Goal: Information Seeking & Learning: Compare options

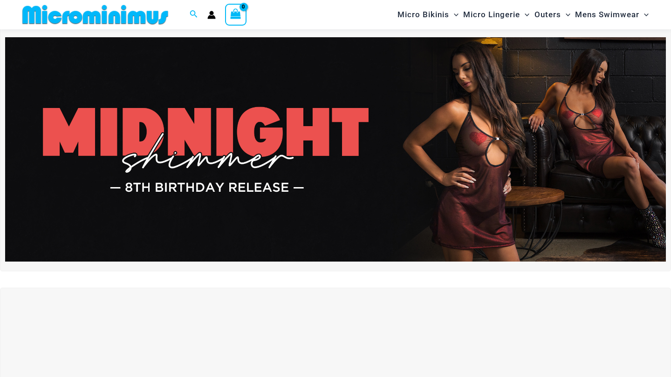
scroll to position [116, 0]
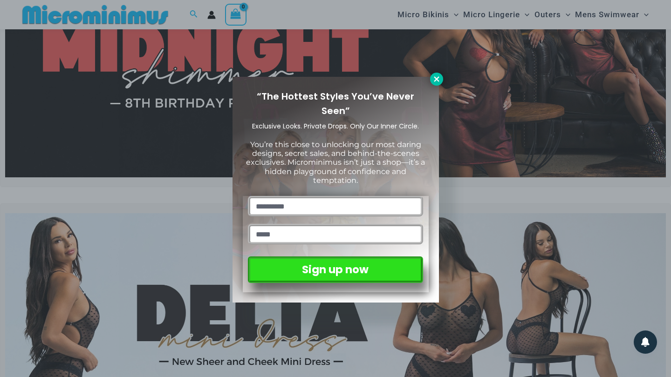
click at [437, 77] on icon at bounding box center [436, 78] width 5 height 5
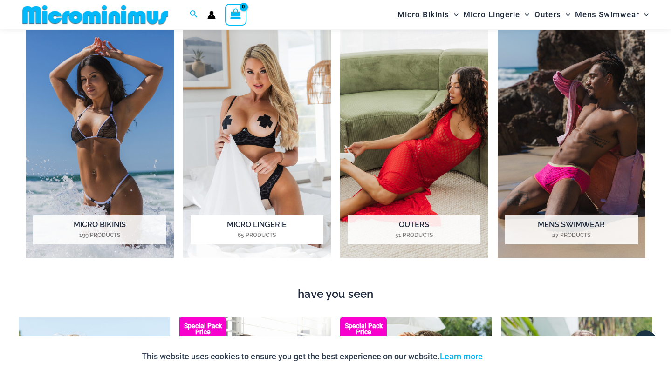
scroll to position [707, 0]
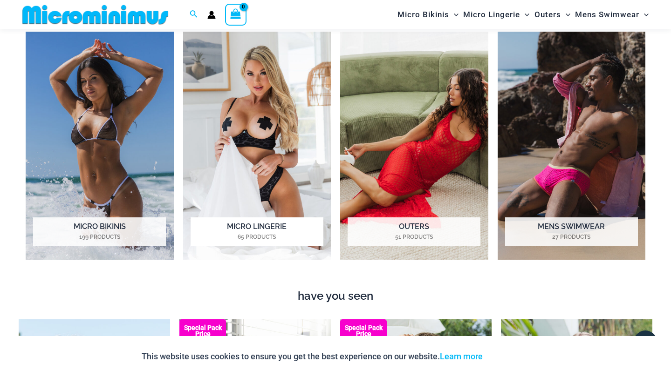
click at [261, 111] on img "Visit product category Micro Lingerie" at bounding box center [257, 146] width 148 height 229
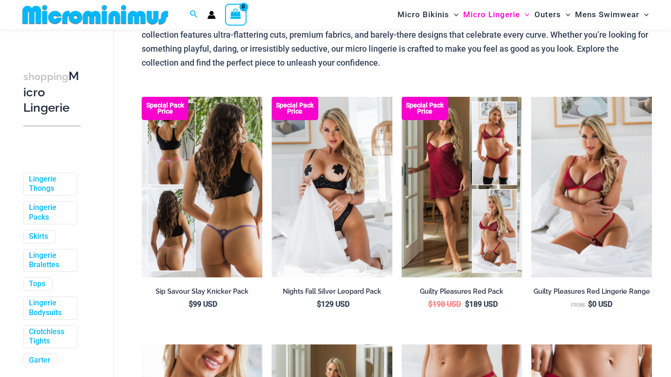
scroll to position [85, 0]
click at [216, 208] on img at bounding box center [202, 187] width 121 height 181
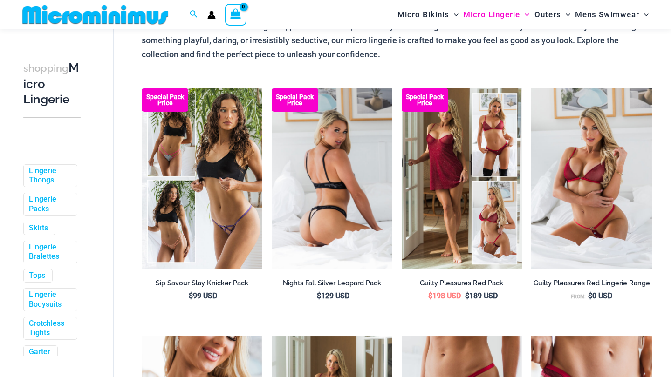
click at [344, 169] on img at bounding box center [332, 178] width 121 height 181
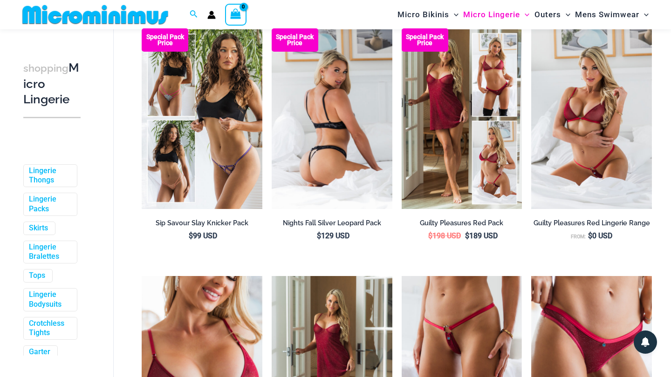
scroll to position [146, 0]
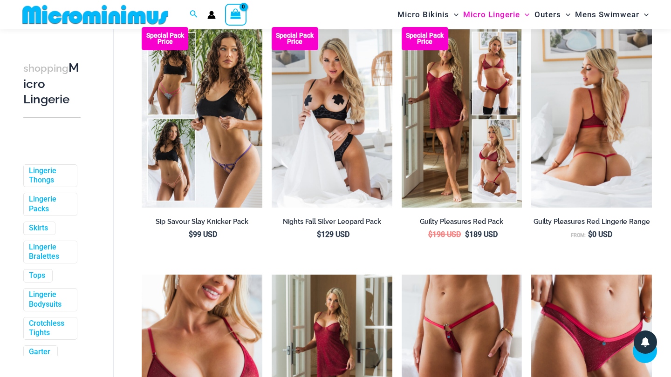
click at [581, 134] on img at bounding box center [591, 117] width 121 height 181
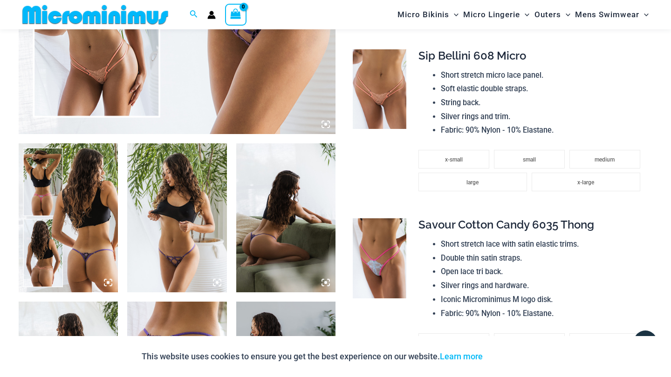
scroll to position [426, 0]
click at [326, 282] on icon at bounding box center [325, 282] width 3 height 3
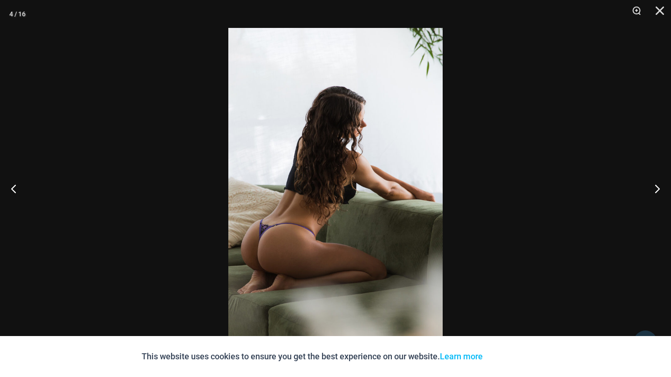
click at [361, 243] on img at bounding box center [335, 188] width 214 height 321
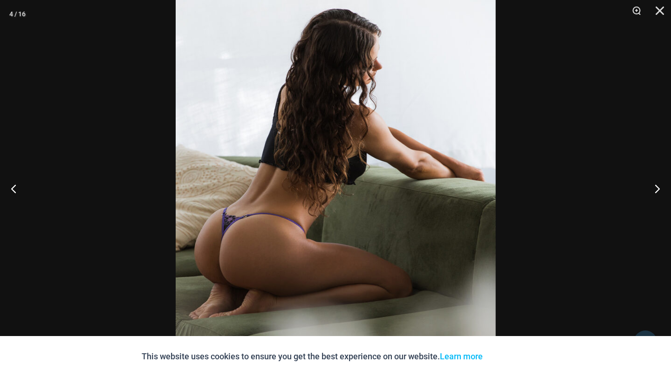
click at [361, 243] on img at bounding box center [336, 162] width 320 height 480
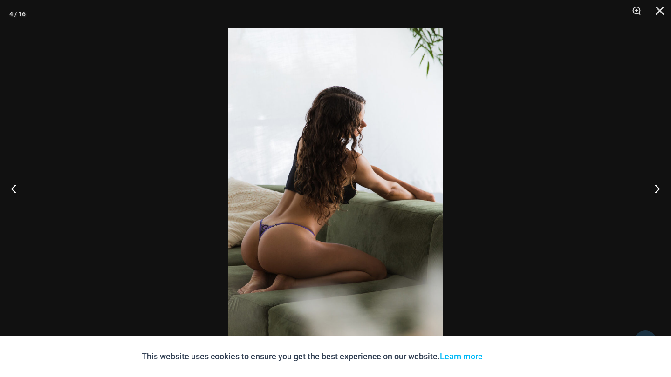
click at [361, 243] on img at bounding box center [335, 188] width 214 height 321
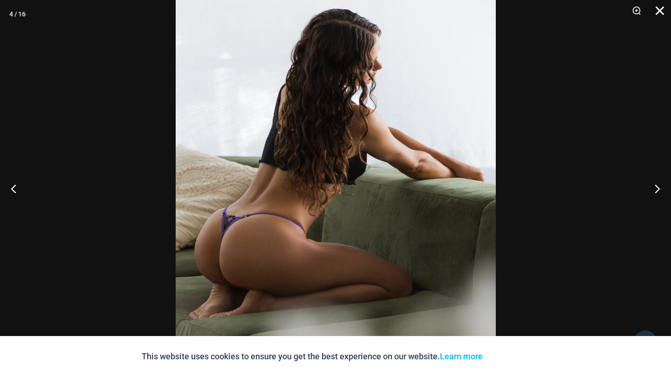
click at [660, 13] on button "Close" at bounding box center [656, 14] width 23 height 28
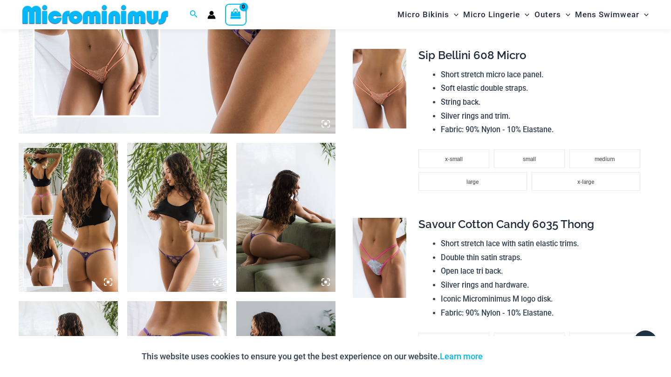
click at [106, 283] on icon at bounding box center [108, 282] width 8 height 8
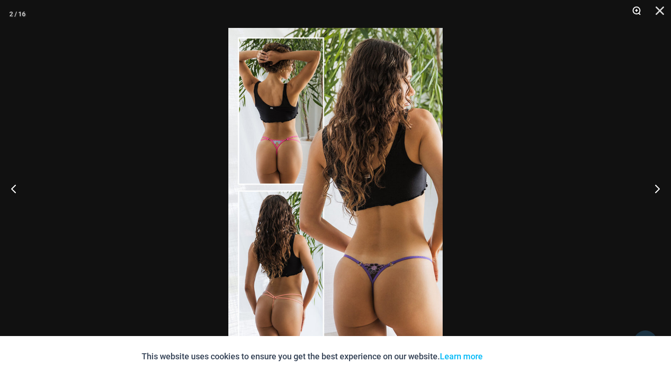
click at [637, 12] on button "Zoom" at bounding box center [632, 14] width 23 height 28
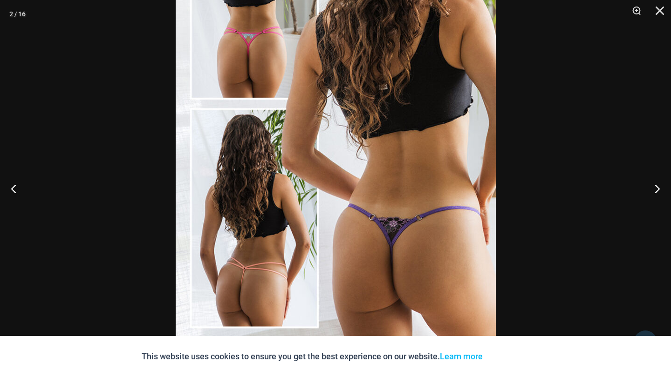
click at [531, 132] on div at bounding box center [335, 188] width 671 height 377
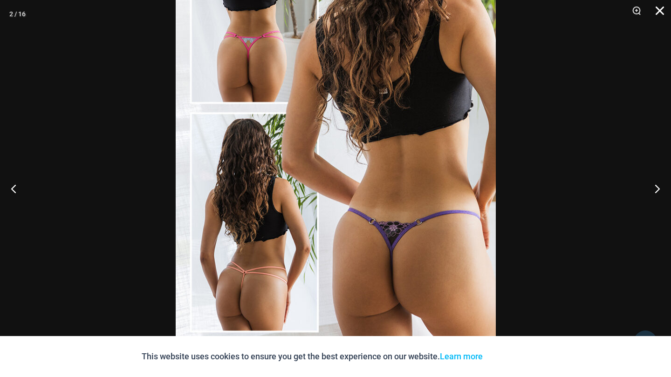
click at [656, 11] on button "Close" at bounding box center [656, 14] width 23 height 28
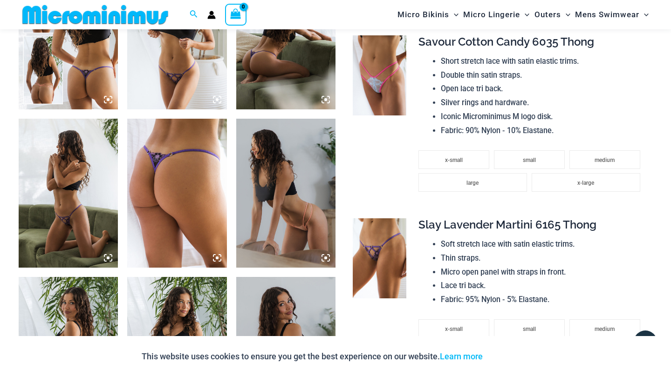
scroll to position [609, 0]
click at [217, 255] on icon at bounding box center [217, 257] width 8 height 8
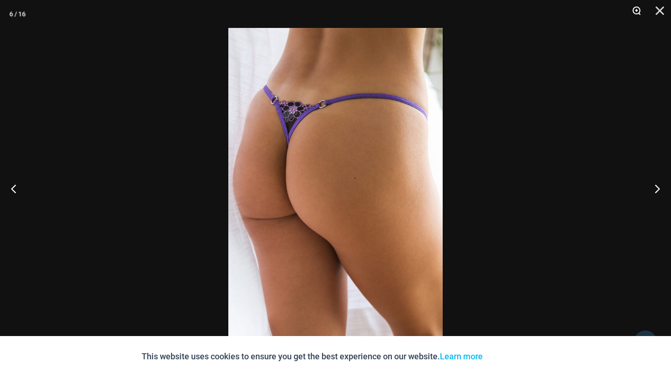
click at [633, 10] on button "Zoom" at bounding box center [632, 14] width 23 height 28
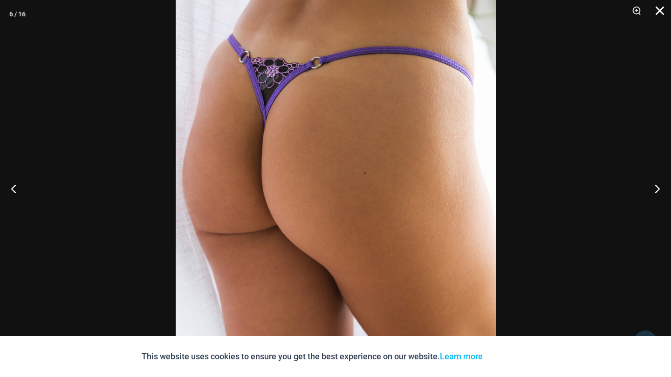
click at [660, 11] on button "Close" at bounding box center [656, 14] width 23 height 28
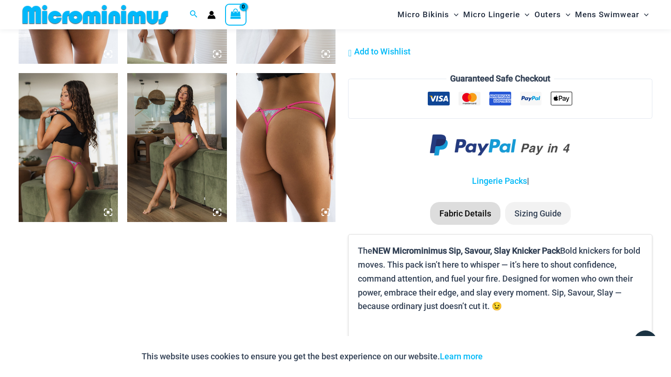
scroll to position [1130, 0]
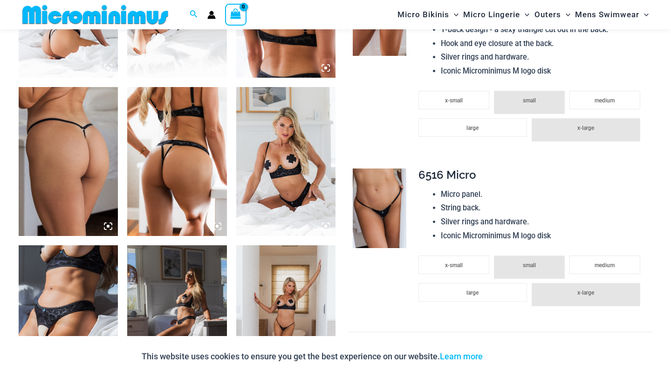
scroll to position [648, 0]
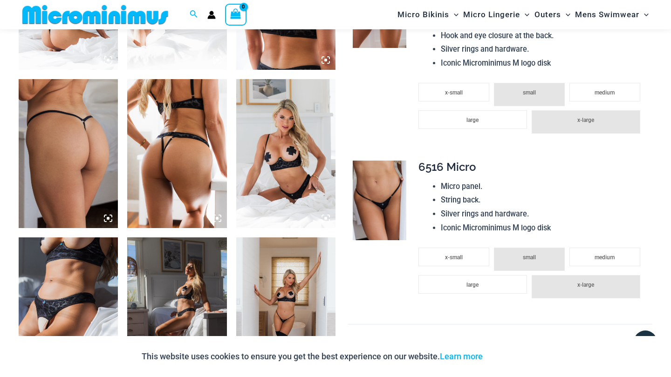
click at [106, 219] on icon at bounding box center [108, 218] width 8 height 8
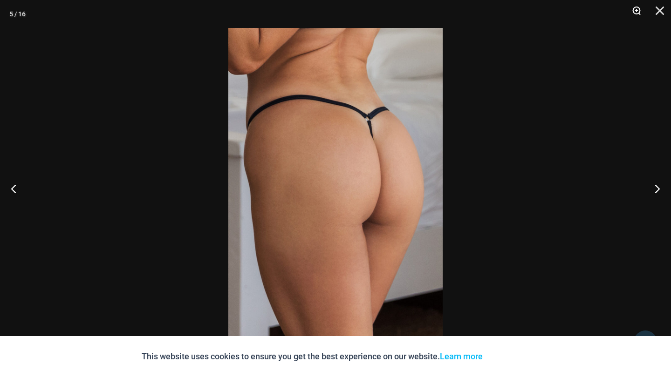
click at [635, 11] on button "Zoom" at bounding box center [632, 14] width 23 height 28
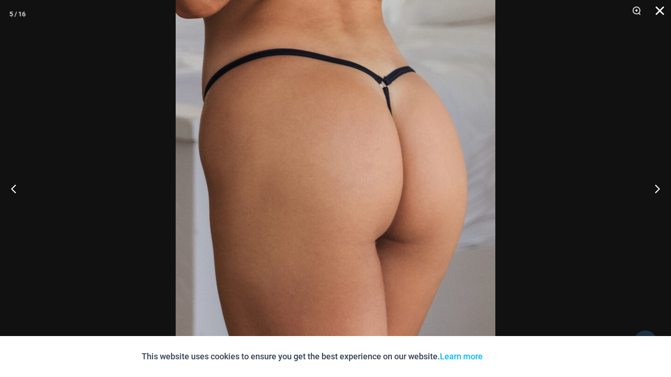
click at [657, 9] on button "Close" at bounding box center [656, 14] width 23 height 28
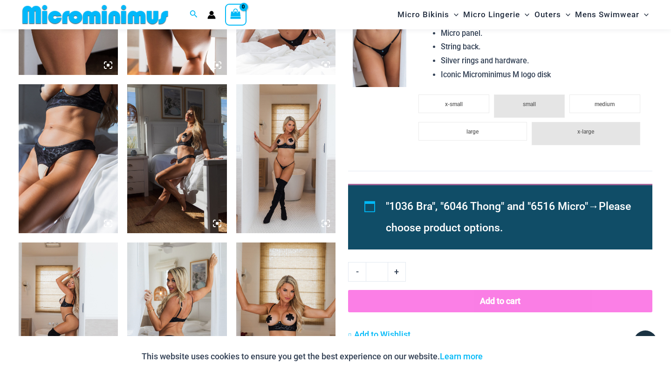
scroll to position [819, 0]
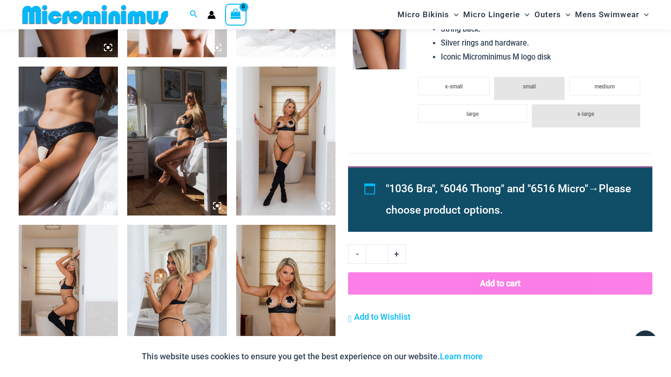
click at [110, 206] on icon at bounding box center [108, 206] width 8 height 8
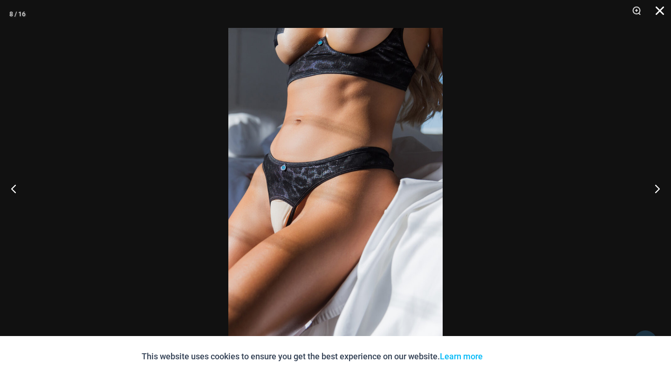
click at [658, 12] on button "Close" at bounding box center [656, 14] width 23 height 28
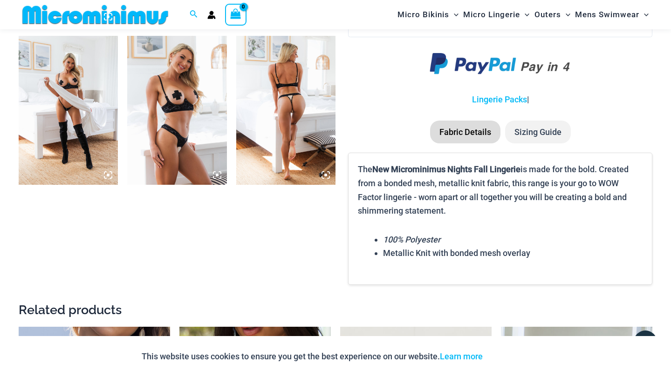
scroll to position [1163, 0]
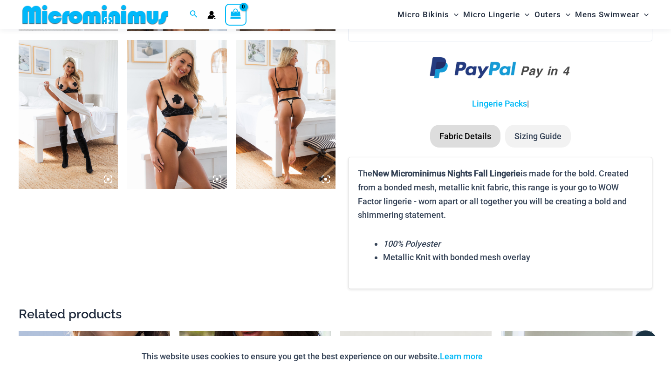
click at [215, 180] on icon at bounding box center [217, 179] width 8 height 8
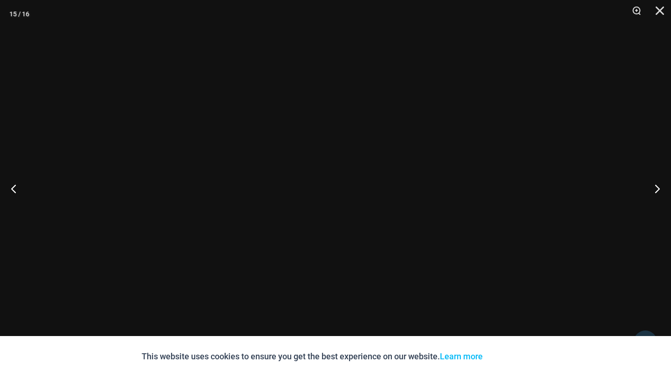
click at [215, 180] on div at bounding box center [335, 188] width 671 height 377
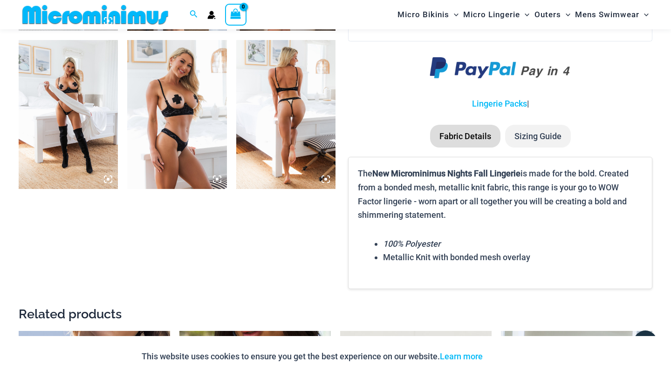
click at [215, 177] on icon at bounding box center [217, 179] width 8 height 8
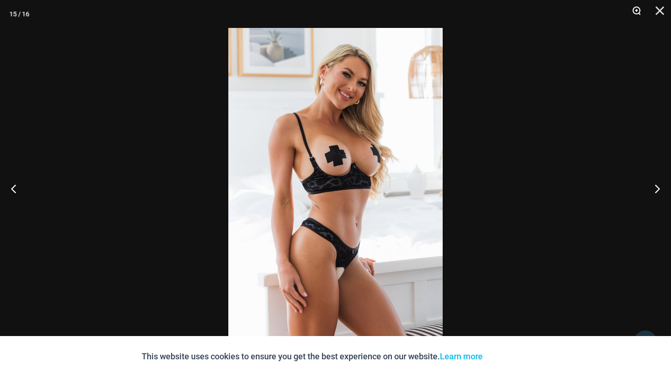
click at [638, 11] on button "Zoom" at bounding box center [632, 14] width 23 height 28
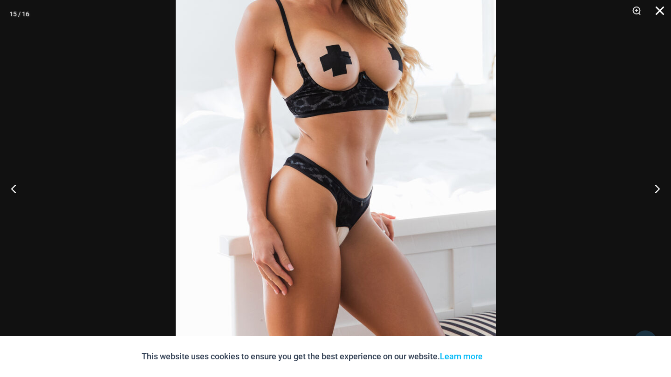
click at [660, 10] on button "Close" at bounding box center [656, 14] width 23 height 28
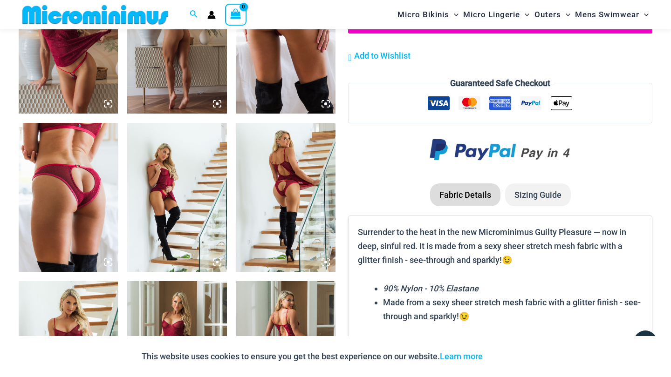
scroll to position [924, 0]
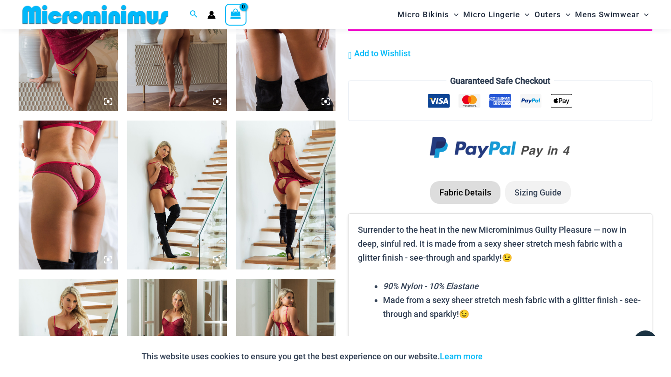
click at [104, 258] on icon at bounding box center [108, 260] width 8 height 8
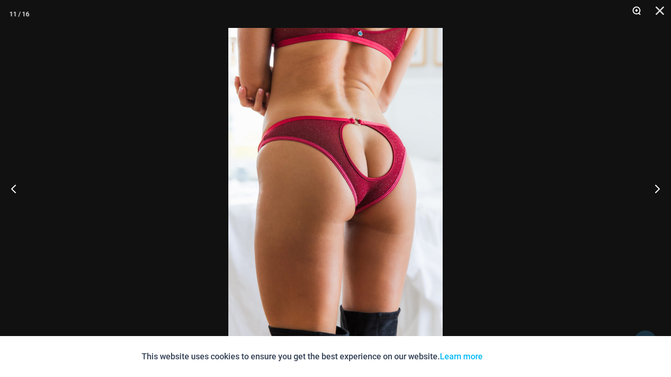
click at [633, 11] on button "Zoom" at bounding box center [632, 14] width 23 height 28
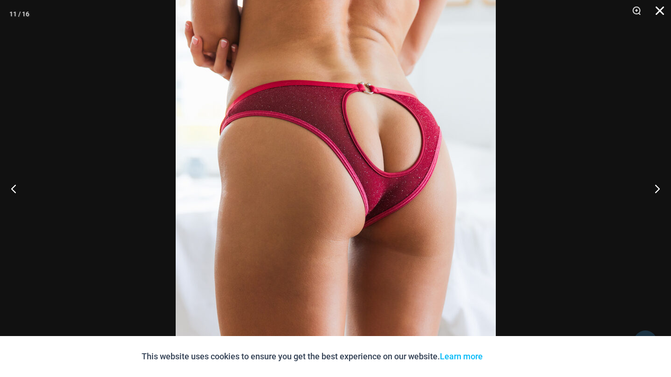
click at [658, 11] on button "Close" at bounding box center [656, 14] width 23 height 28
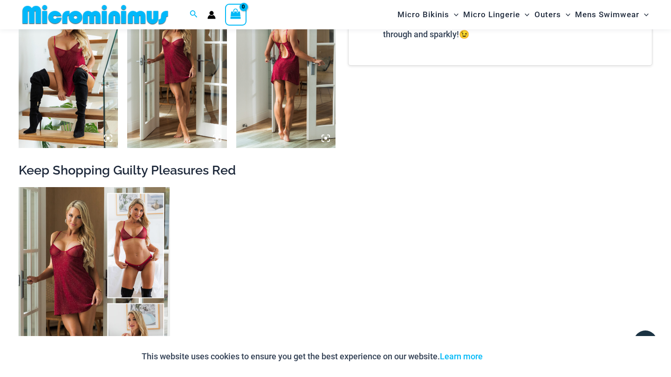
scroll to position [1239, 0]
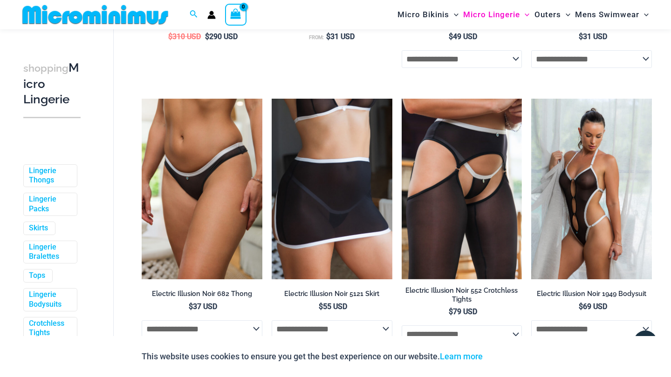
scroll to position [1687, 0]
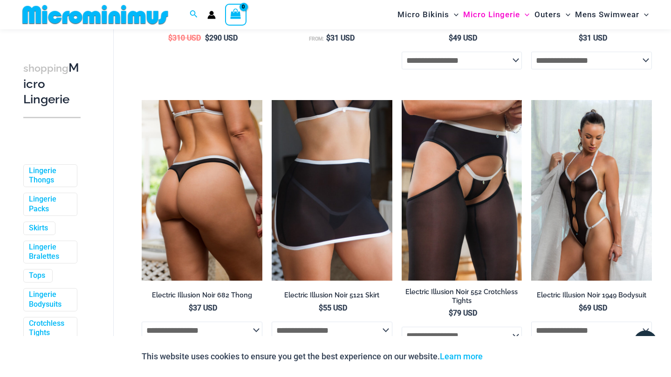
click at [214, 189] on img at bounding box center [202, 190] width 121 height 181
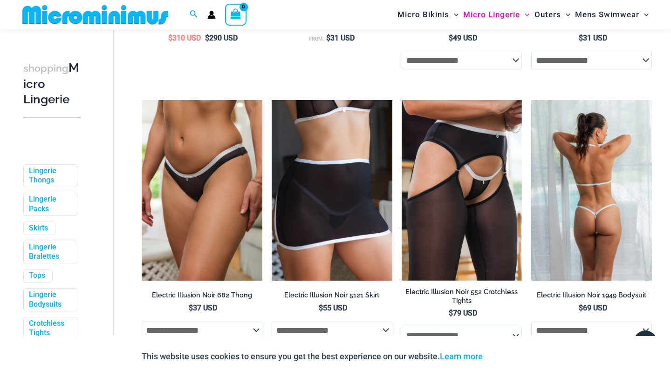
click at [599, 219] on img at bounding box center [591, 190] width 121 height 181
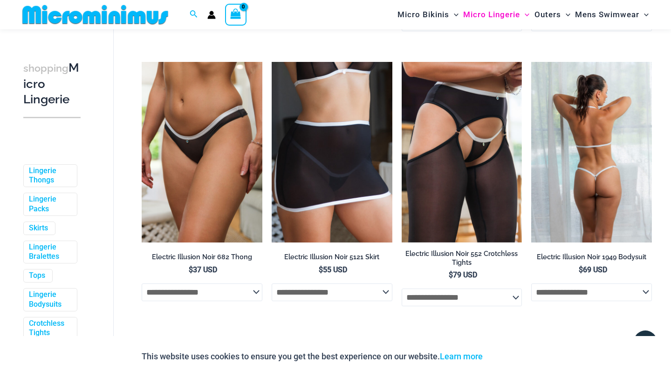
scroll to position [1728, 0]
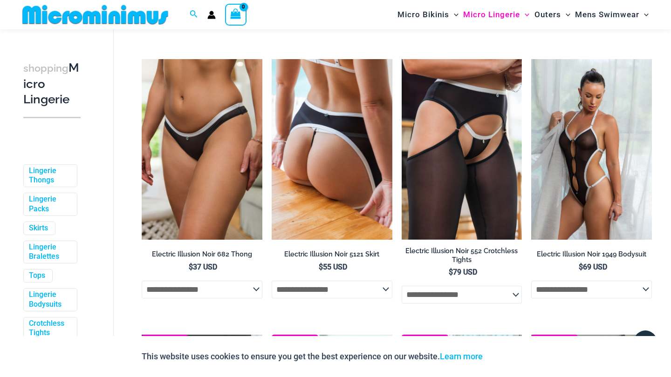
click at [337, 187] on img at bounding box center [332, 149] width 121 height 181
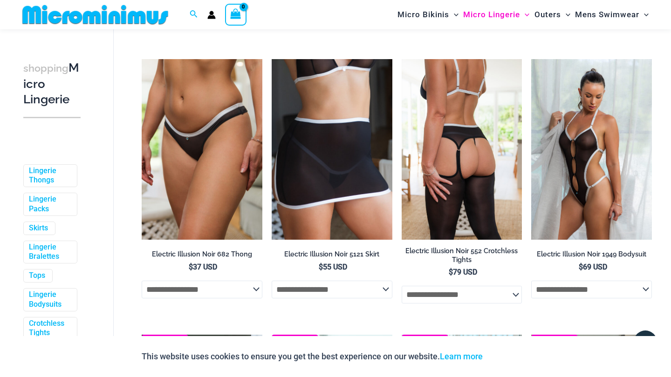
click at [471, 150] on img at bounding box center [461, 149] width 121 height 181
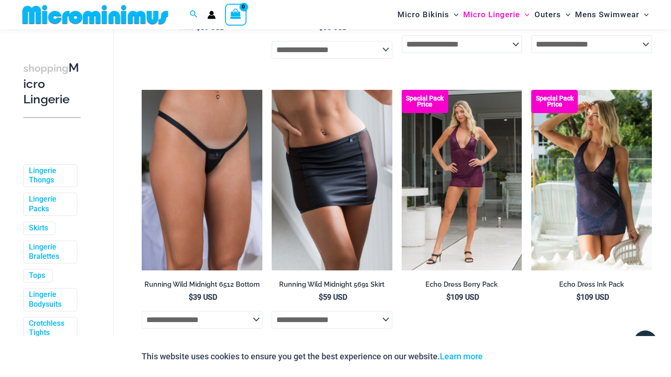
scroll to position [1153, 0]
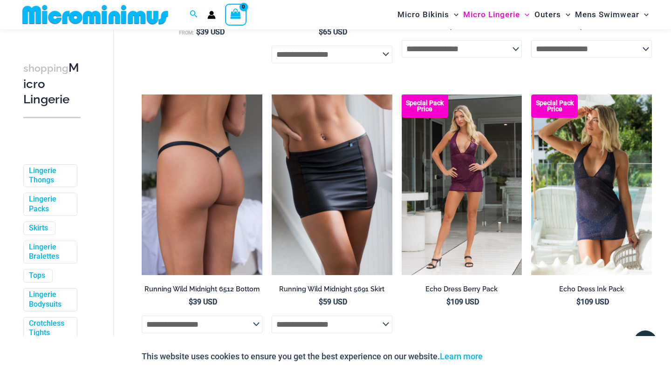
click at [232, 209] on img at bounding box center [202, 185] width 121 height 181
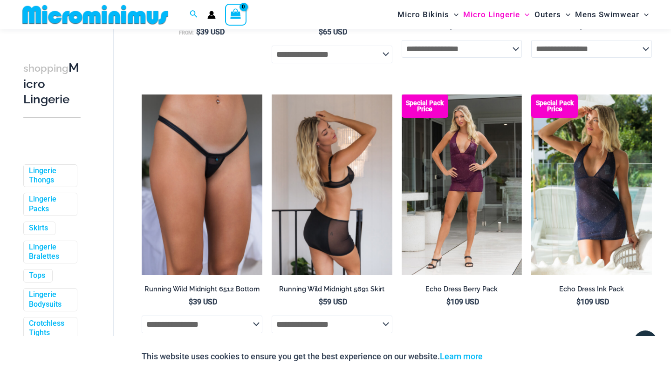
click at [347, 184] on img at bounding box center [332, 185] width 121 height 181
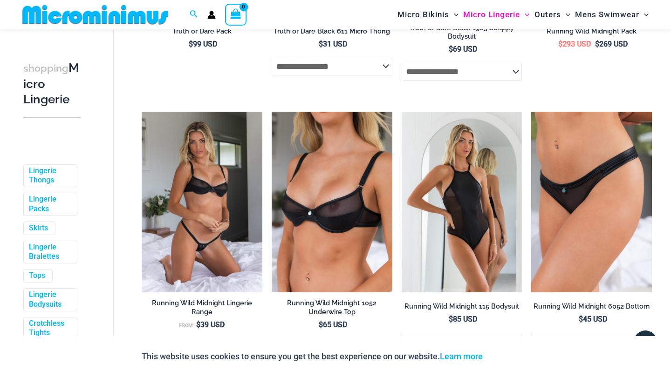
scroll to position [859, 0]
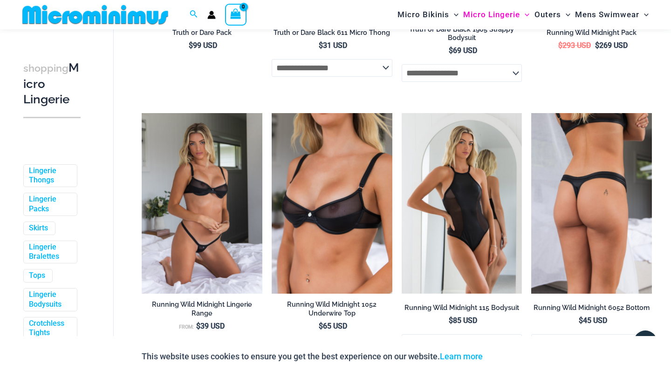
click at [557, 163] on img at bounding box center [591, 203] width 121 height 181
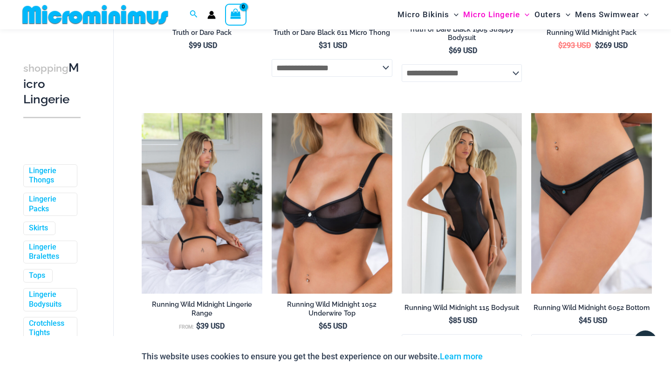
click at [219, 216] on img at bounding box center [202, 203] width 121 height 181
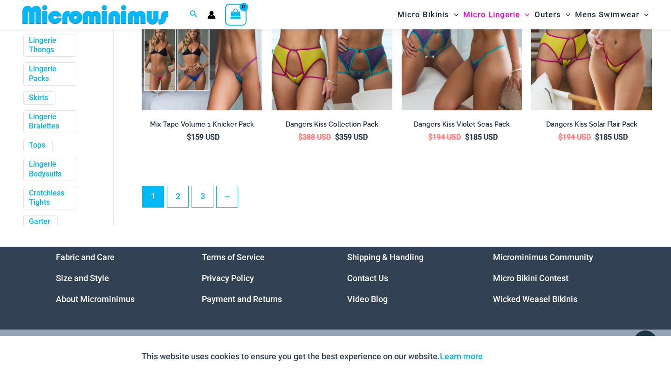
scroll to position [2141, 0]
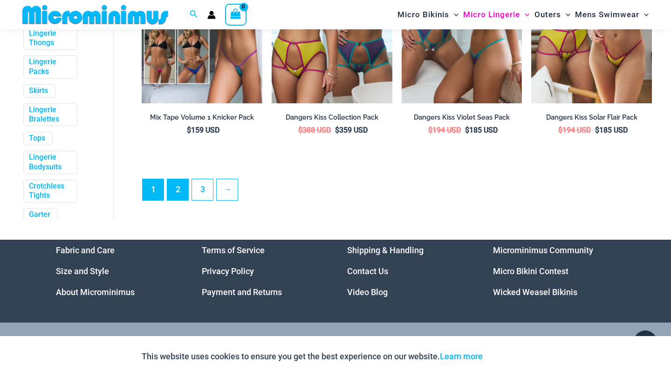
click at [176, 188] on link "2" at bounding box center [177, 189] width 21 height 21
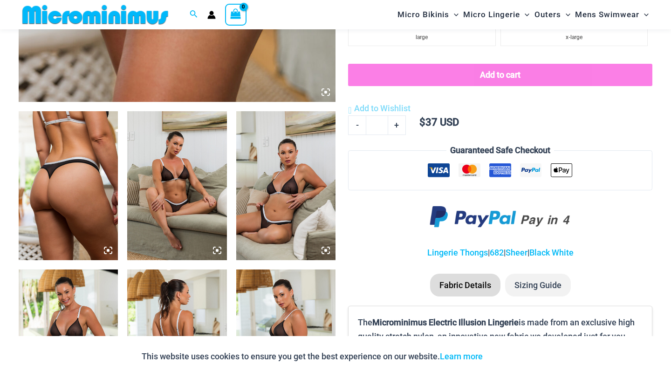
scroll to position [459, 0]
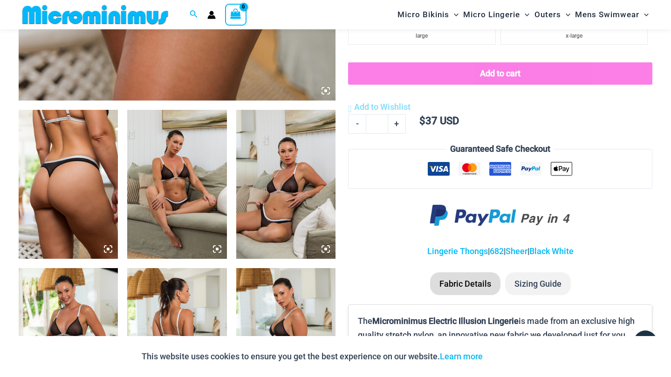
click at [108, 247] on icon at bounding box center [108, 249] width 8 height 8
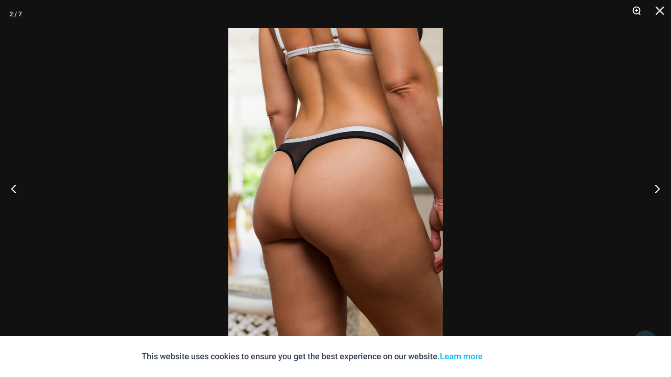
click at [636, 12] on button "Zoom" at bounding box center [632, 14] width 23 height 28
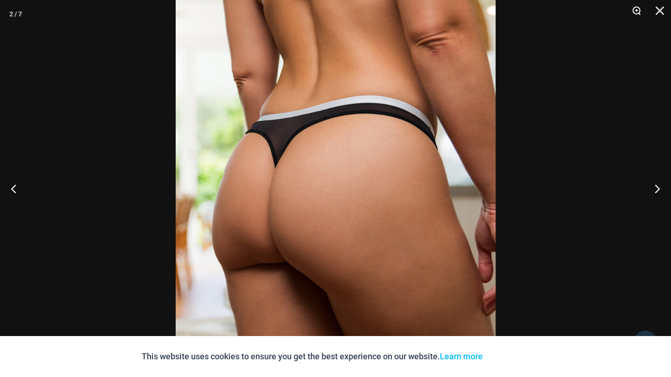
click at [636, 12] on button "Zoom" at bounding box center [632, 14] width 23 height 28
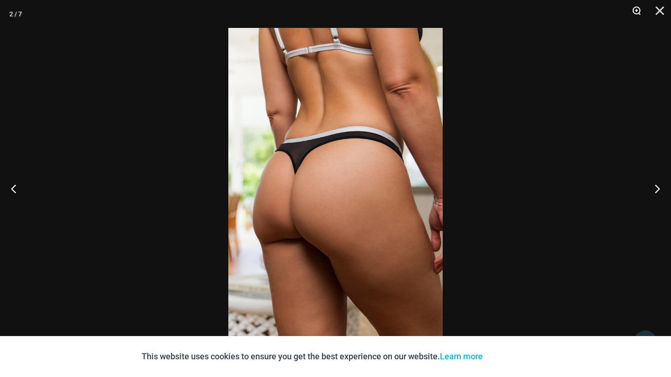
click at [638, 12] on button "Zoom" at bounding box center [632, 14] width 23 height 28
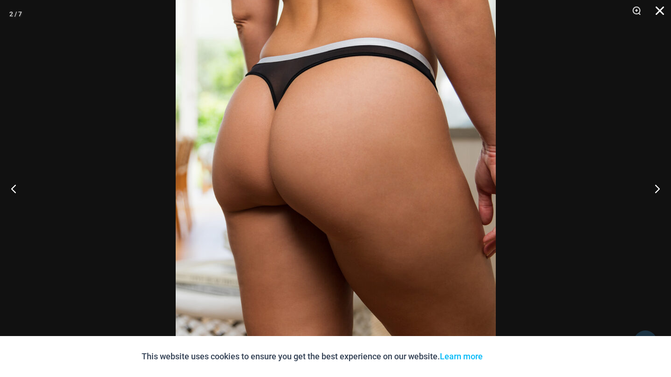
click at [659, 13] on button "Close" at bounding box center [656, 14] width 23 height 28
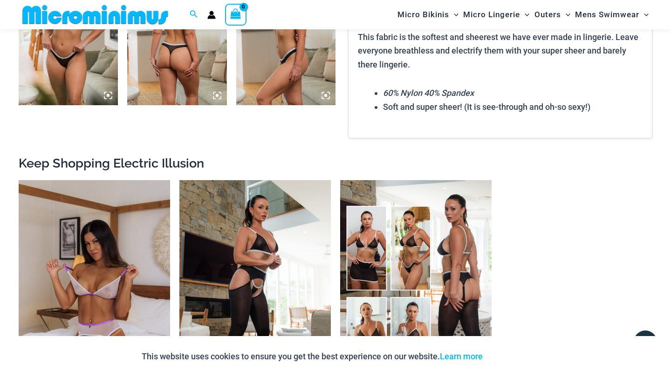
scroll to position [858, 0]
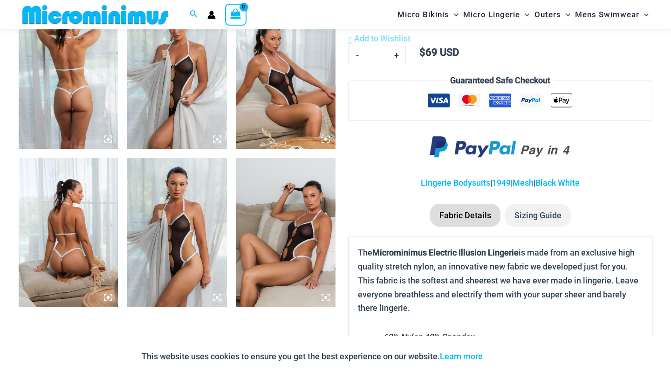
scroll to position [566, 0]
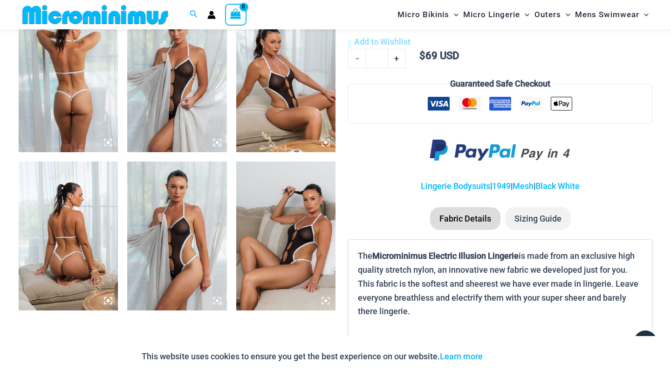
click at [107, 144] on icon at bounding box center [108, 142] width 8 height 8
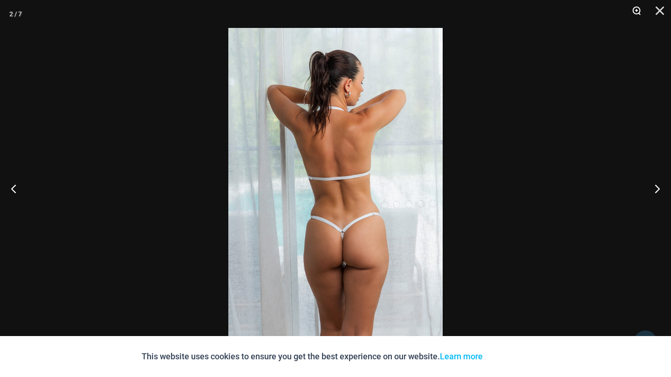
click at [636, 11] on button "Zoom" at bounding box center [632, 14] width 23 height 28
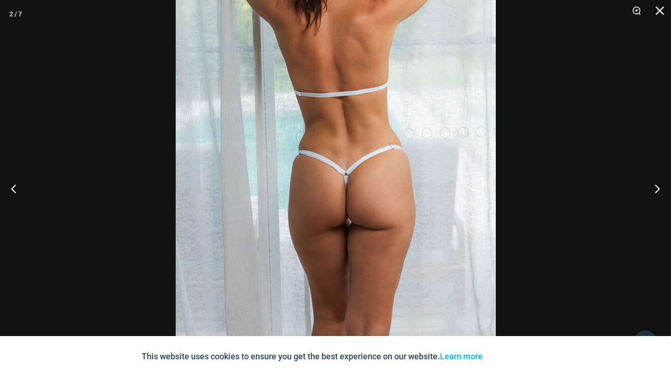
click at [521, 279] on div at bounding box center [335, 188] width 671 height 377
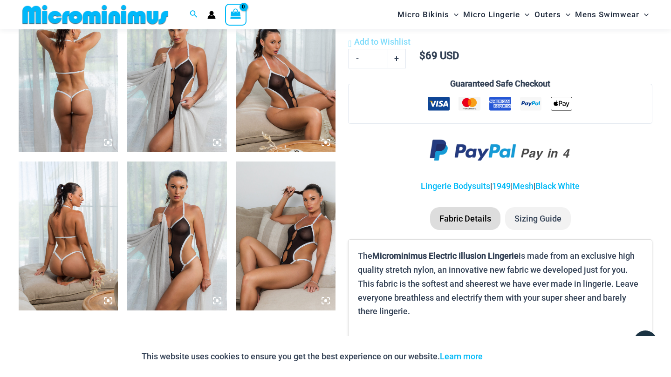
click at [76, 249] on img at bounding box center [68, 236] width 99 height 149
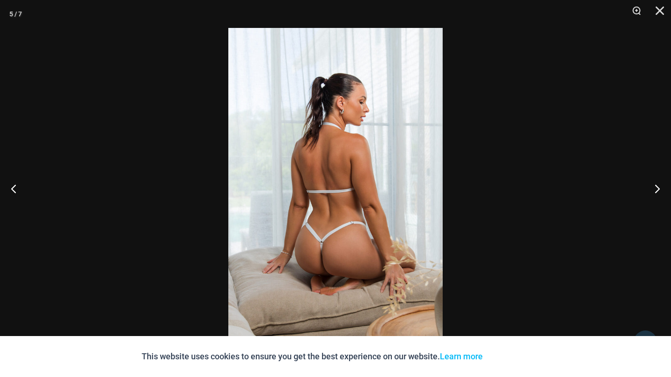
click at [415, 221] on img at bounding box center [335, 188] width 214 height 321
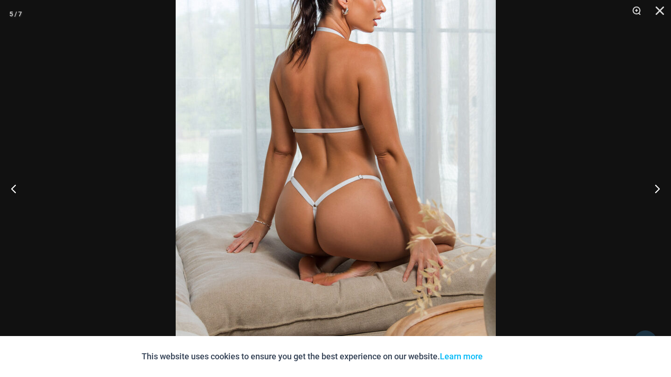
click at [415, 221] on img at bounding box center [336, 126] width 320 height 480
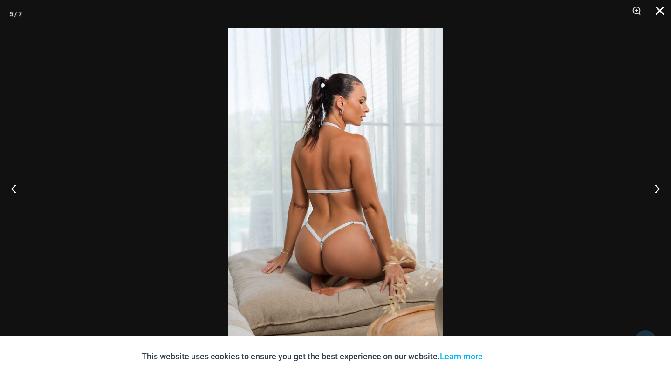
click at [659, 8] on button "Close" at bounding box center [656, 14] width 23 height 28
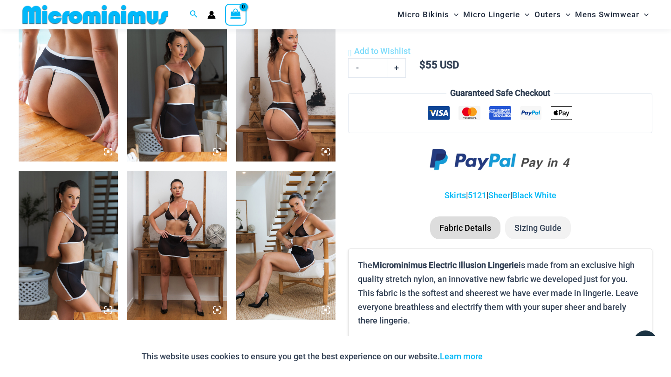
scroll to position [540, 0]
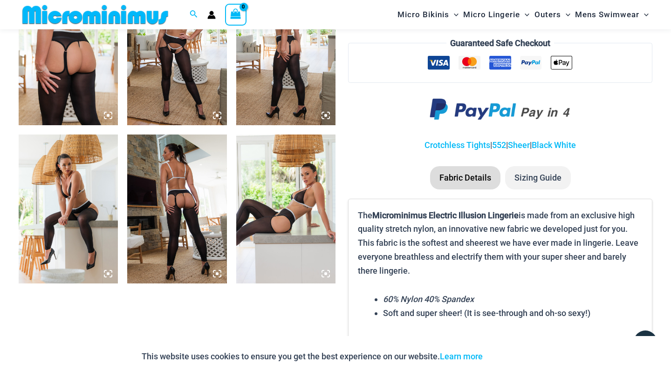
scroll to position [594, 0]
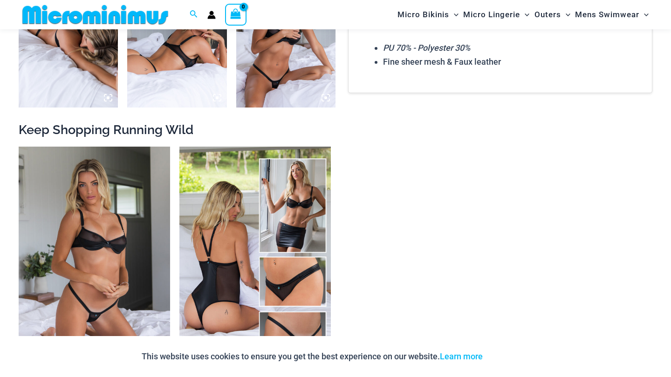
scroll to position [929, 0]
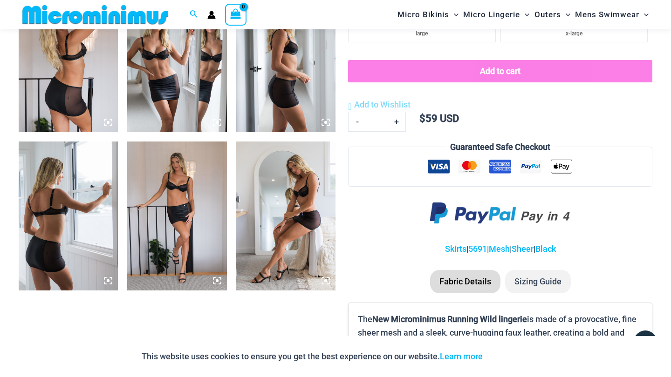
scroll to position [585, 0]
click at [170, 84] on img at bounding box center [176, 58] width 99 height 149
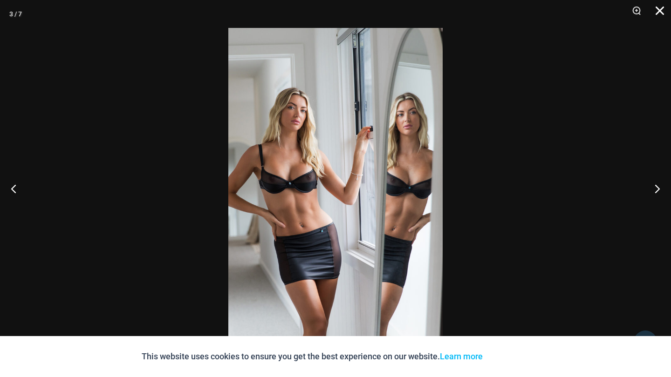
click at [661, 13] on button "Close" at bounding box center [656, 14] width 23 height 28
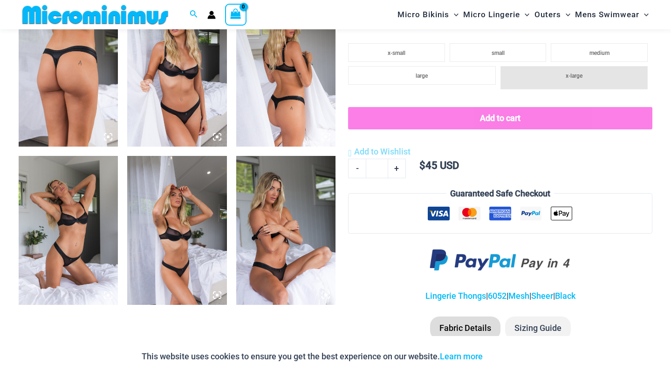
scroll to position [575, 0]
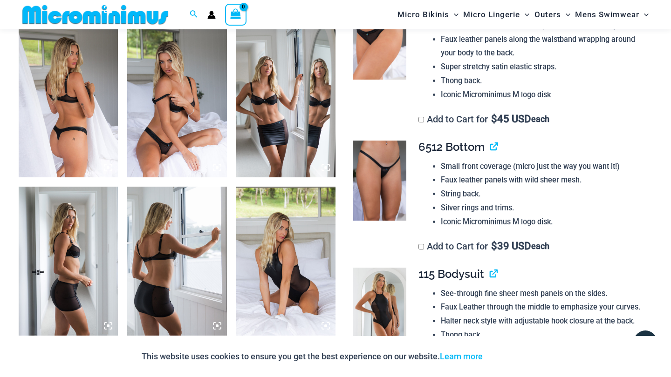
scroll to position [699, 0]
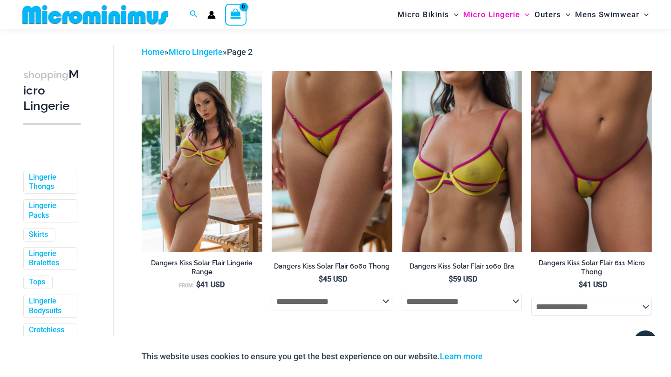
scroll to position [34, 0]
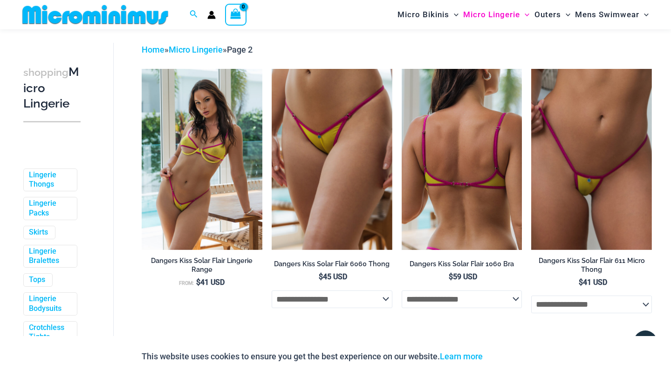
click at [464, 214] on img at bounding box center [461, 159] width 121 height 181
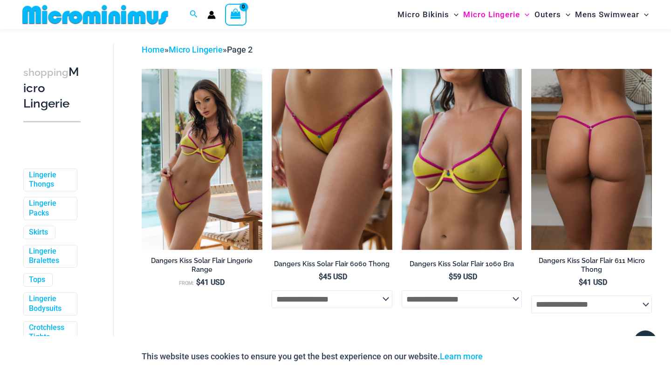
click at [578, 197] on img at bounding box center [591, 159] width 121 height 181
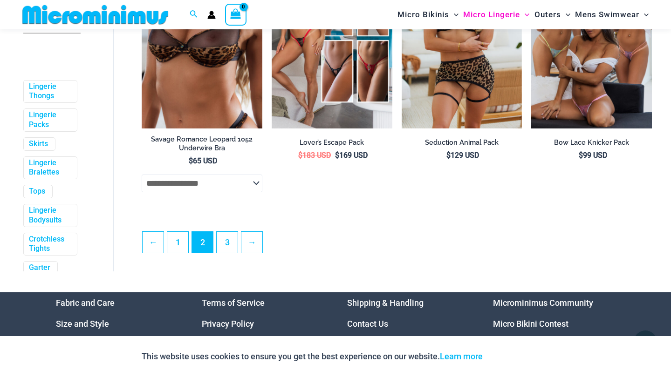
scroll to position [2071, 0]
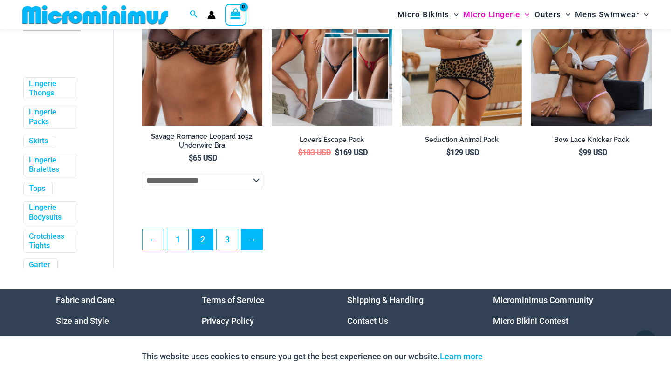
click at [254, 237] on link "→" at bounding box center [251, 239] width 21 height 21
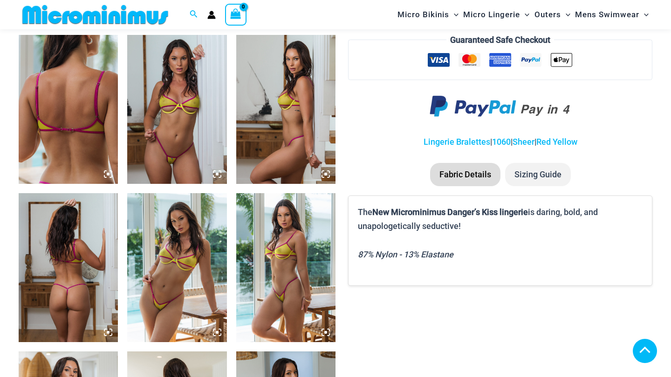
scroll to position [537, 0]
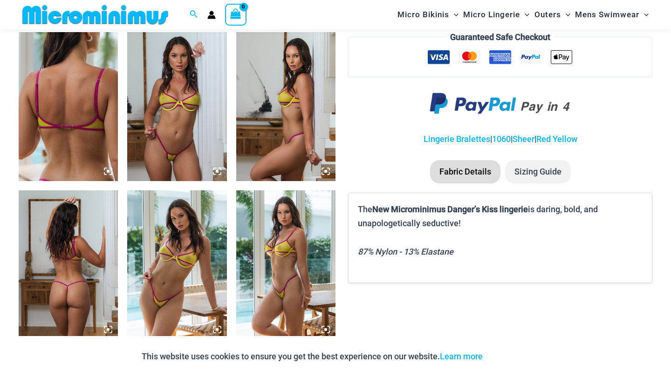
click at [185, 148] on img at bounding box center [176, 106] width 99 height 149
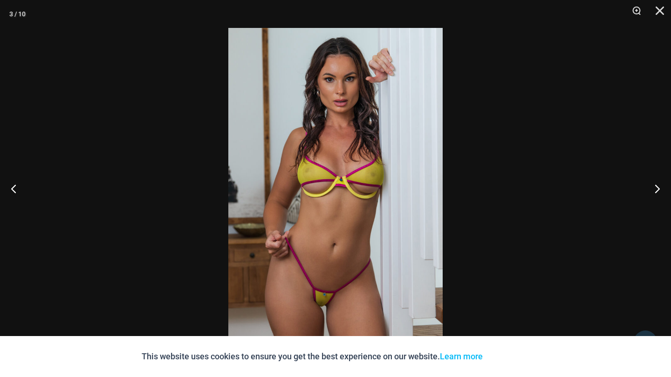
click at [424, 179] on img at bounding box center [335, 188] width 214 height 321
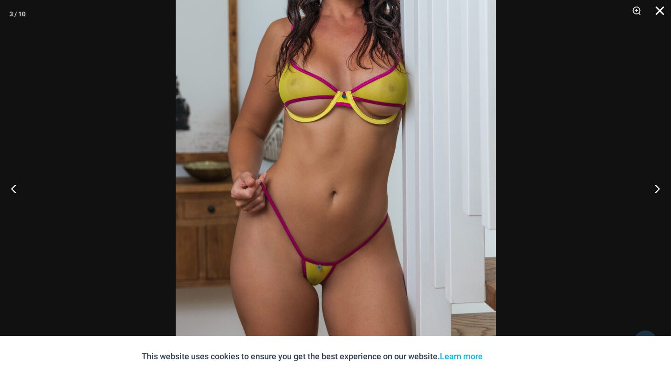
click at [660, 9] on button "Close" at bounding box center [656, 14] width 23 height 28
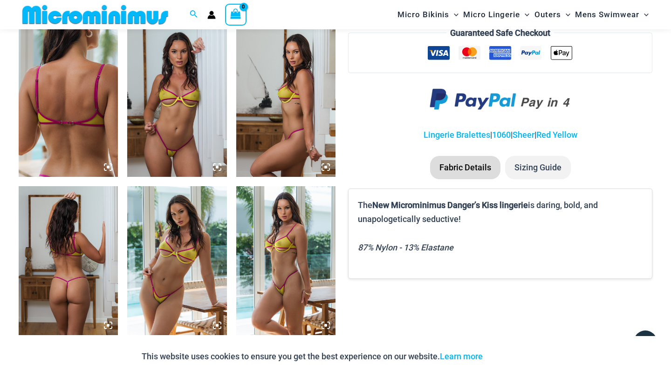
scroll to position [538, 0]
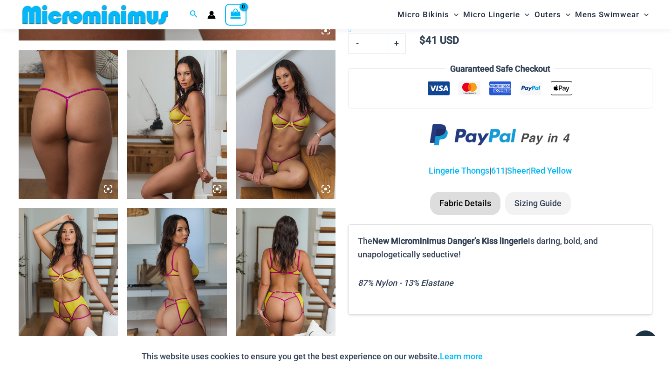
scroll to position [520, 0]
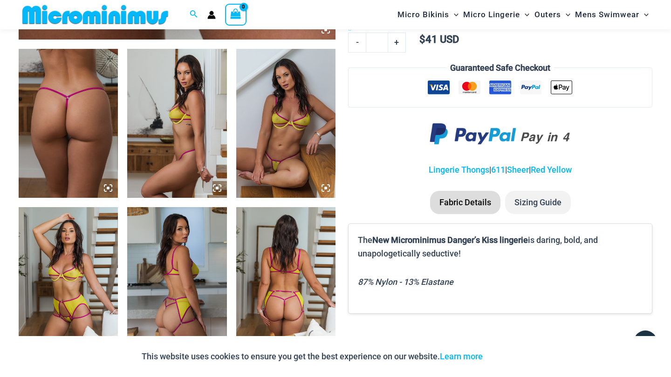
click at [55, 96] on img at bounding box center [68, 123] width 99 height 149
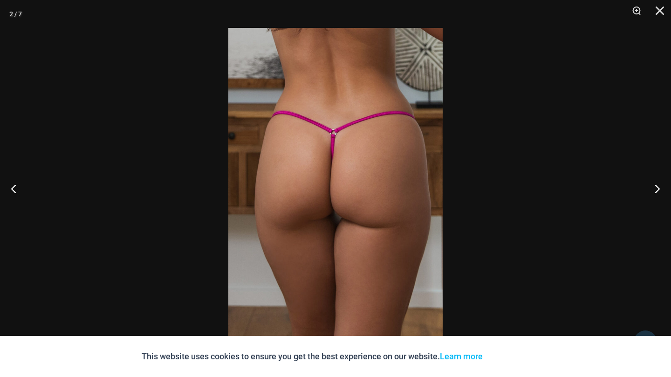
click at [436, 247] on img at bounding box center [335, 188] width 214 height 321
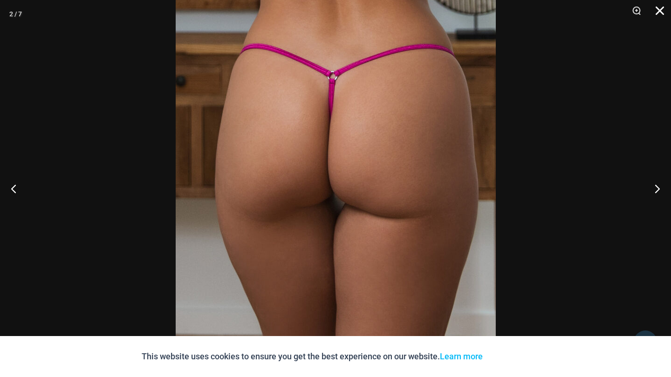
click at [657, 10] on button "Close" at bounding box center [656, 14] width 23 height 28
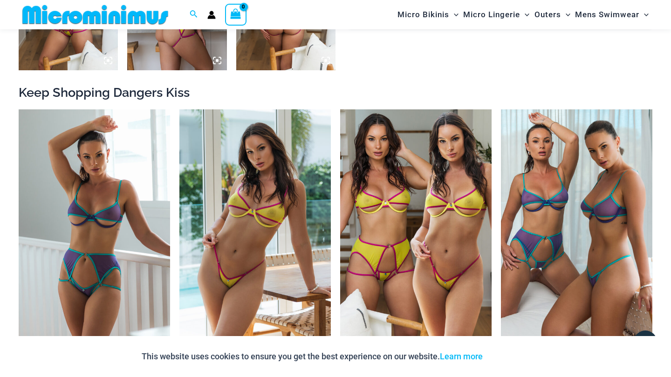
scroll to position [807, 0]
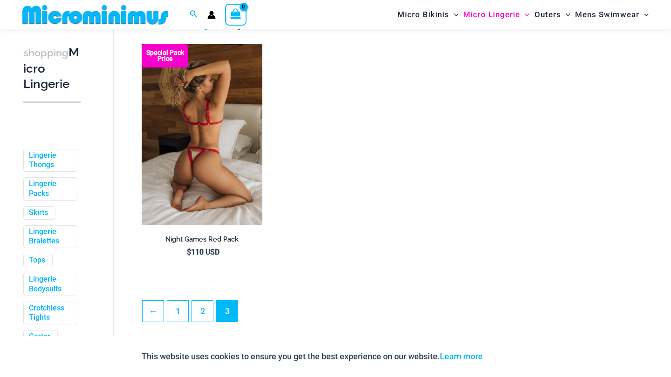
scroll to position [66, 0]
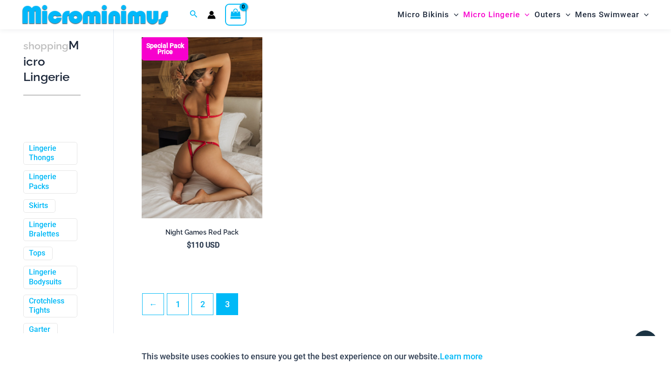
click at [206, 157] on img at bounding box center [202, 127] width 121 height 181
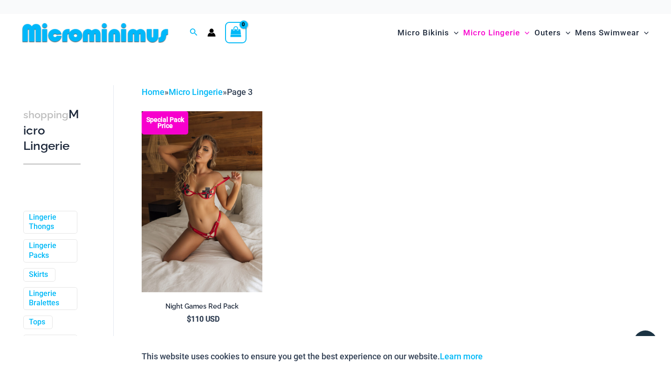
scroll to position [0, 0]
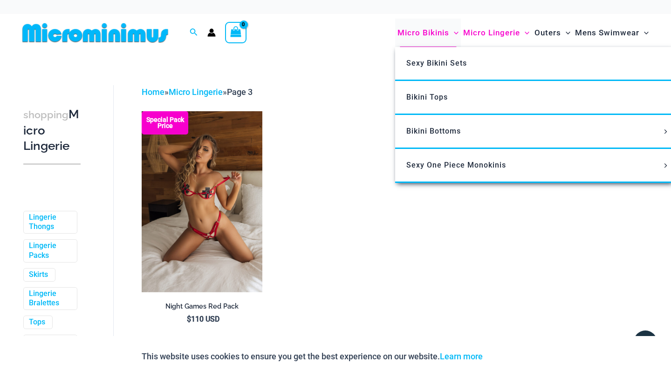
click at [414, 32] on span "Micro Bikinis" at bounding box center [423, 33] width 52 height 24
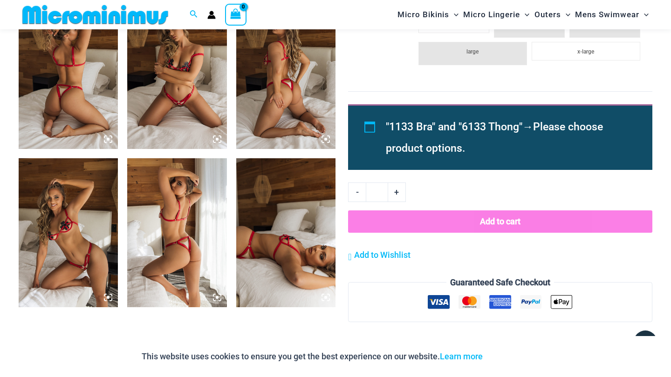
scroll to position [643, 0]
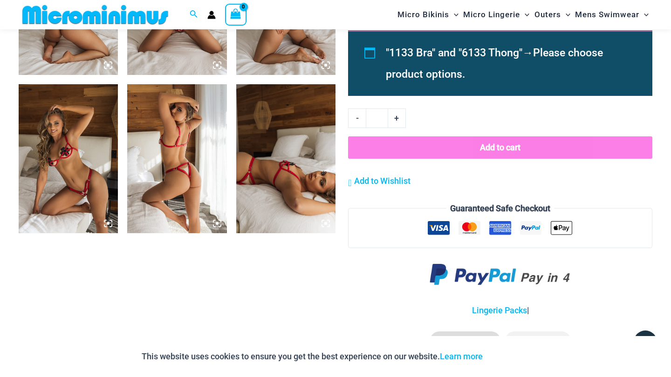
click at [61, 190] on img at bounding box center [68, 158] width 99 height 149
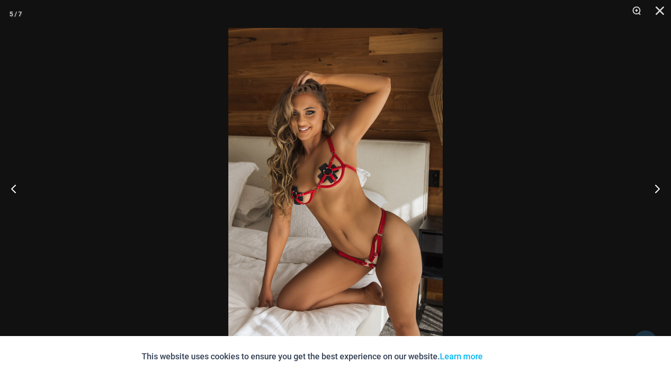
click at [283, 155] on img at bounding box center [335, 188] width 214 height 321
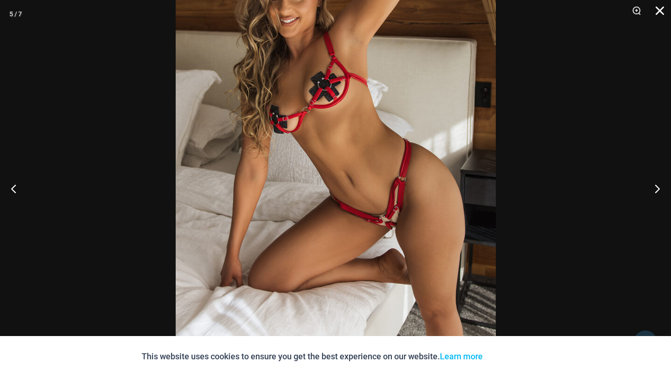
click at [660, 12] on button "Close" at bounding box center [656, 14] width 23 height 28
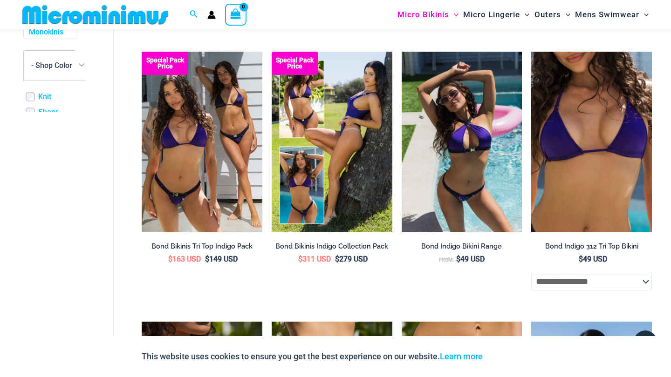
scroll to position [284, 0]
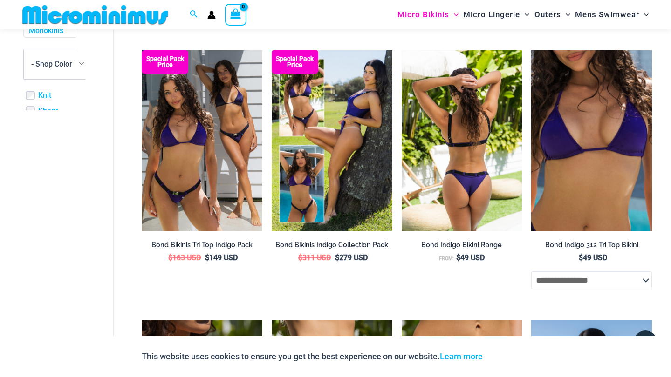
click at [427, 148] on img at bounding box center [461, 140] width 121 height 181
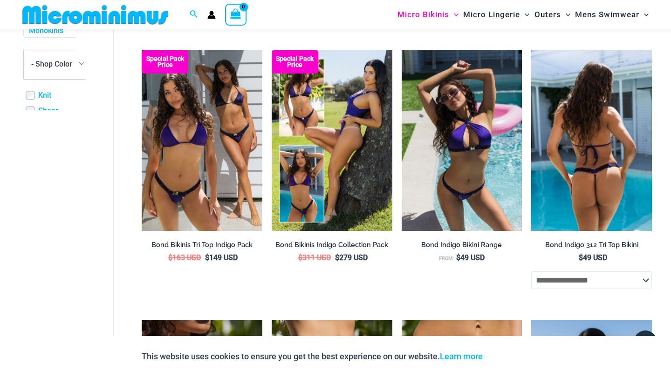
click at [558, 210] on img at bounding box center [591, 140] width 121 height 181
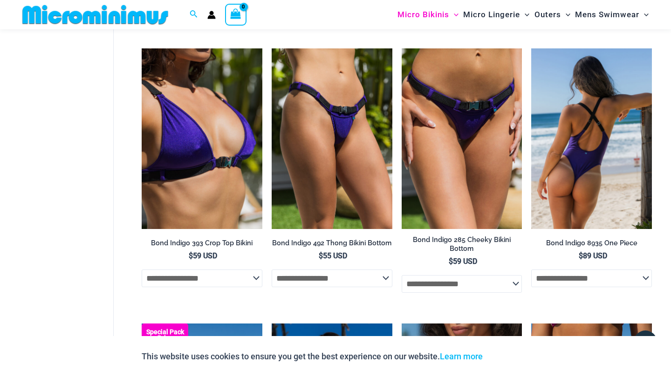
scroll to position [559, 0]
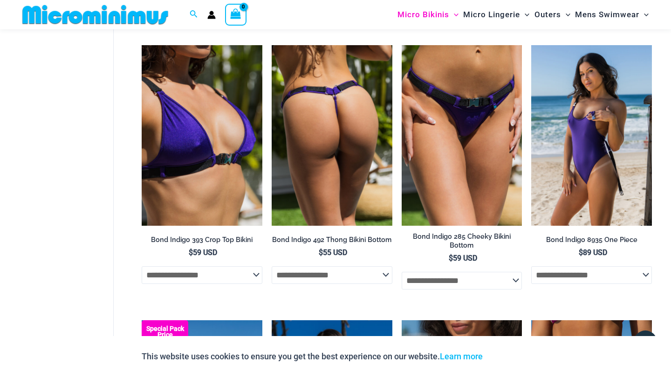
click at [374, 168] on img at bounding box center [332, 135] width 121 height 181
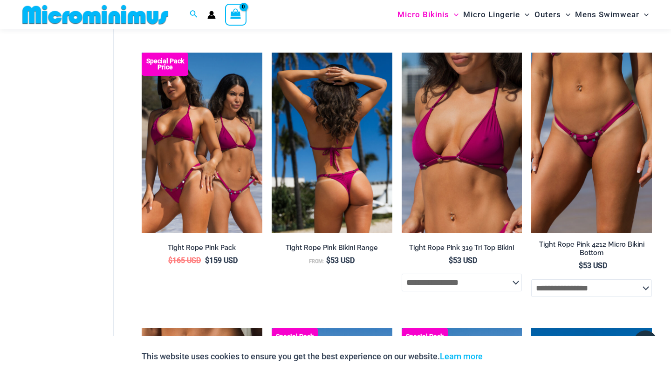
scroll to position [825, 0]
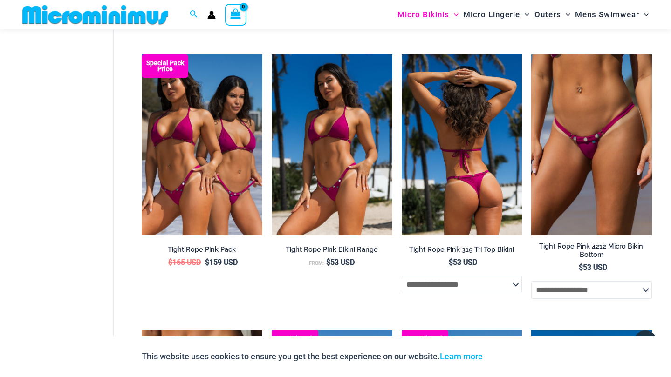
click at [442, 161] on img at bounding box center [461, 144] width 121 height 181
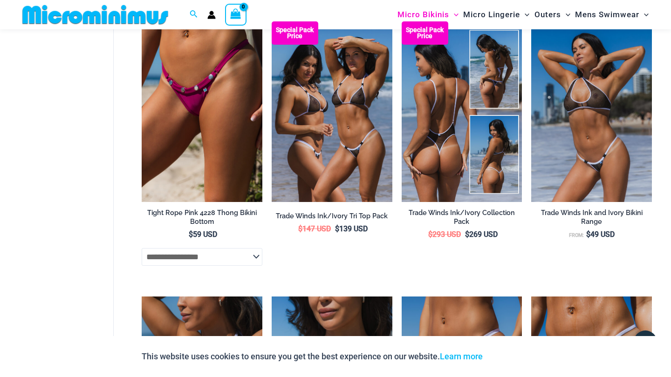
scroll to position [1136, 0]
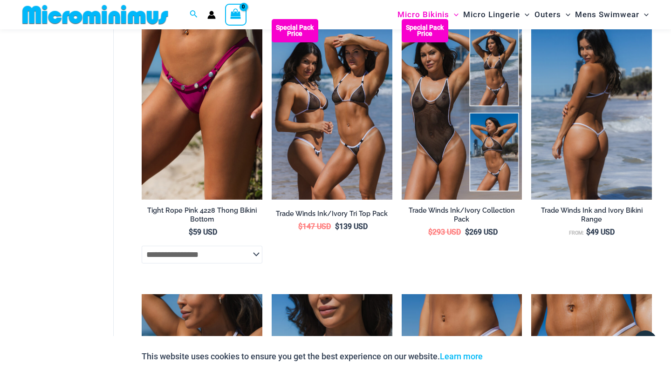
click at [577, 145] on img at bounding box center [591, 109] width 121 height 181
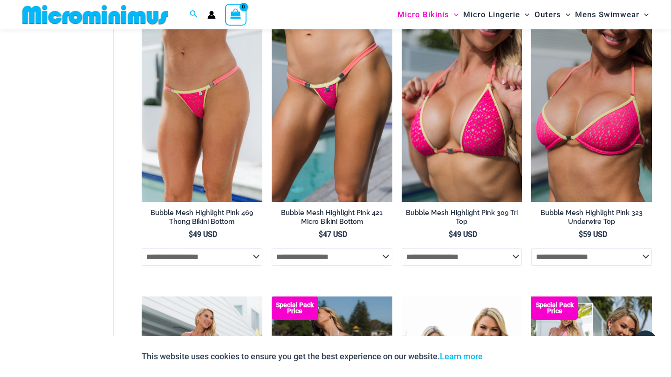
scroll to position [1971, 0]
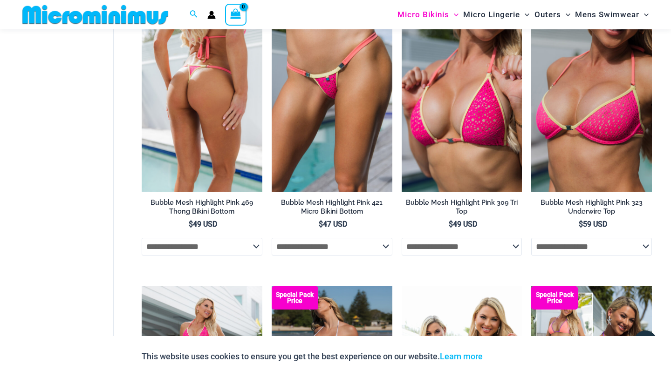
click at [245, 110] on img at bounding box center [202, 101] width 121 height 181
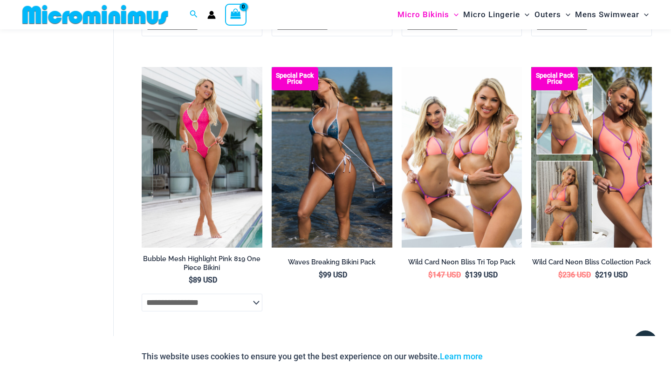
scroll to position [2192, 0]
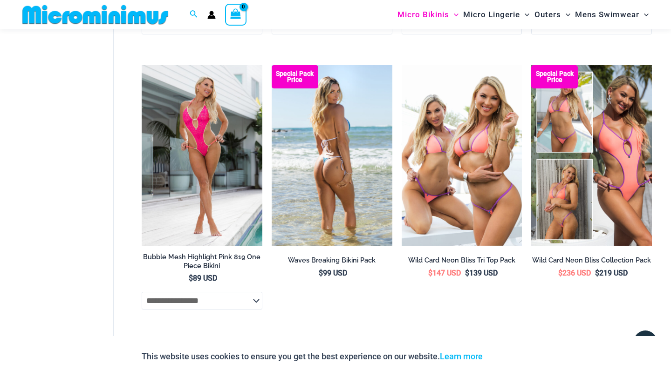
click at [309, 194] on img at bounding box center [332, 155] width 121 height 181
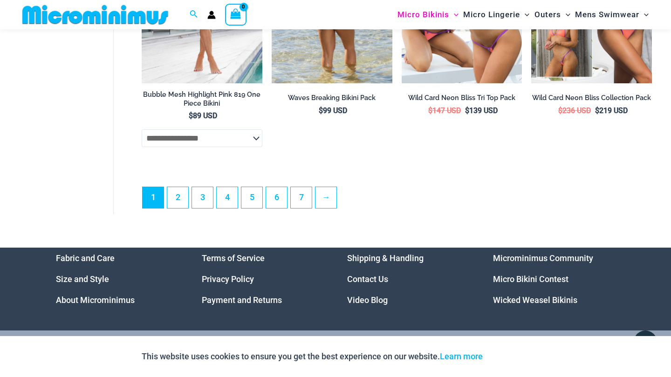
scroll to position [2394, 0]
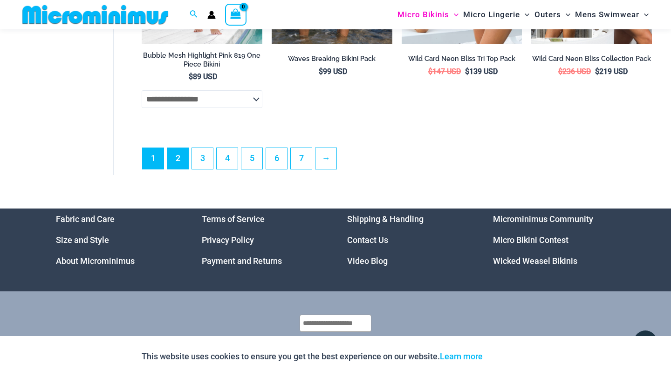
click at [176, 158] on link "2" at bounding box center [177, 158] width 21 height 21
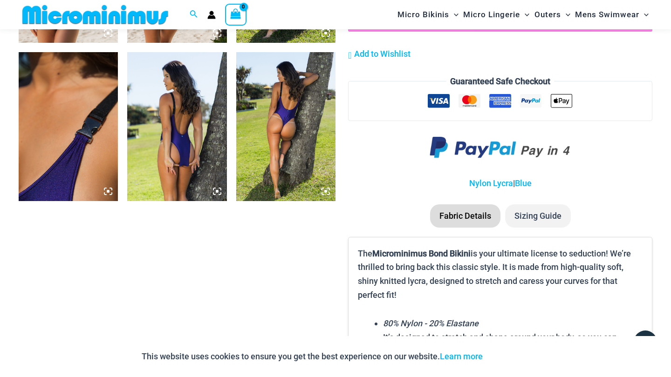
scroll to position [1312, 0]
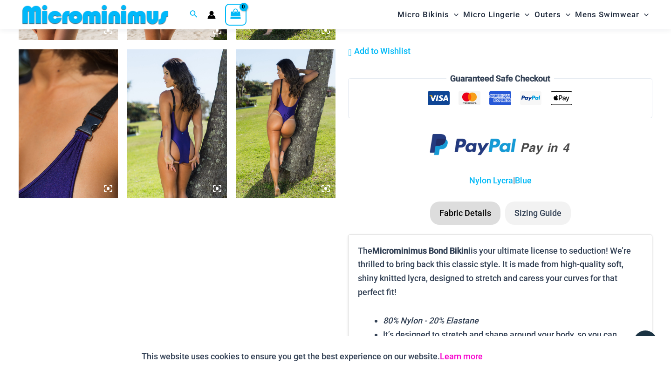
click at [459, 358] on link "Learn more" at bounding box center [461, 357] width 43 height 10
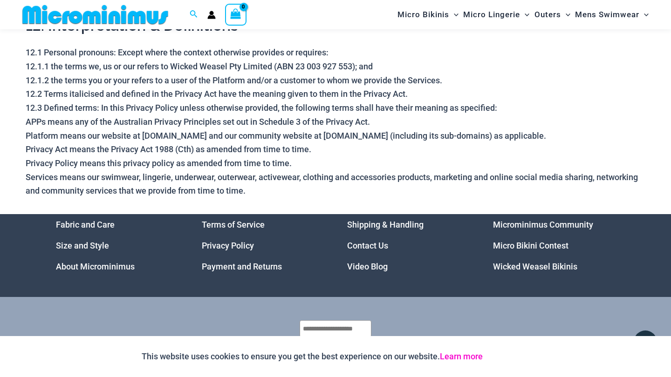
scroll to position [2917, 0]
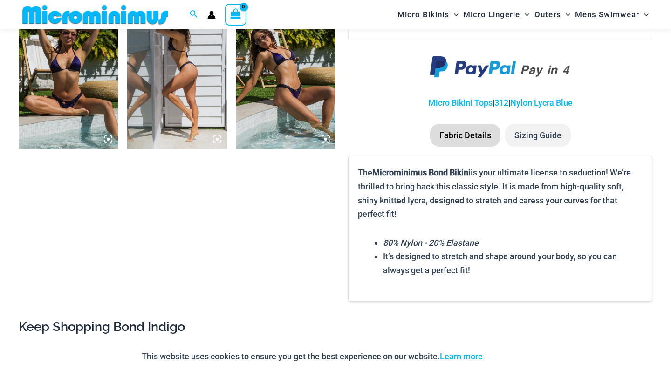
scroll to position [728, 0]
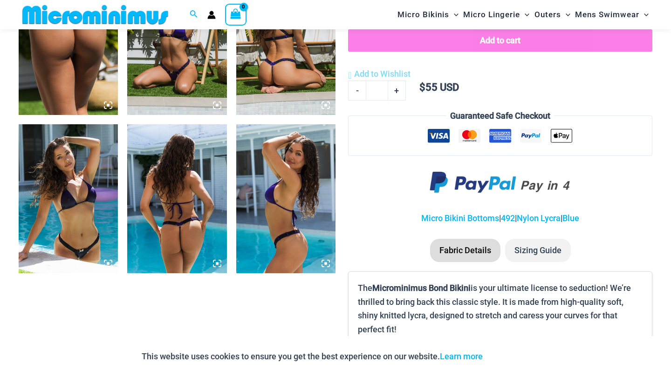
scroll to position [605, 0]
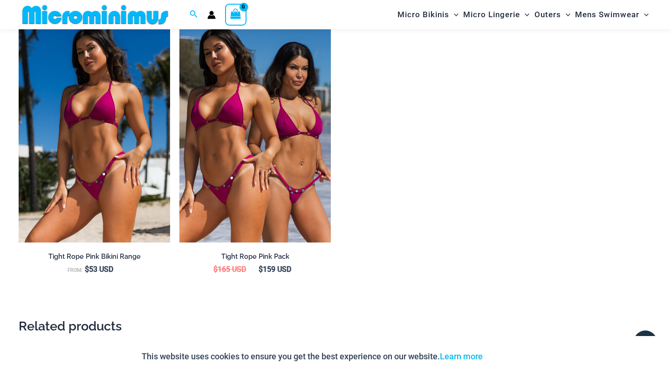
scroll to position [1060, 0]
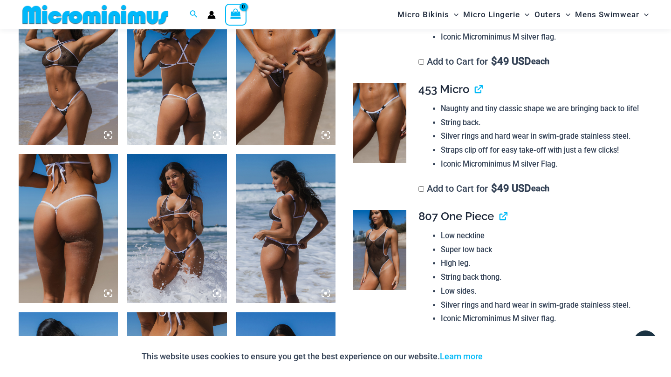
scroll to position [732, 0]
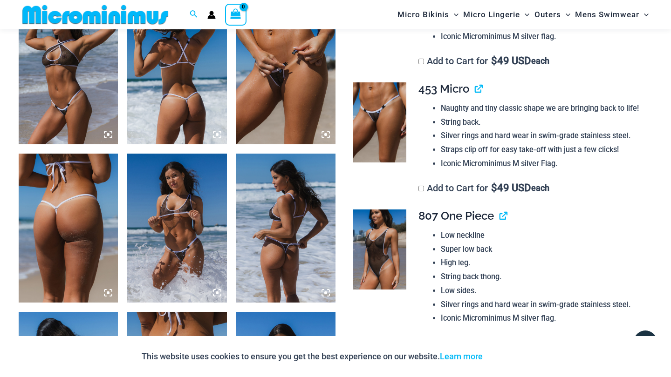
click at [89, 244] on img at bounding box center [68, 228] width 99 height 149
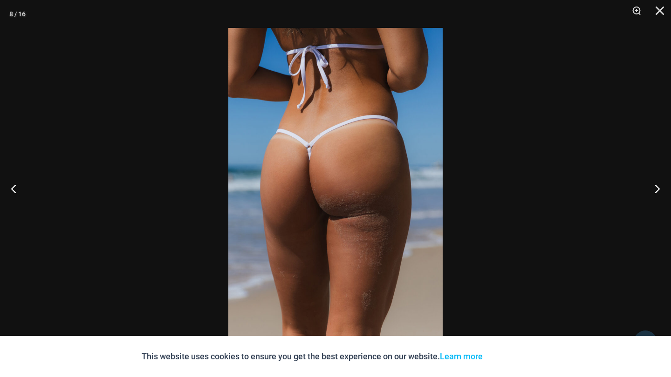
click at [245, 229] on img at bounding box center [335, 188] width 214 height 321
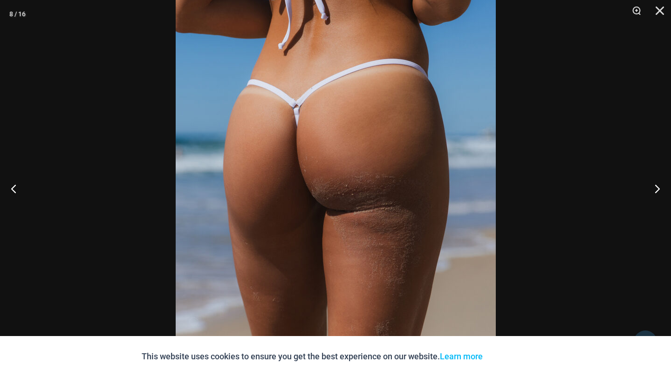
click at [245, 229] on img at bounding box center [336, 169] width 320 height 480
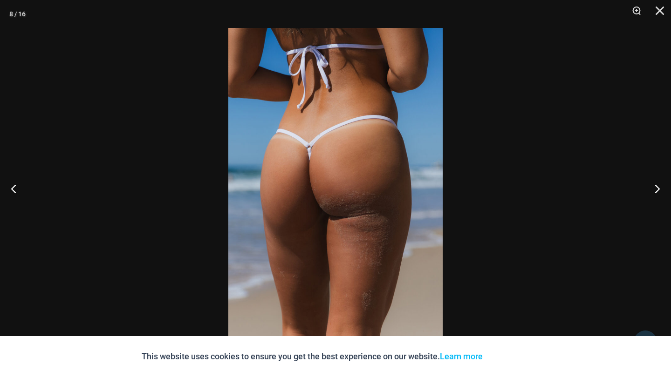
click at [245, 229] on img at bounding box center [335, 188] width 214 height 321
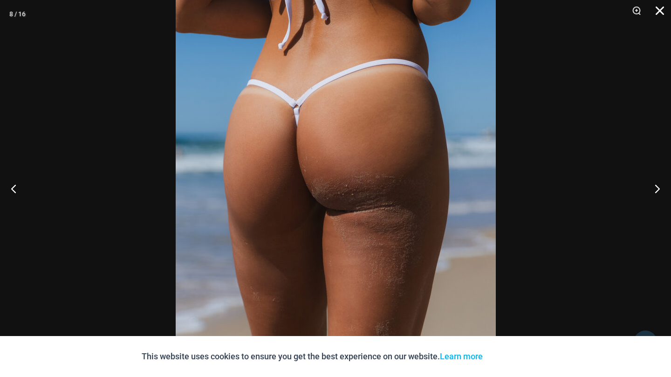
click at [659, 10] on button "Close" at bounding box center [656, 14] width 23 height 28
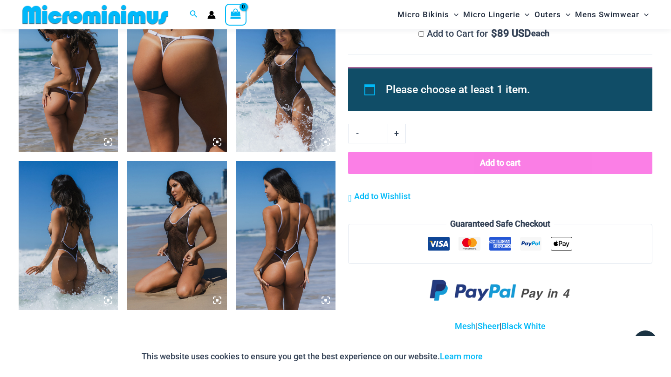
scroll to position [1044, 0]
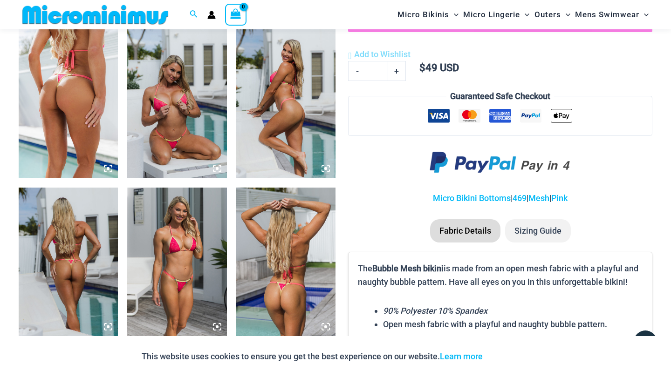
scroll to position [540, 0]
click at [184, 142] on img at bounding box center [176, 103] width 99 height 149
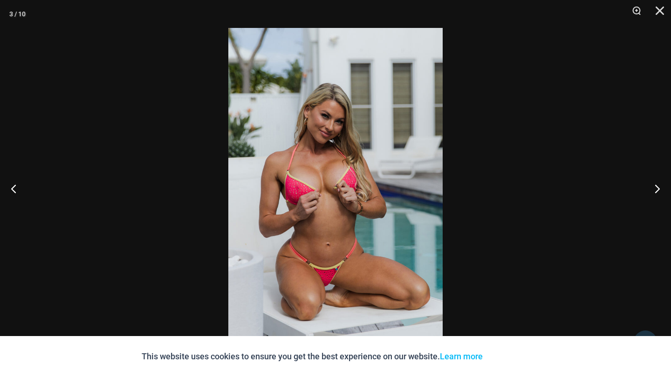
click at [382, 163] on img at bounding box center [335, 188] width 214 height 321
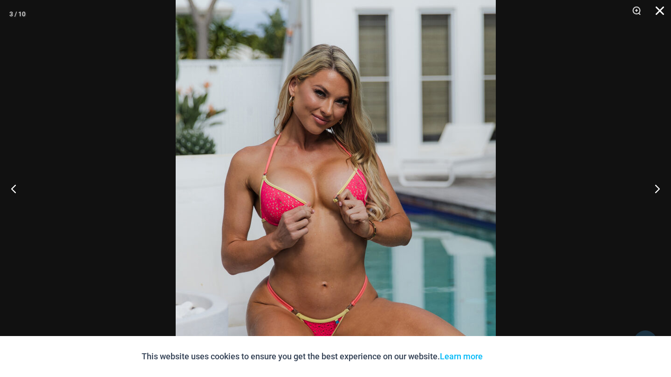
click at [660, 11] on button "Close" at bounding box center [656, 14] width 23 height 28
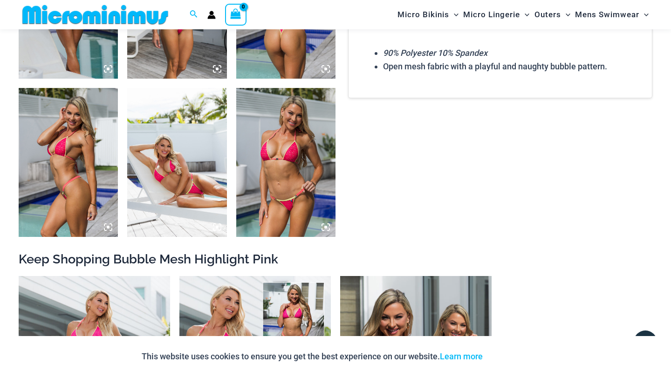
scroll to position [798, 0]
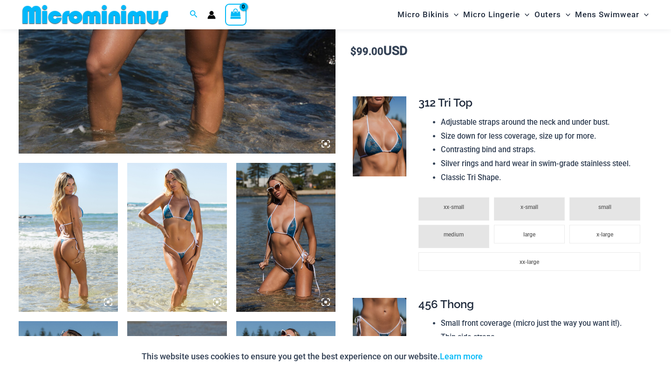
scroll to position [429, 0]
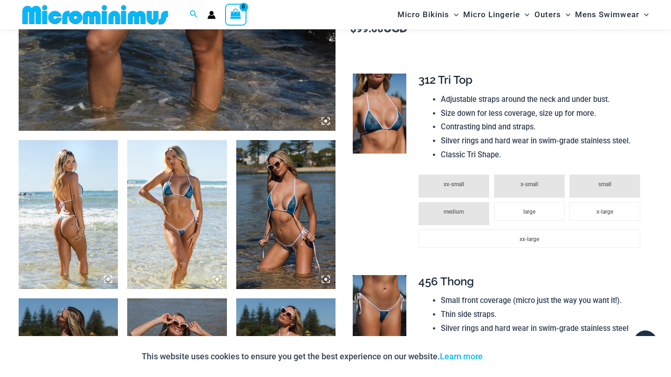
click at [170, 202] on img at bounding box center [176, 214] width 99 height 149
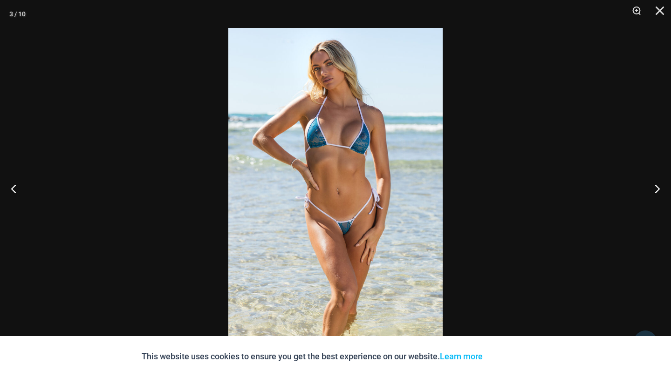
click at [170, 202] on div at bounding box center [335, 188] width 671 height 377
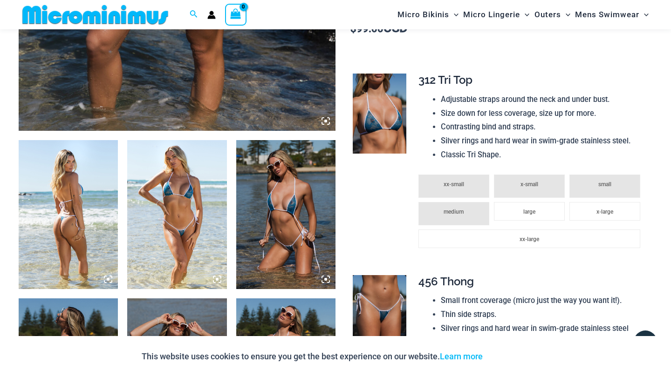
click at [166, 224] on img at bounding box center [176, 214] width 99 height 149
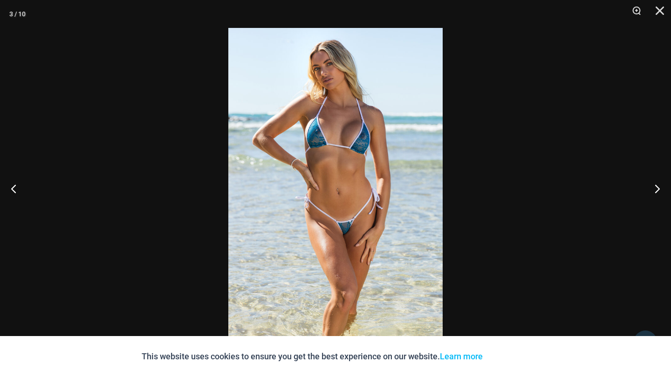
click at [307, 202] on img at bounding box center [335, 188] width 214 height 321
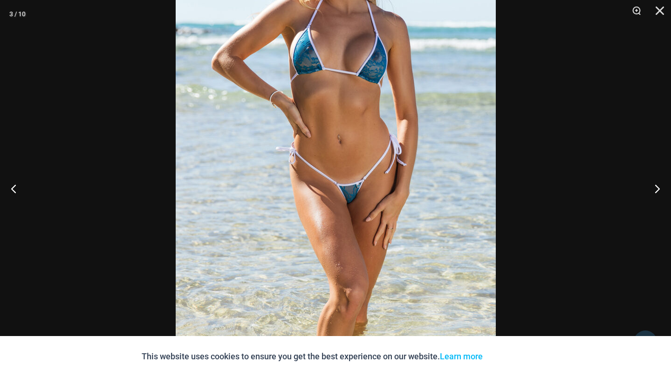
click at [154, 252] on div at bounding box center [335, 188] width 671 height 377
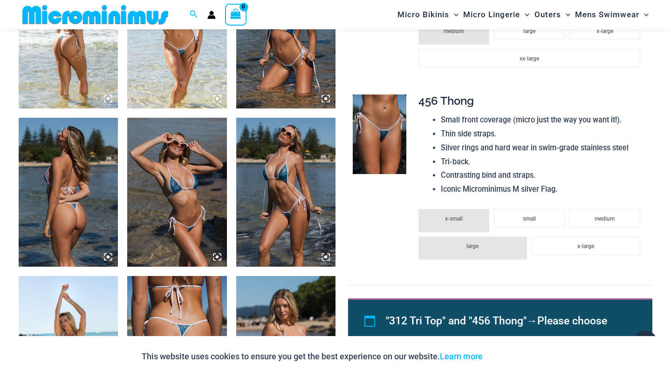
scroll to position [611, 0]
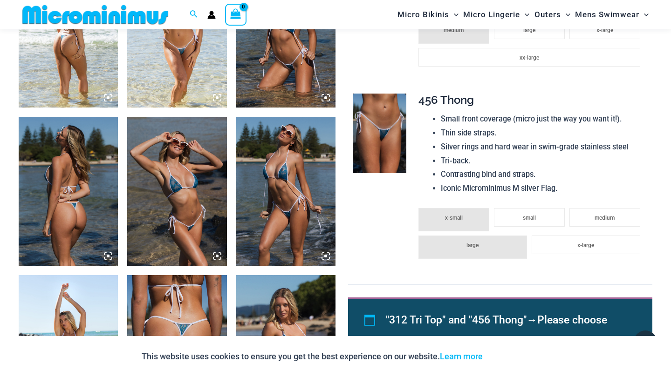
click at [106, 216] on img at bounding box center [68, 191] width 99 height 149
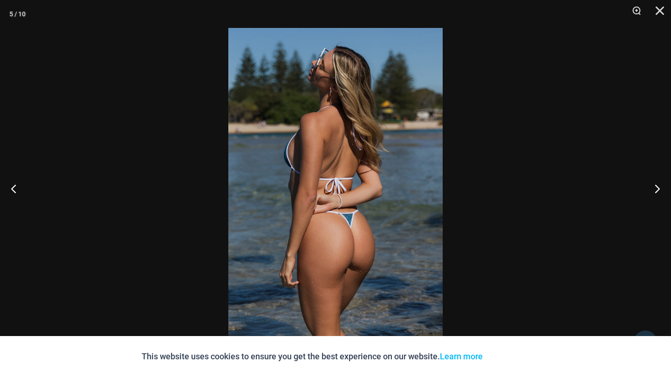
click at [340, 275] on img at bounding box center [335, 188] width 214 height 321
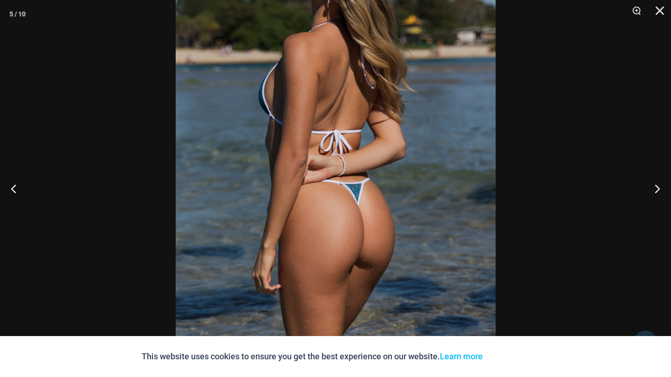
click at [340, 275] on img at bounding box center [336, 146] width 320 height 480
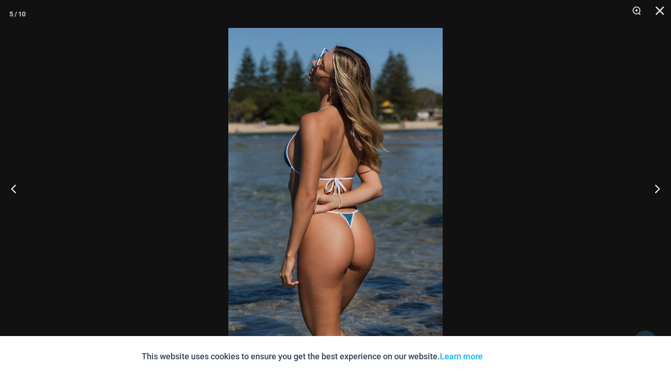
click at [194, 218] on div at bounding box center [335, 188] width 671 height 377
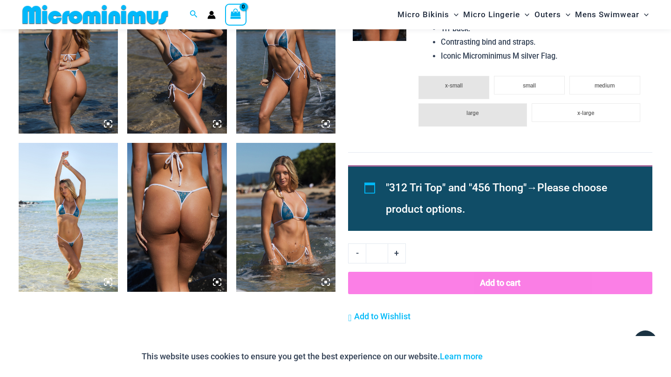
scroll to position [744, 0]
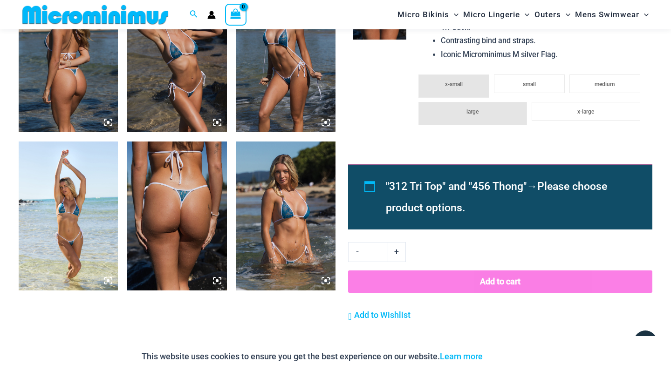
click at [194, 218] on img at bounding box center [176, 216] width 99 height 149
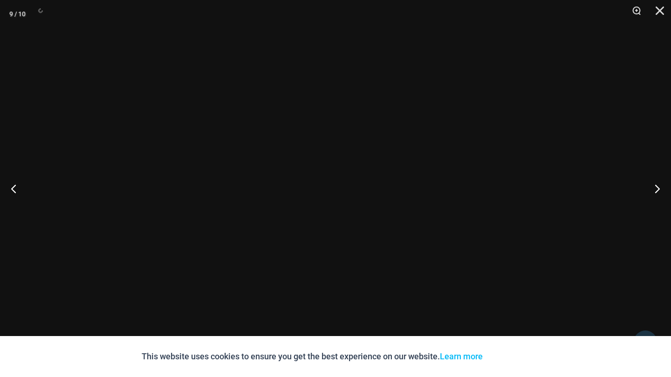
click at [104, 247] on div at bounding box center [335, 188] width 671 height 377
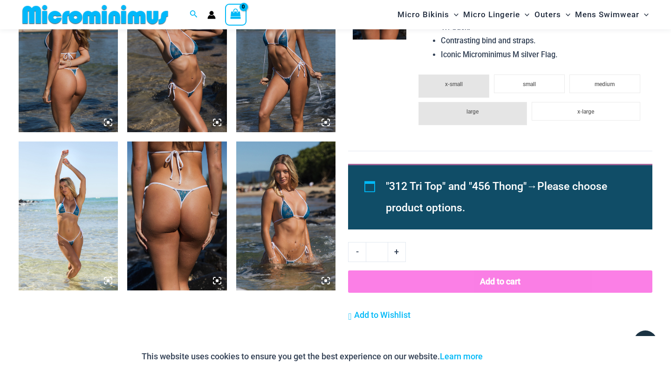
click at [279, 225] on img at bounding box center [285, 216] width 99 height 149
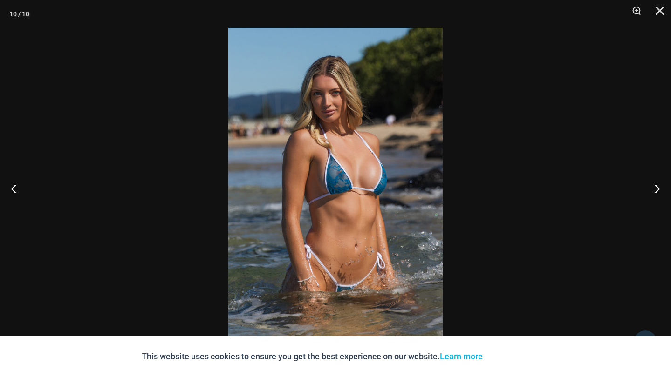
click at [279, 225] on img at bounding box center [335, 188] width 214 height 321
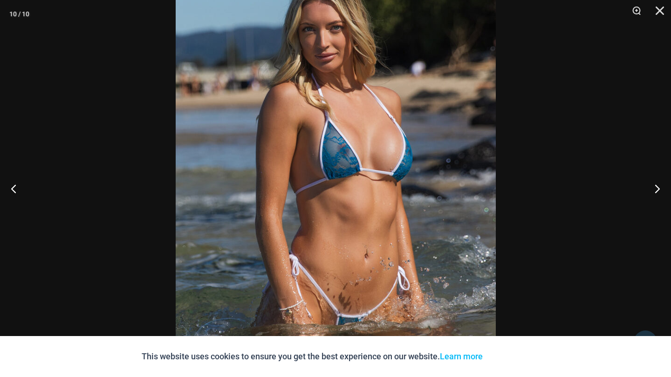
click at [115, 231] on div at bounding box center [335, 188] width 671 height 377
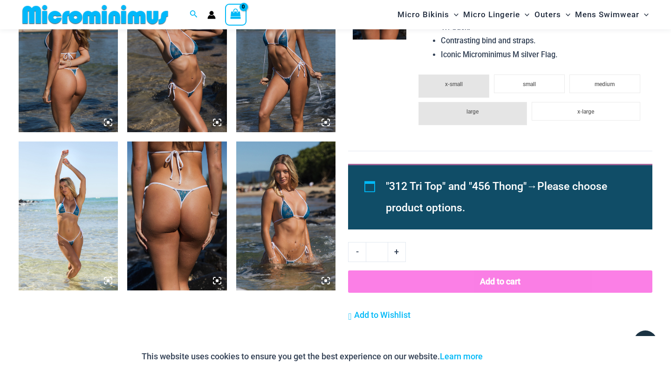
scroll to position [745, 0]
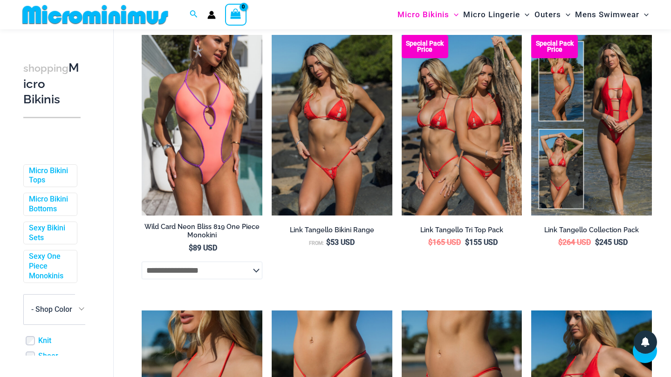
scroll to position [345, 0]
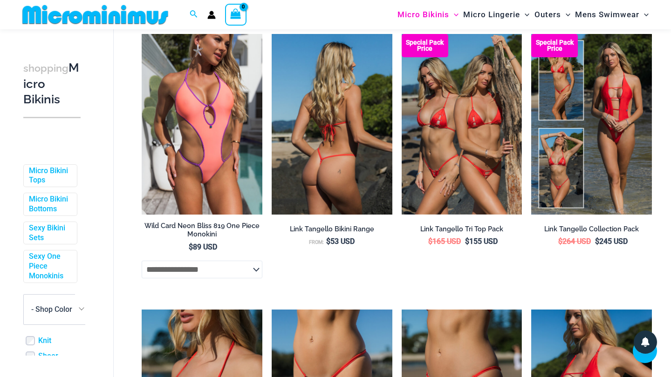
click at [321, 195] on img at bounding box center [332, 124] width 121 height 181
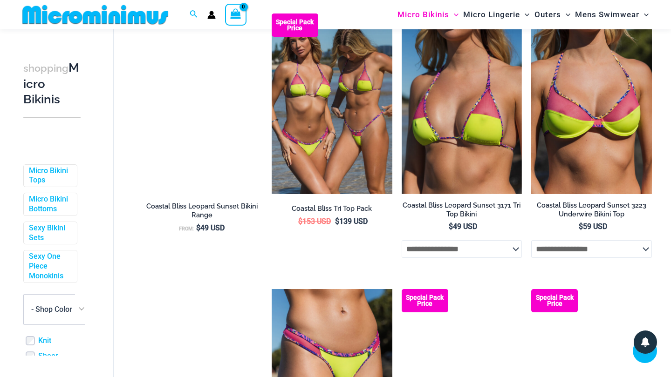
scroll to position [922, 0]
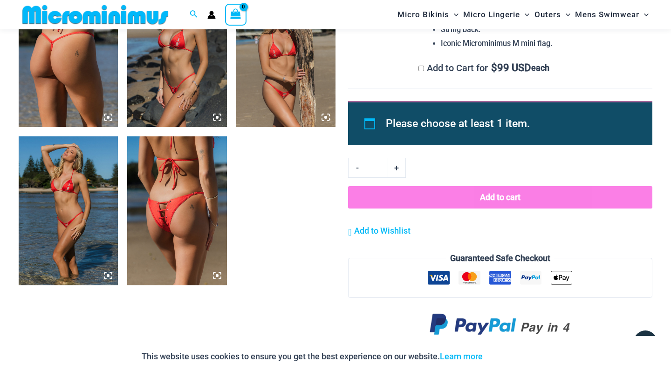
scroll to position [909, 0]
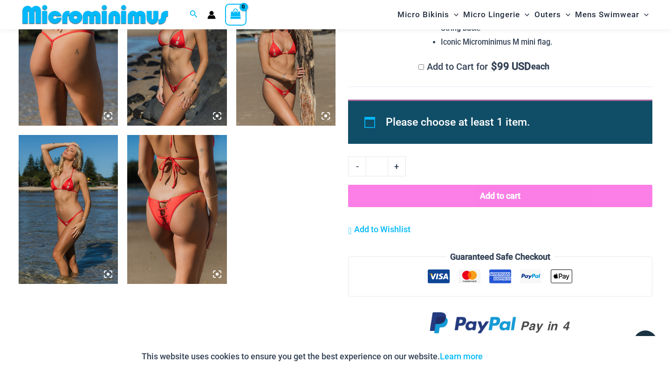
click at [48, 81] on img at bounding box center [68, 51] width 99 height 149
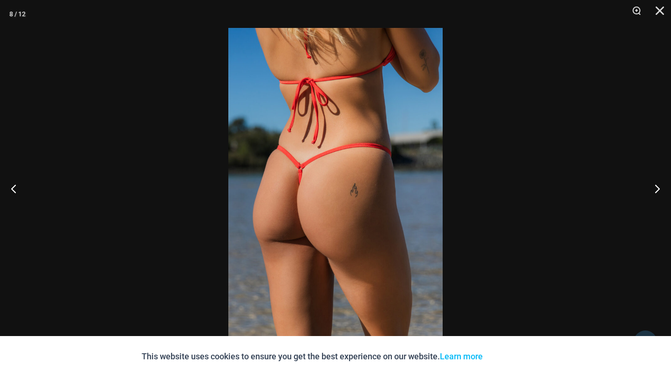
click at [331, 259] on img at bounding box center [335, 188] width 214 height 321
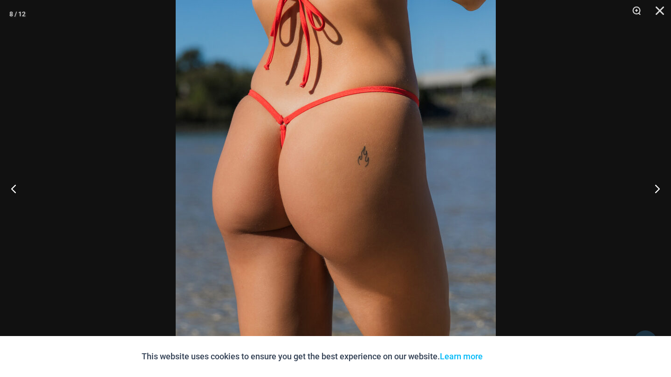
click at [331, 259] on img at bounding box center [336, 154] width 320 height 480
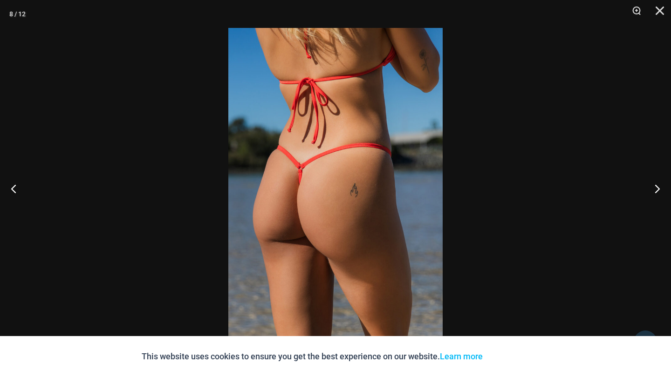
click at [156, 263] on div at bounding box center [335, 188] width 671 height 377
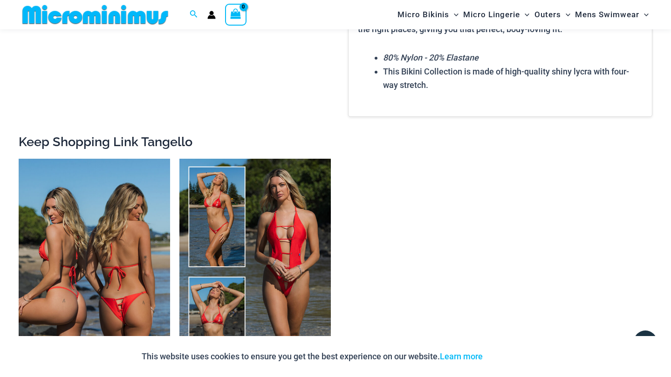
scroll to position [1342, 0]
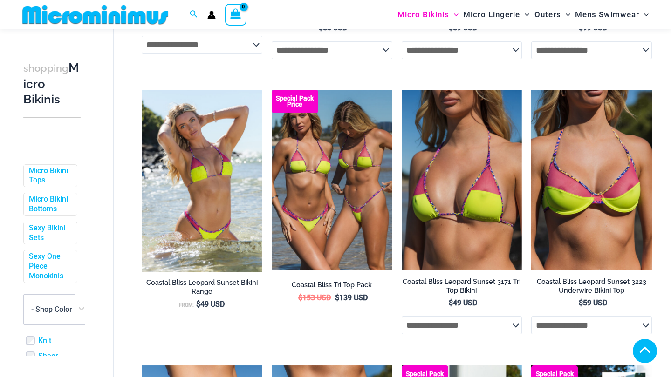
scroll to position [840, 0]
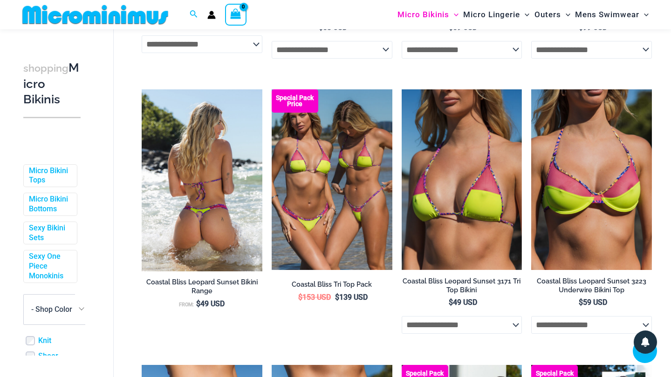
click at [195, 207] on img at bounding box center [202, 180] width 121 height 182
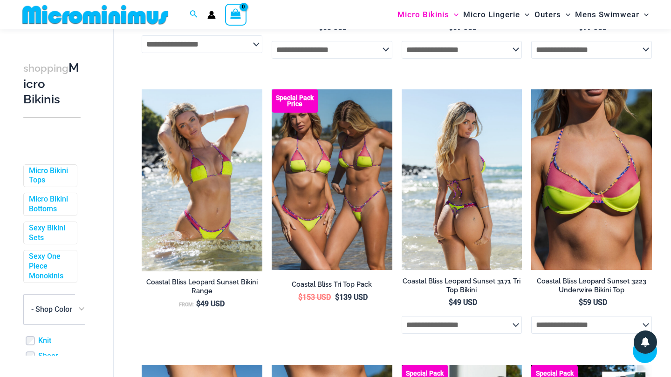
click at [462, 224] on img at bounding box center [461, 179] width 121 height 181
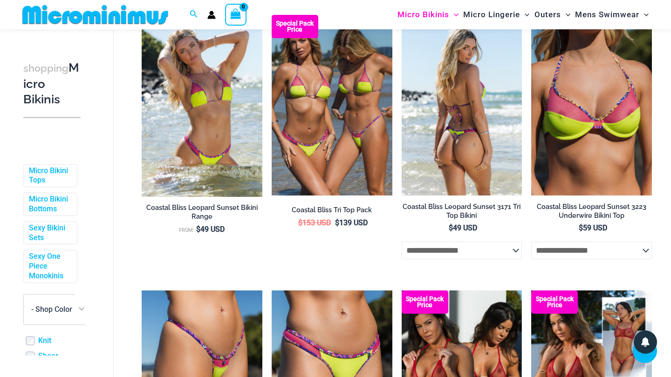
scroll to position [925, 0]
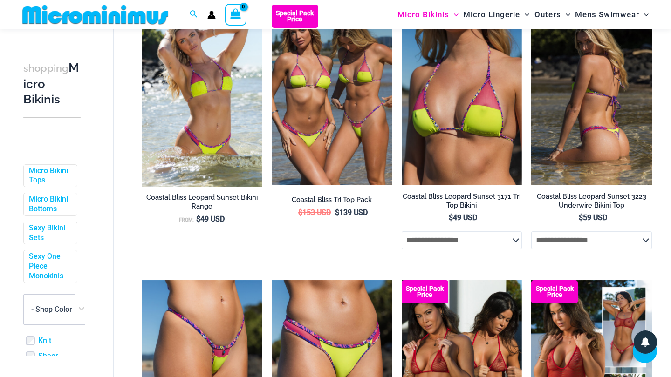
click at [578, 138] on img at bounding box center [591, 95] width 121 height 181
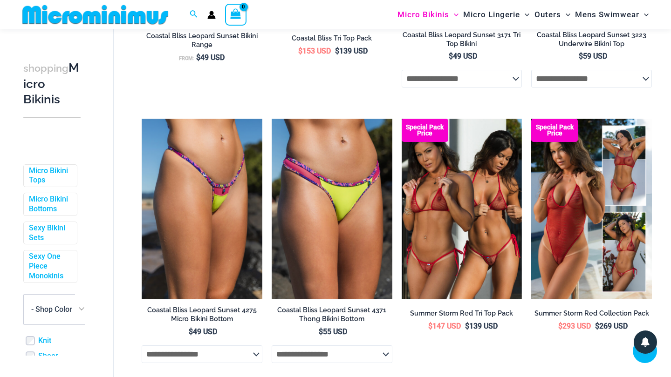
scroll to position [1119, 0]
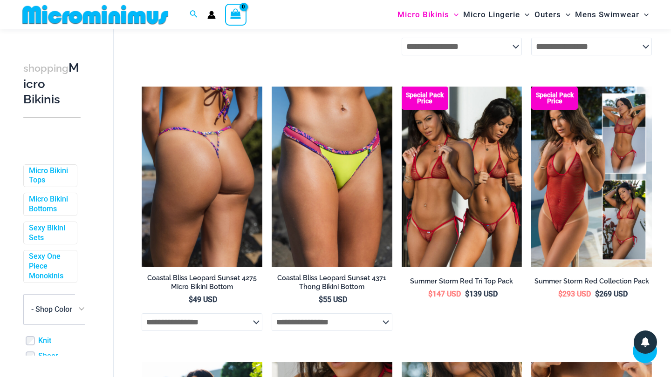
click at [253, 224] on img at bounding box center [202, 177] width 121 height 181
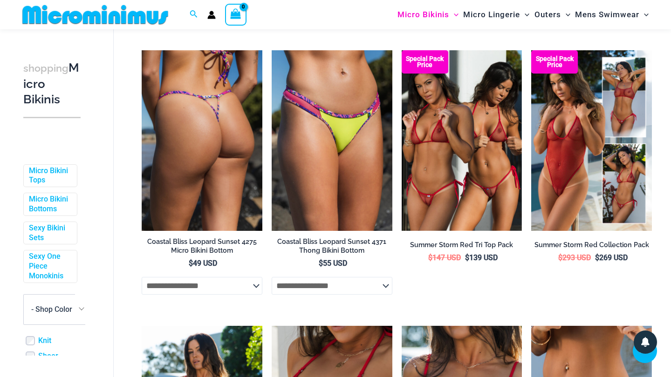
scroll to position [1165, 0]
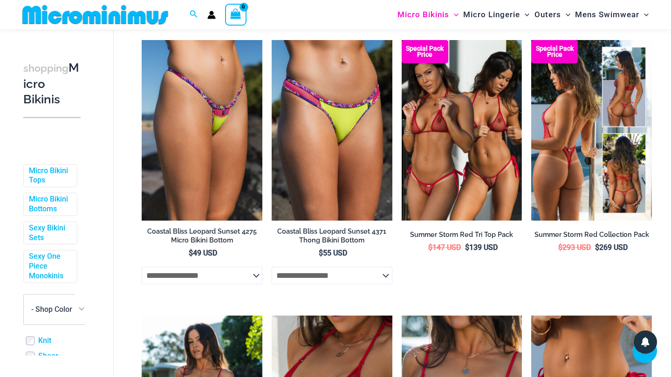
click at [572, 170] on img at bounding box center [591, 130] width 121 height 181
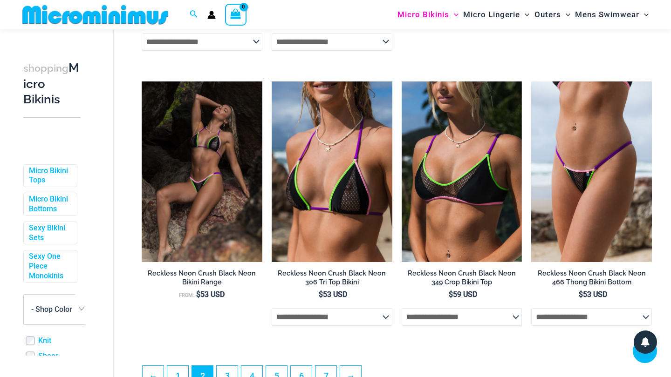
scroll to position [1963, 0]
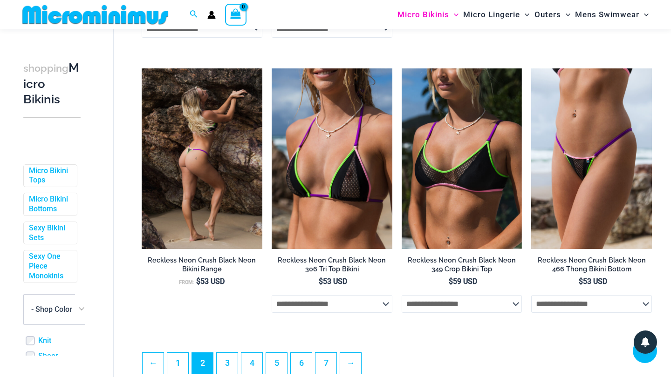
click at [253, 203] on img at bounding box center [202, 158] width 121 height 181
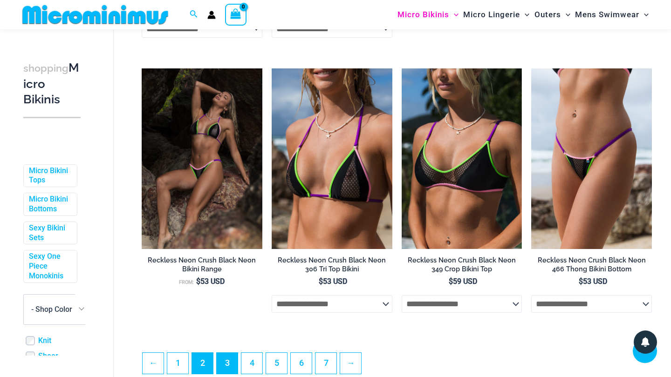
click at [226, 361] on link "3" at bounding box center [227, 363] width 21 height 21
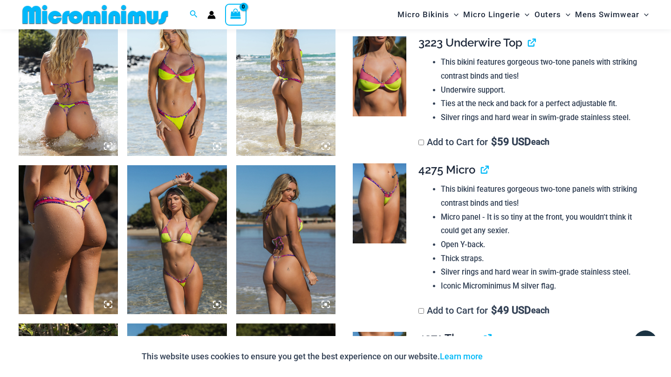
scroll to position [573, 0]
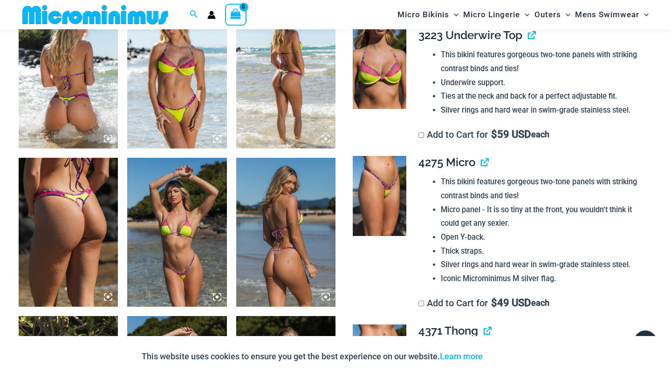
click at [176, 255] on img at bounding box center [176, 232] width 99 height 149
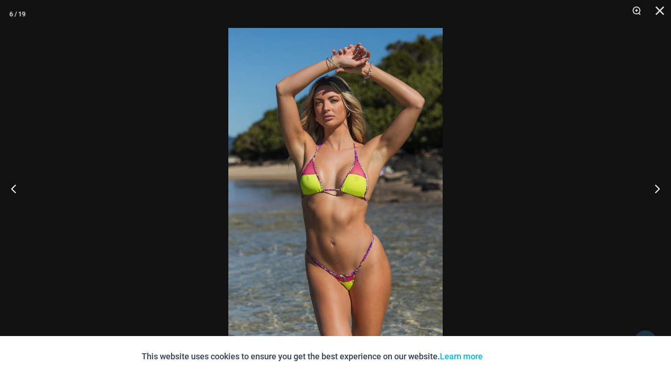
click at [270, 260] on img at bounding box center [335, 188] width 214 height 321
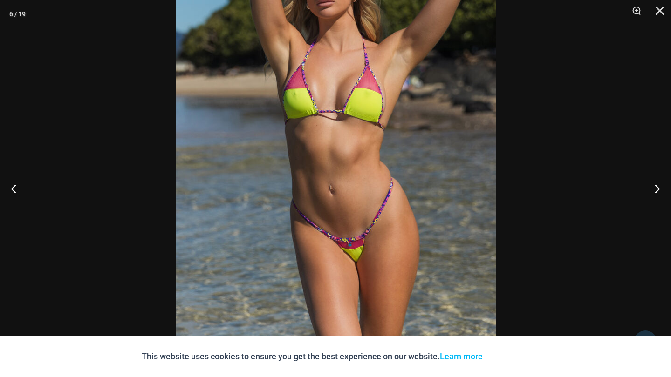
click at [95, 253] on div at bounding box center [335, 188] width 671 height 377
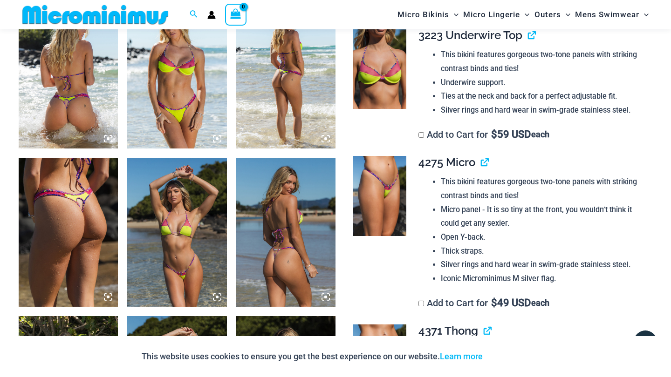
click at [84, 251] on img at bounding box center [68, 232] width 99 height 149
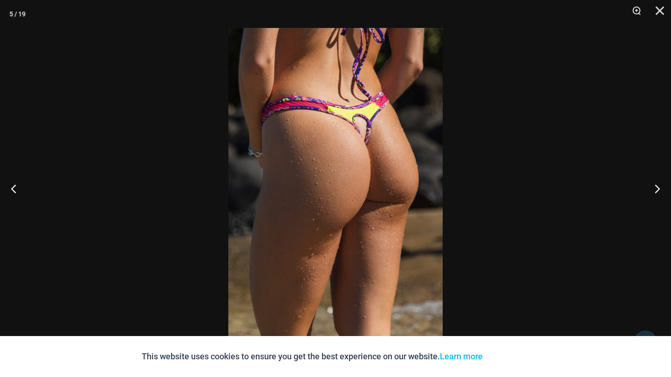
click at [267, 245] on img at bounding box center [335, 188] width 214 height 321
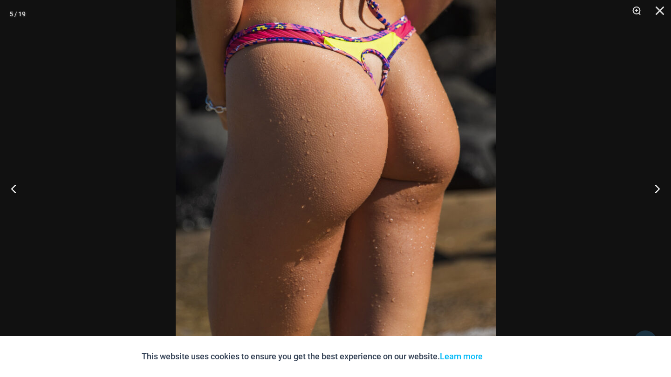
click at [142, 261] on div at bounding box center [335, 188] width 671 height 377
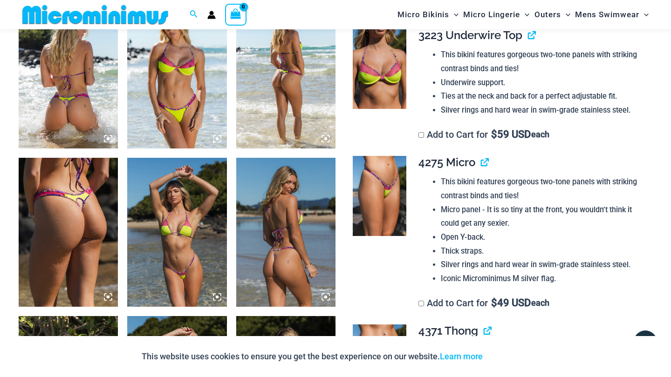
click at [213, 99] on img at bounding box center [176, 74] width 99 height 149
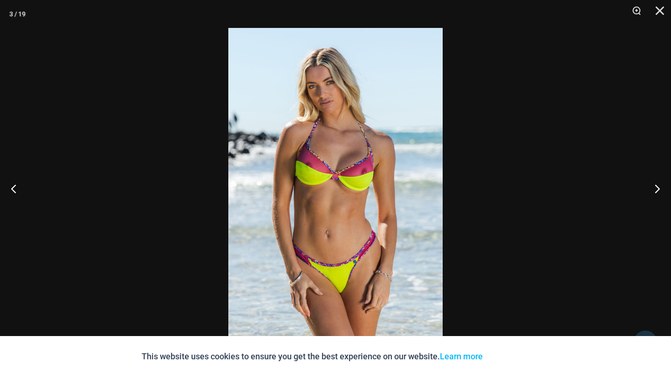
click at [340, 214] on img at bounding box center [335, 188] width 214 height 321
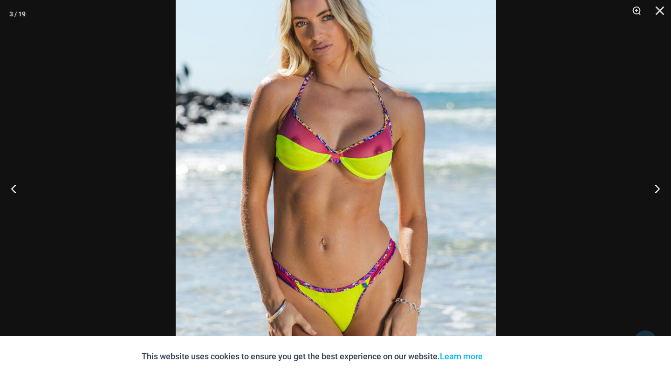
click at [137, 231] on div at bounding box center [335, 188] width 671 height 377
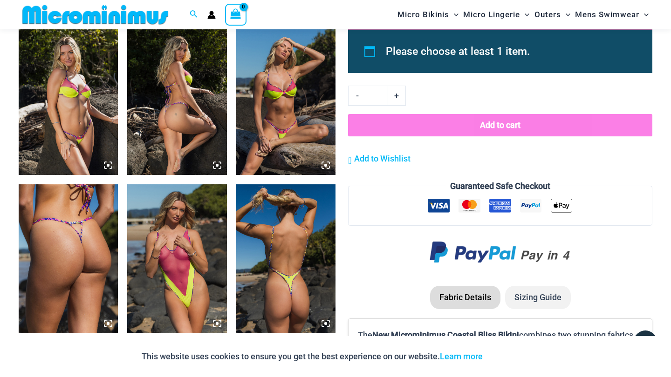
scroll to position [1023, 0]
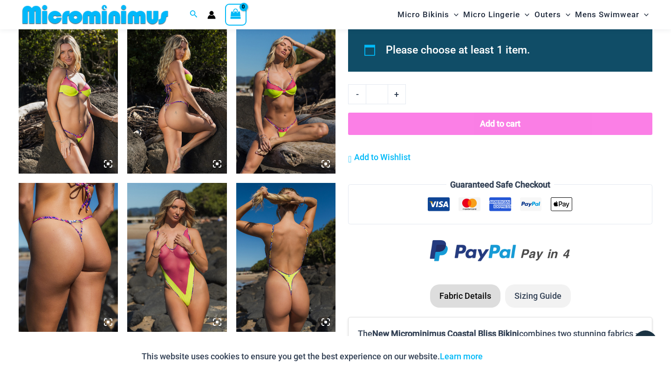
click at [193, 128] on img at bounding box center [176, 99] width 99 height 149
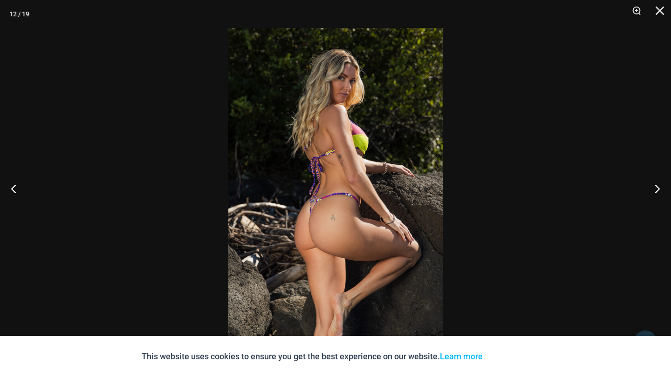
click at [275, 233] on img at bounding box center [335, 188] width 214 height 321
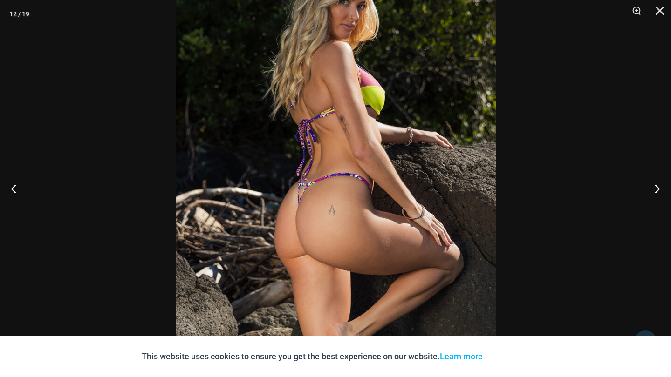
click at [118, 279] on div at bounding box center [335, 188] width 671 height 377
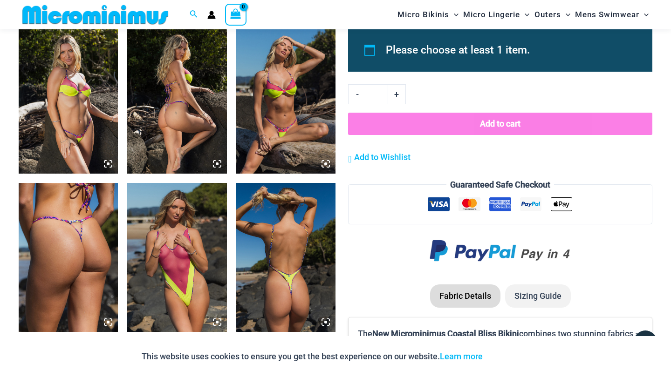
click at [286, 150] on img at bounding box center [285, 99] width 99 height 149
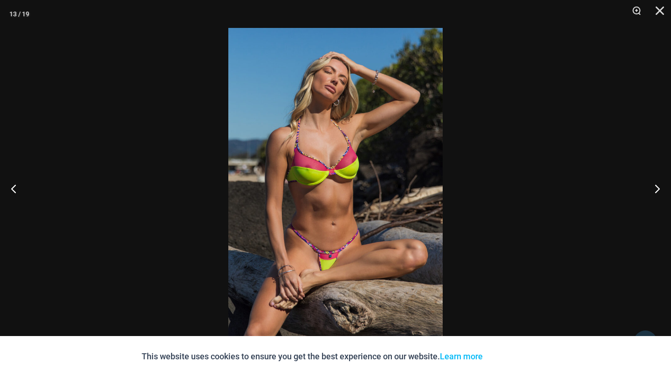
click at [293, 272] on img at bounding box center [335, 188] width 214 height 321
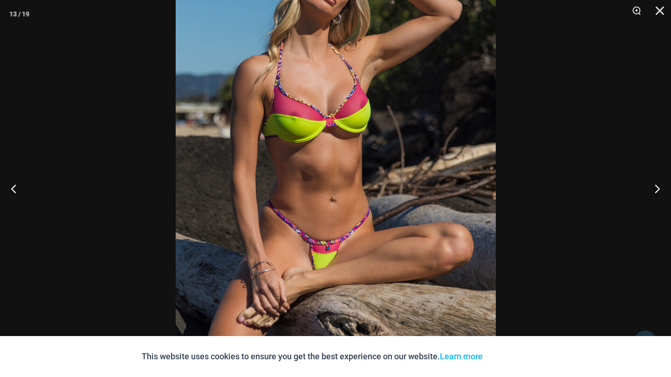
click at [114, 293] on div at bounding box center [335, 188] width 671 height 377
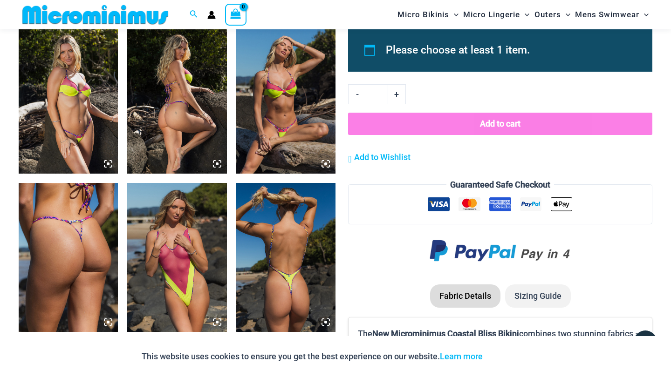
click at [58, 280] on img at bounding box center [68, 257] width 99 height 149
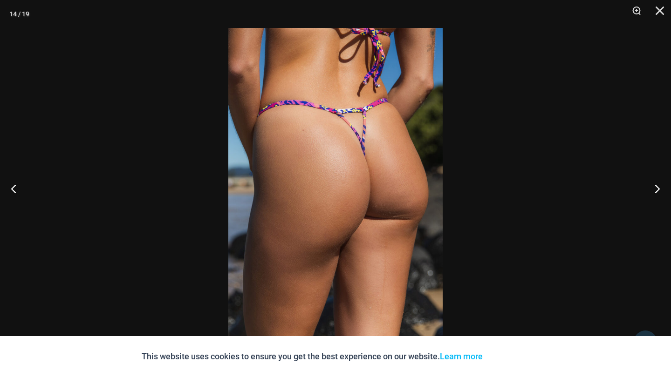
click at [58, 280] on div at bounding box center [335, 188] width 671 height 377
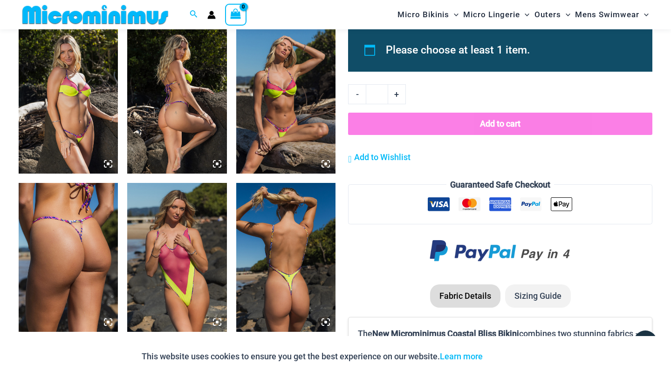
click at [311, 264] on img at bounding box center [285, 257] width 99 height 149
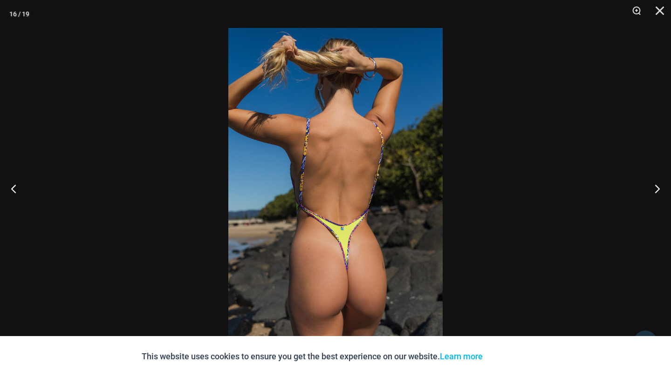
click at [134, 271] on div at bounding box center [335, 188] width 671 height 377
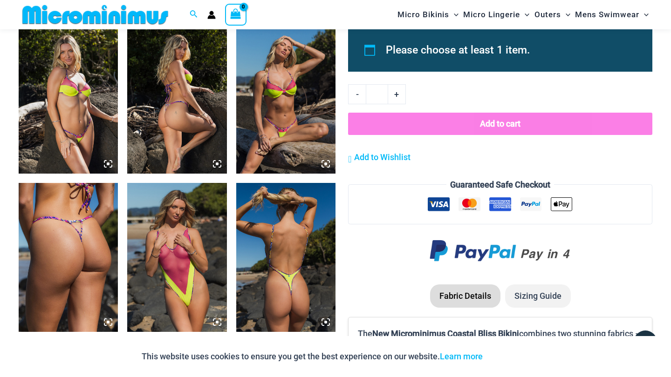
click at [188, 263] on img at bounding box center [176, 257] width 99 height 149
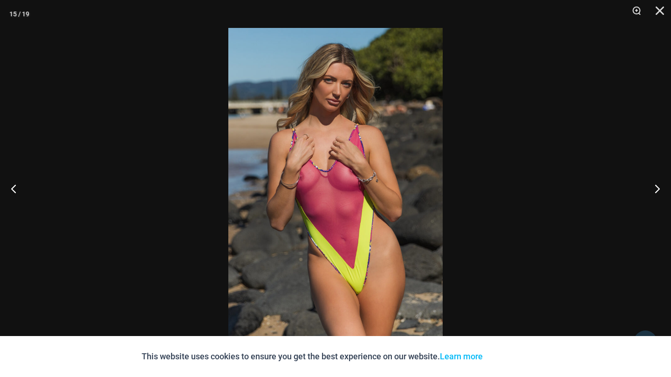
click at [147, 253] on div at bounding box center [335, 188] width 671 height 377
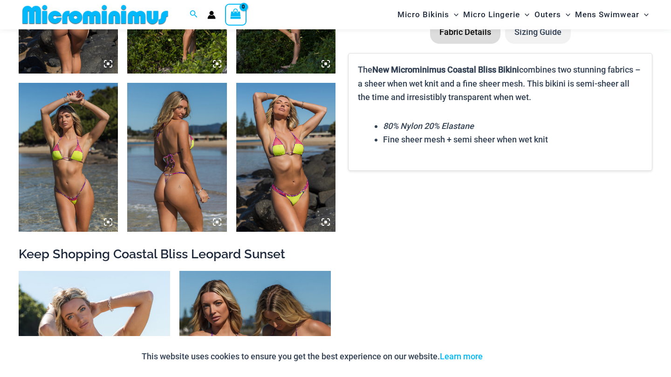
scroll to position [804, 0]
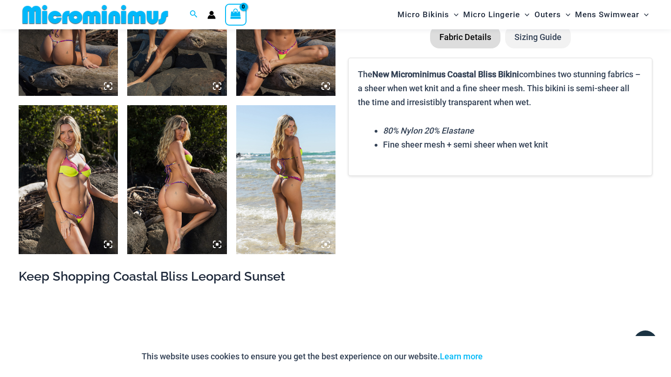
scroll to position [781, 0]
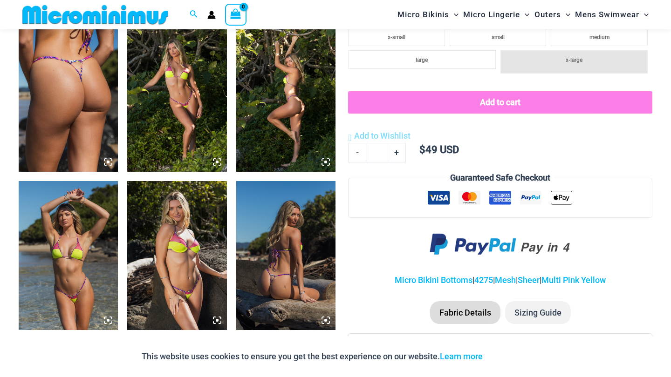
scroll to position [547, 0]
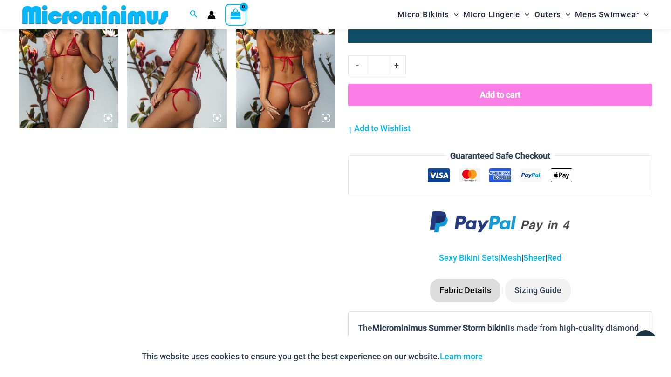
scroll to position [1227, 0]
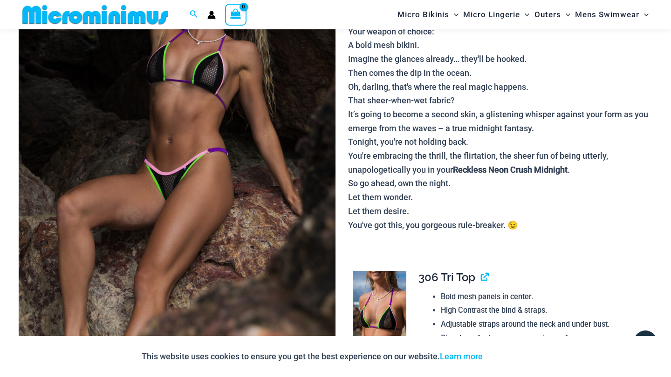
scroll to position [182, 0]
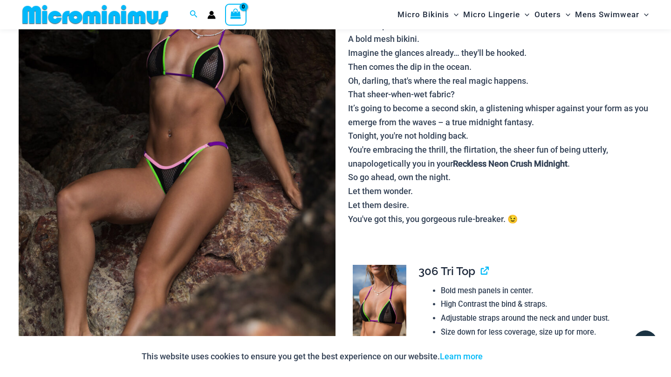
click at [249, 140] on img at bounding box center [177, 140] width 317 height 475
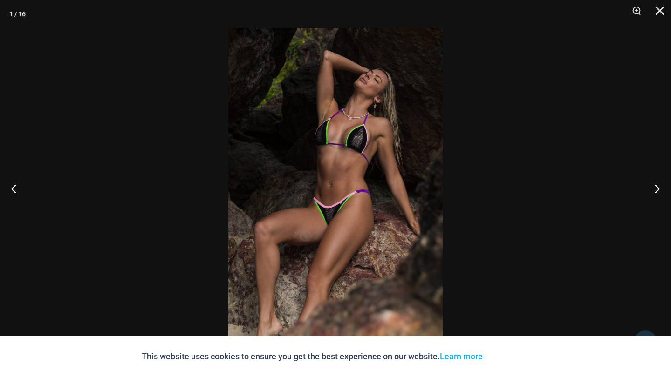
click at [354, 167] on img at bounding box center [335, 188] width 214 height 321
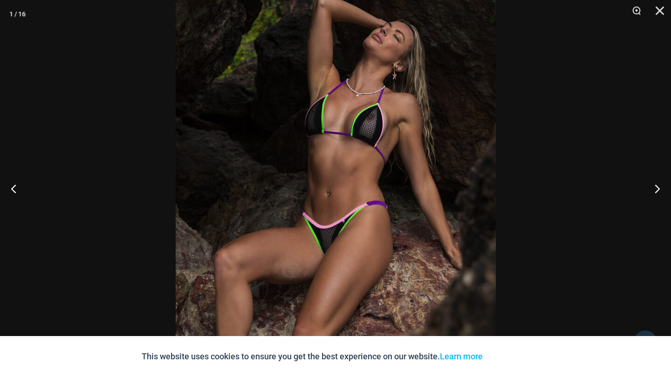
click at [354, 167] on img at bounding box center [336, 199] width 320 height 480
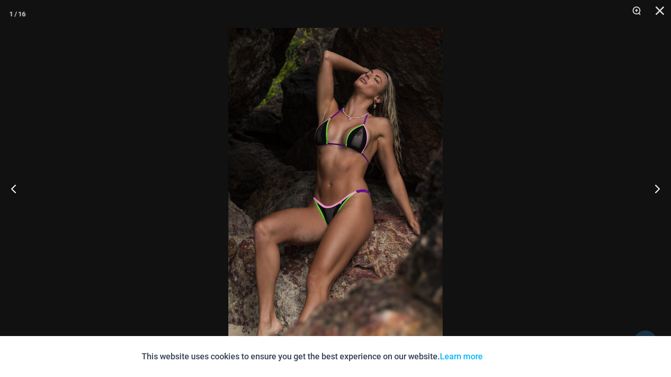
click at [157, 185] on div at bounding box center [335, 188] width 671 height 377
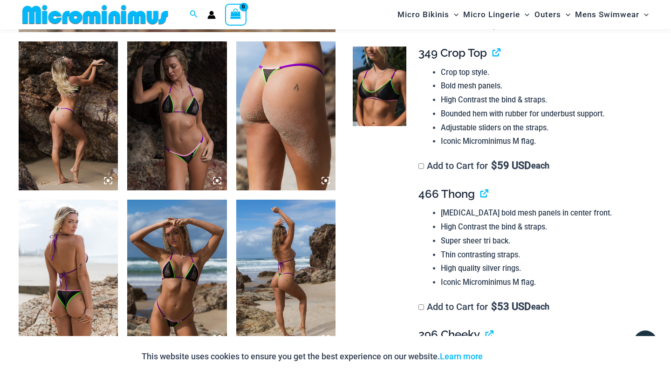
scroll to position [529, 0]
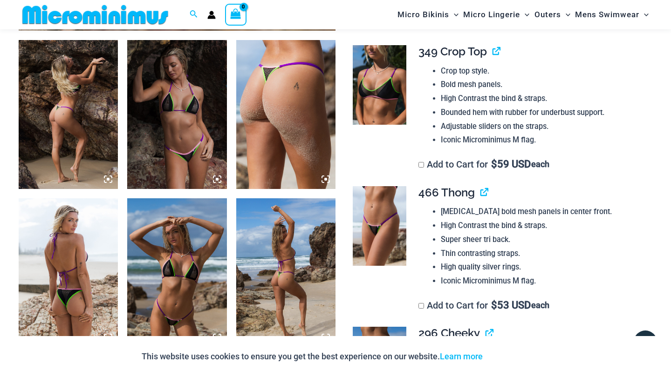
click at [95, 150] on img at bounding box center [68, 114] width 99 height 149
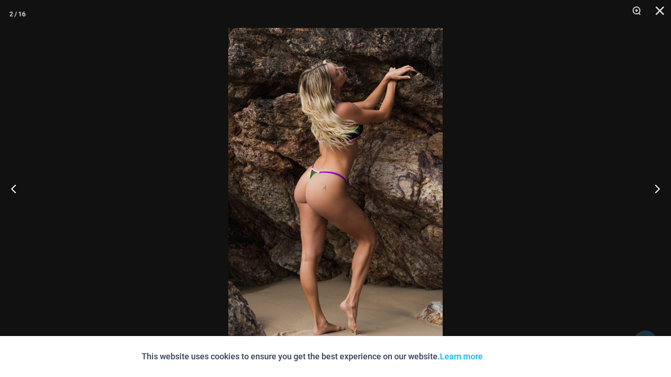
click at [292, 246] on img at bounding box center [335, 188] width 214 height 321
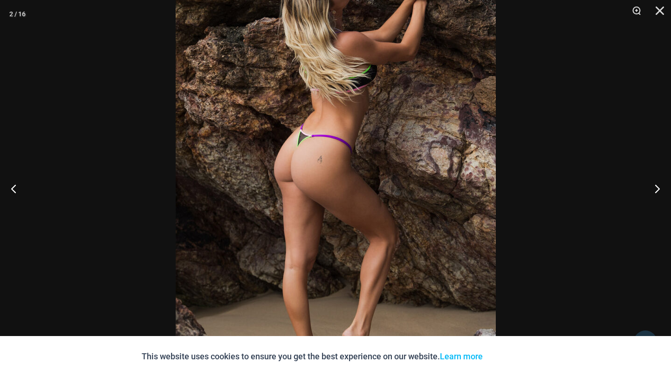
click at [131, 241] on div at bounding box center [335, 188] width 671 height 377
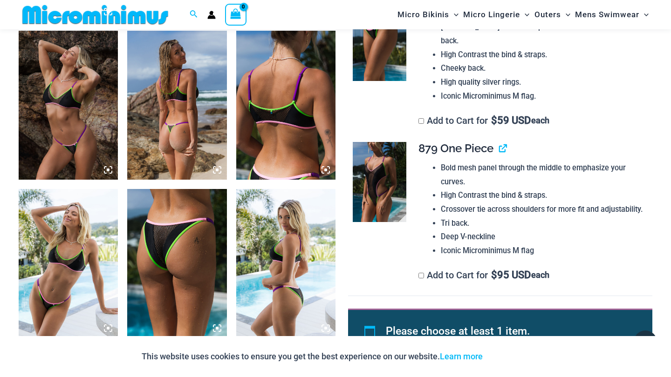
scroll to position [859, 0]
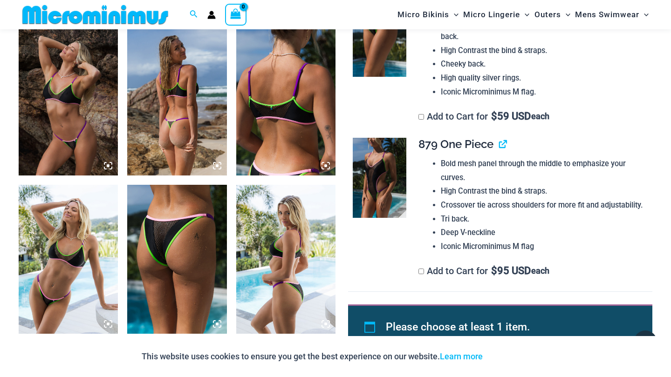
click at [190, 283] on img at bounding box center [176, 259] width 99 height 149
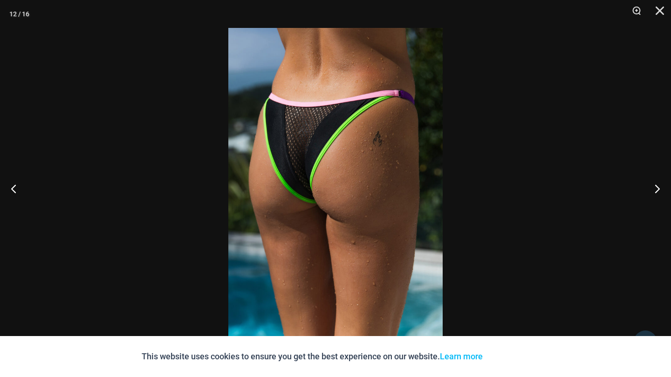
click at [190, 283] on div at bounding box center [335, 188] width 671 height 377
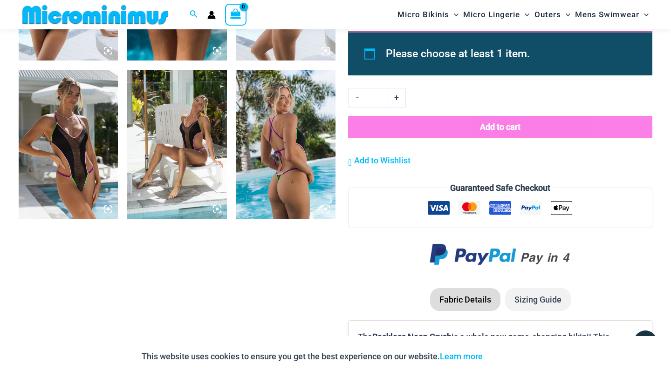
scroll to position [1133, 0]
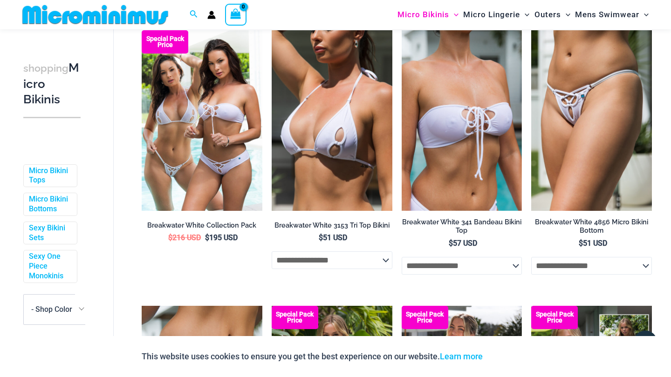
scroll to position [350, 0]
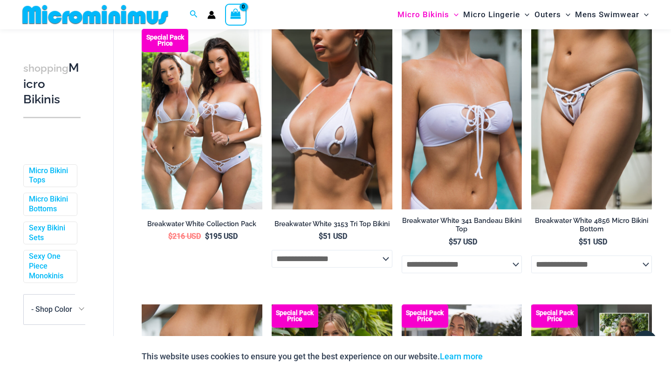
click at [332, 170] on img at bounding box center [332, 119] width 121 height 181
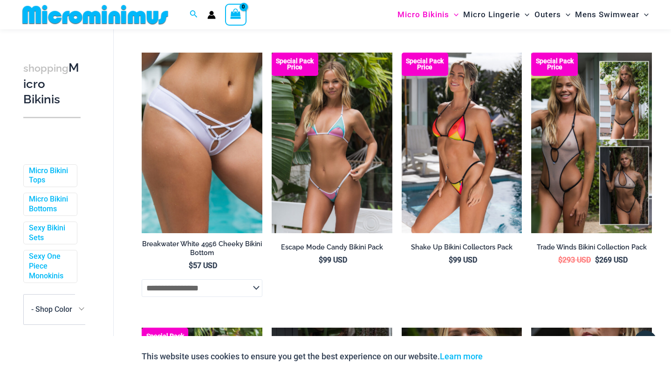
scroll to position [638, 0]
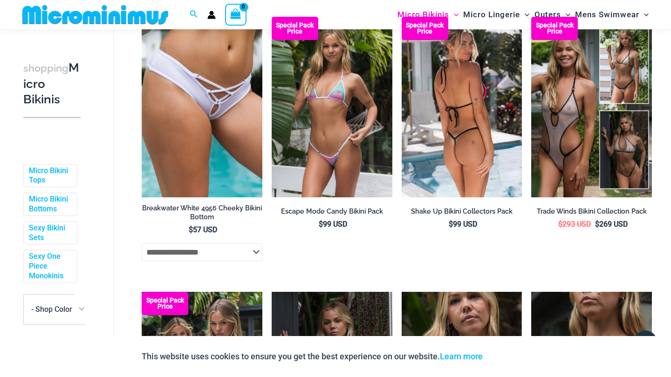
click at [422, 138] on img at bounding box center [461, 107] width 121 height 181
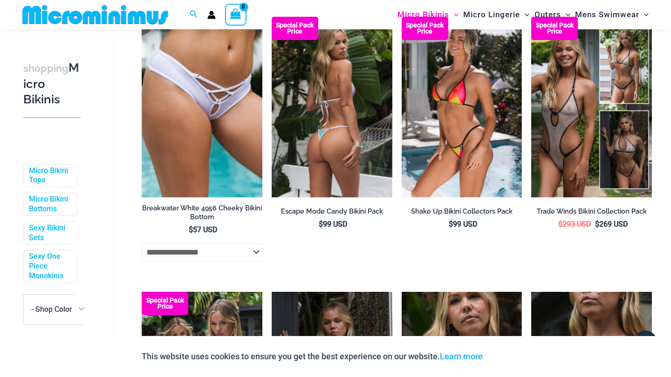
click at [335, 106] on img at bounding box center [332, 107] width 121 height 181
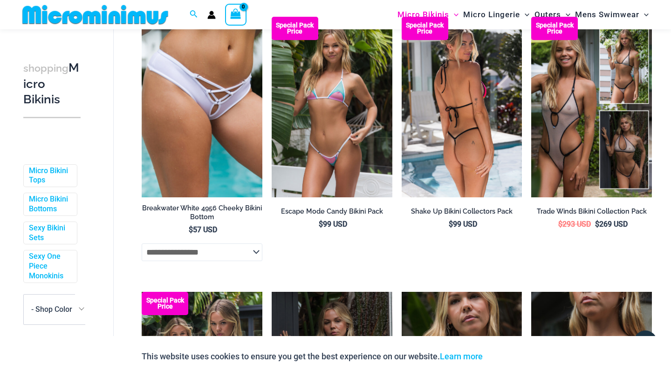
click at [482, 163] on img at bounding box center [461, 107] width 121 height 181
click at [450, 81] on img at bounding box center [461, 107] width 121 height 181
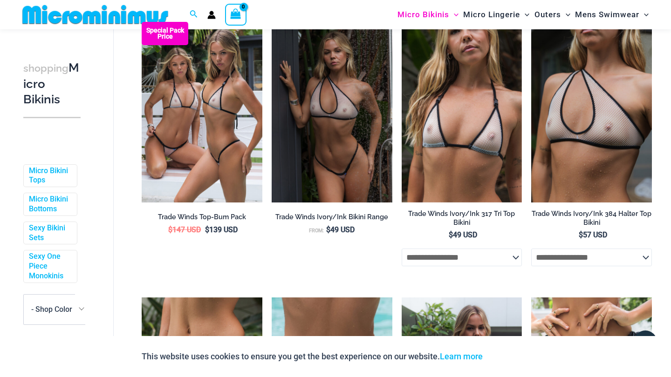
scroll to position [909, 0]
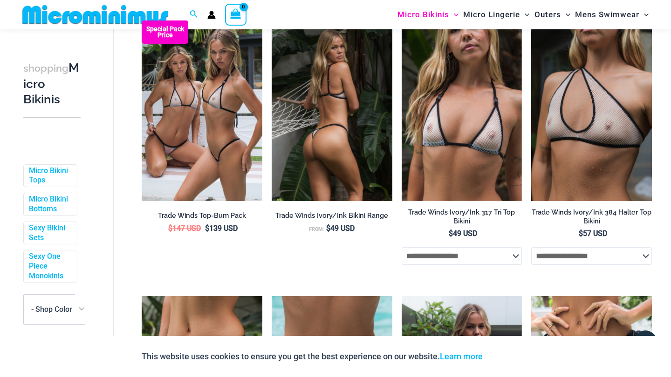
click at [349, 143] on img at bounding box center [332, 110] width 121 height 181
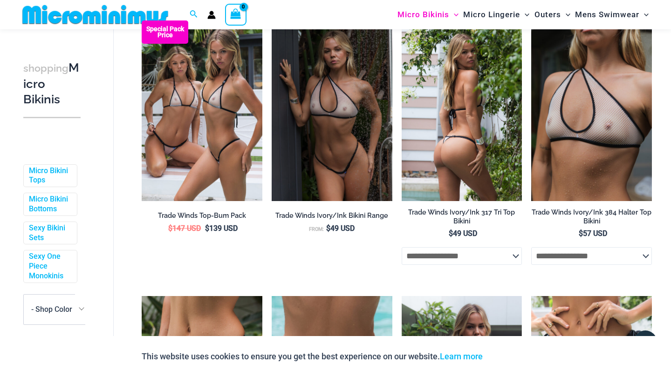
click at [446, 145] on img at bounding box center [461, 110] width 121 height 181
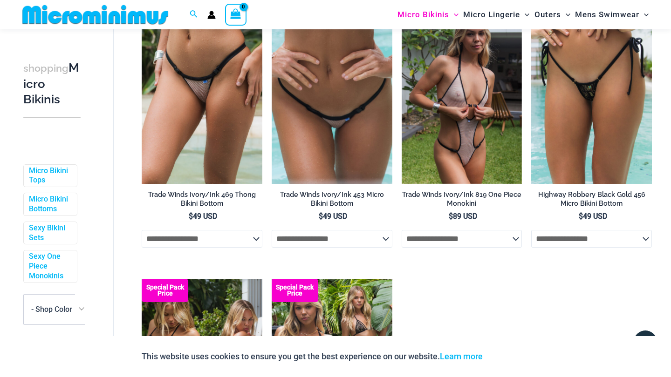
scroll to position [1203, 0]
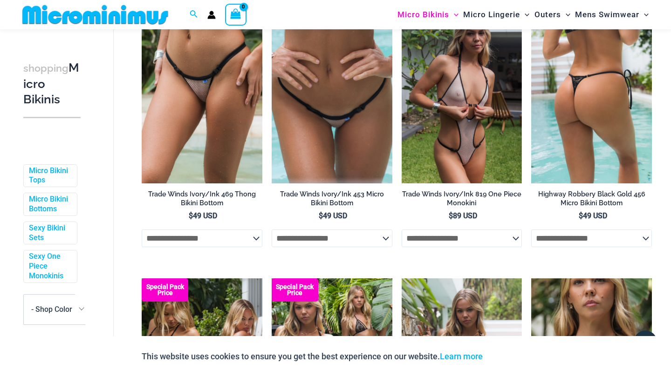
click at [564, 108] on img at bounding box center [591, 93] width 121 height 181
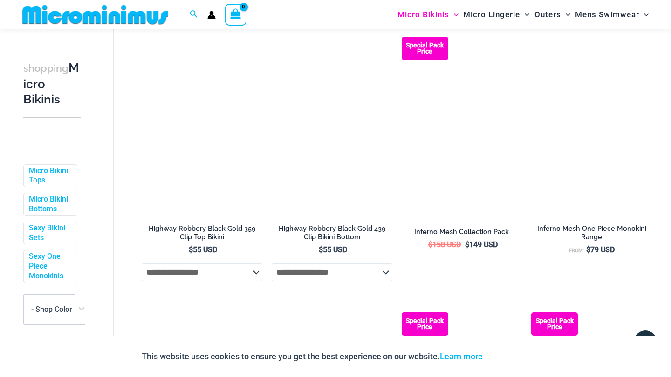
scroll to position [1721, 0]
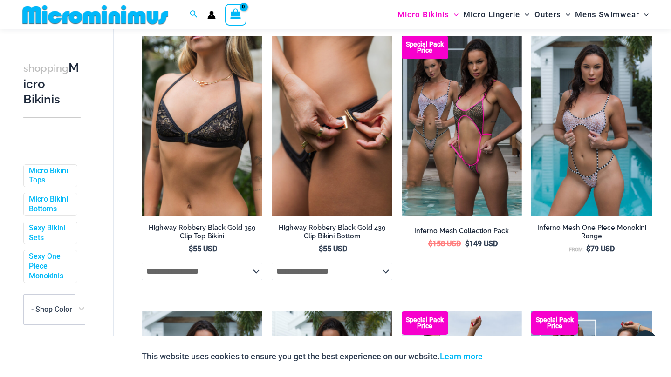
click at [289, 186] on img at bounding box center [332, 126] width 121 height 181
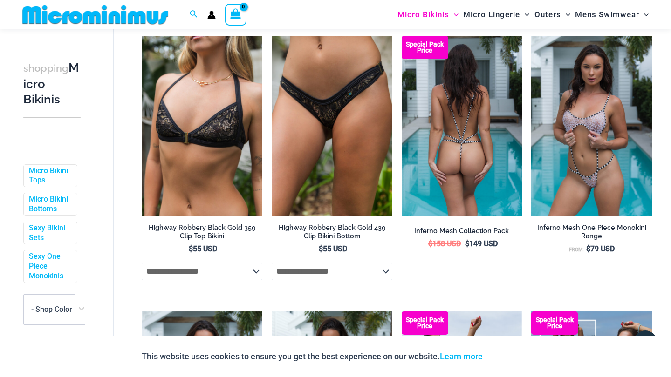
click at [486, 166] on img at bounding box center [461, 126] width 121 height 181
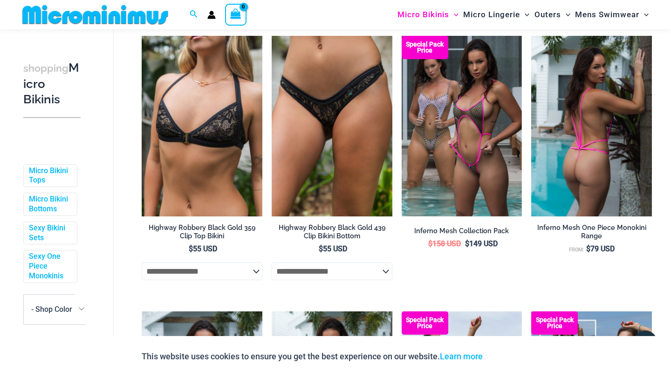
click at [585, 144] on img at bounding box center [591, 126] width 121 height 181
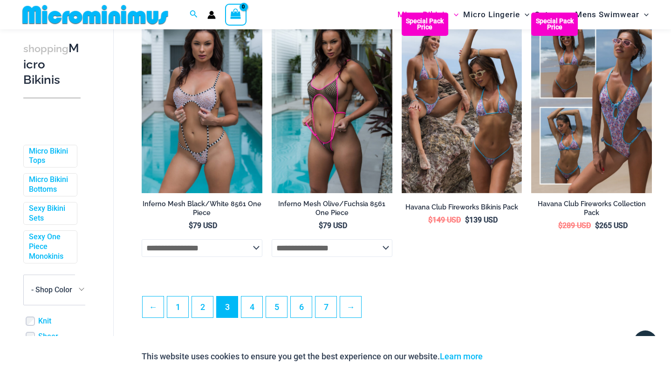
scroll to position [2021, 0]
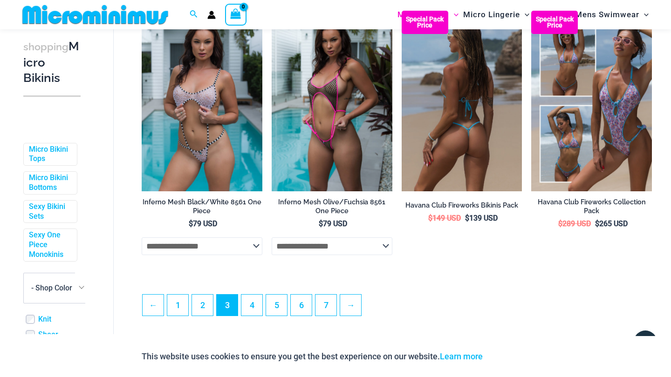
click at [497, 129] on img at bounding box center [461, 101] width 121 height 181
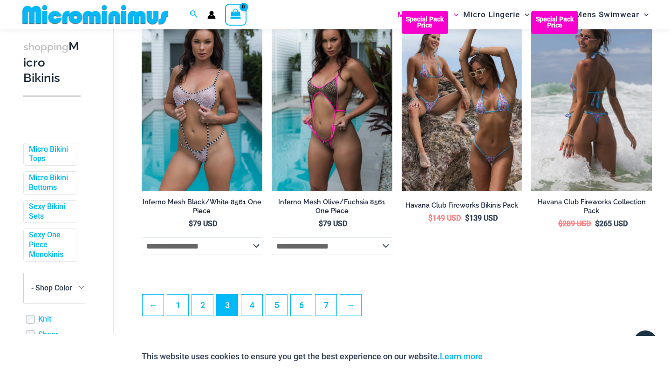
click at [591, 144] on img at bounding box center [591, 101] width 121 height 181
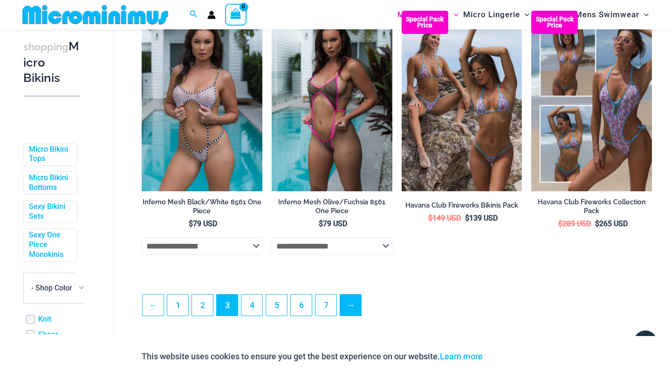
click at [355, 313] on link "→" at bounding box center [350, 305] width 21 height 21
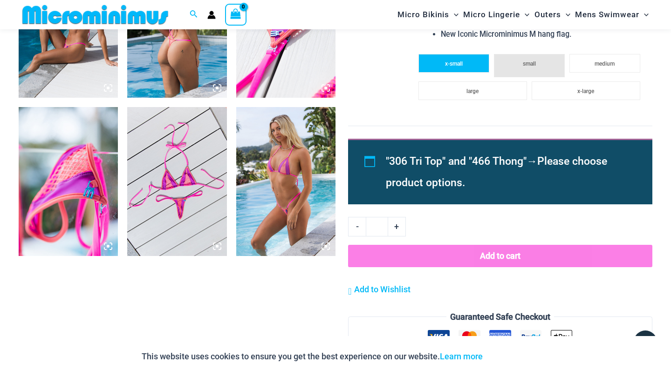
scroll to position [786, 0]
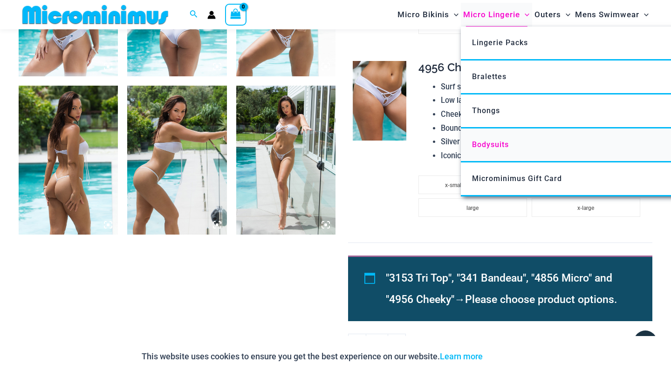
scroll to position [962, 0]
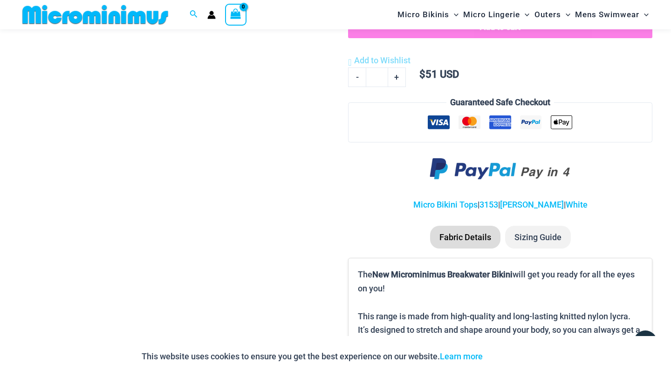
scroll to position [568, 0]
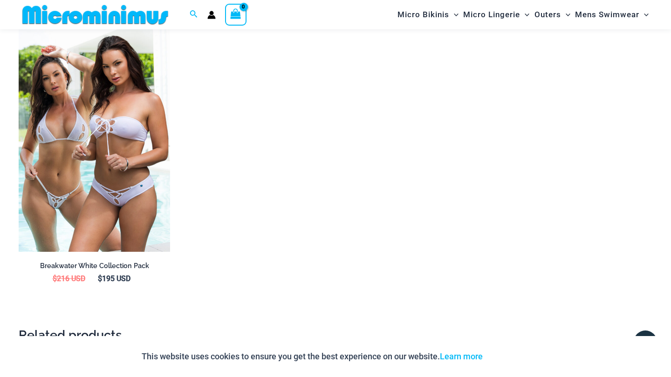
scroll to position [1006, 0]
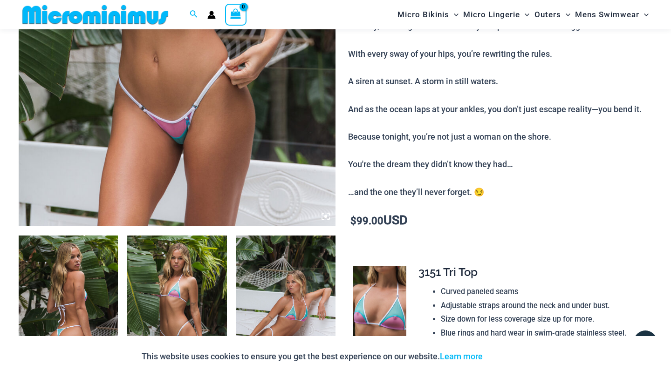
scroll to position [330, 0]
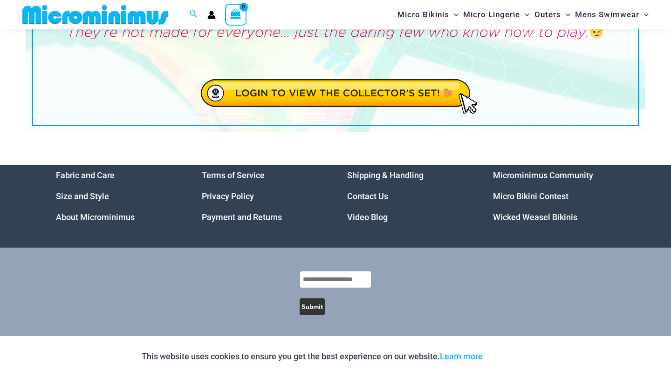
scroll to position [135, 0]
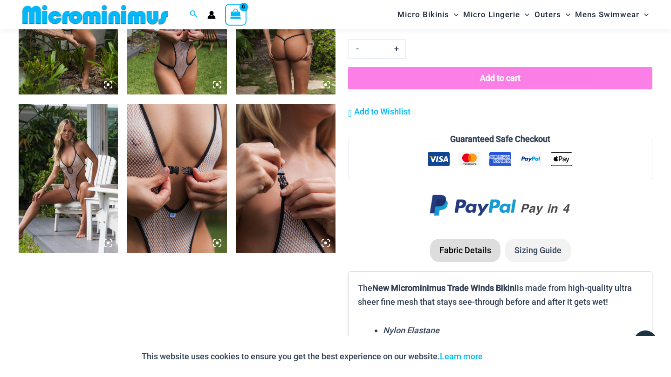
scroll to position [1128, 0]
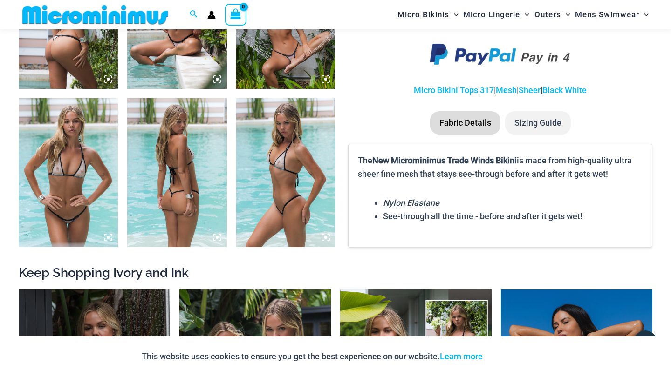
scroll to position [631, 0]
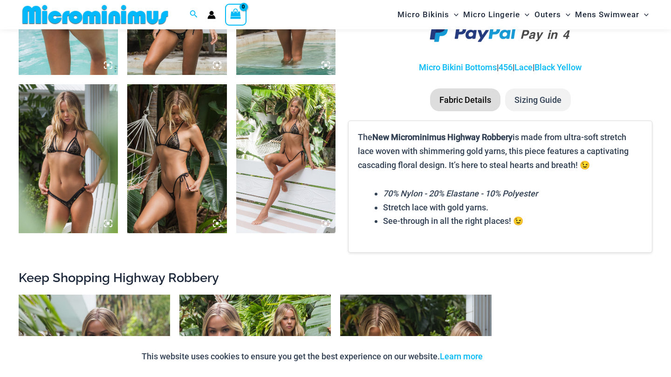
scroll to position [644, 0]
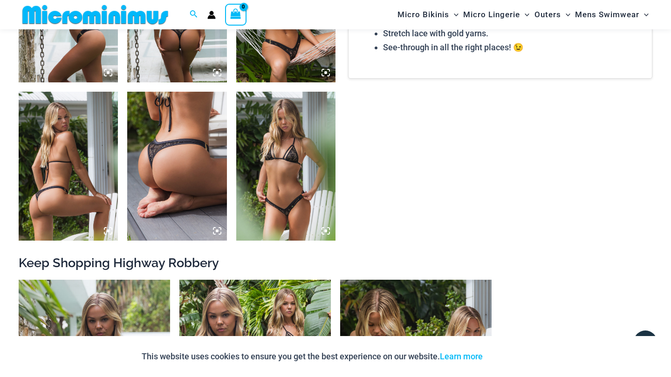
scroll to position [796, 0]
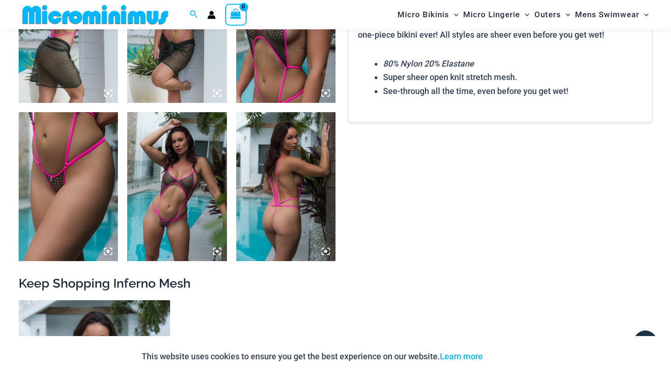
scroll to position [1092, 0]
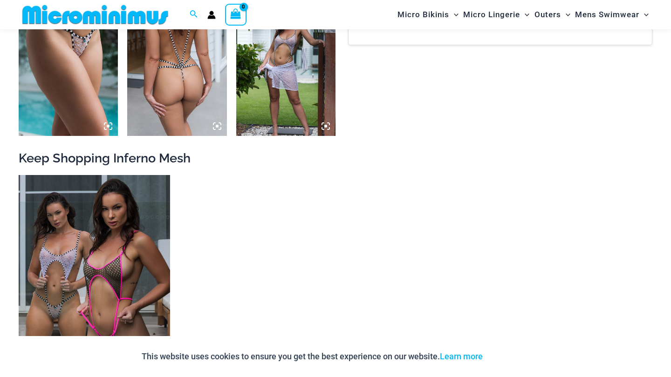
scroll to position [1058, 0]
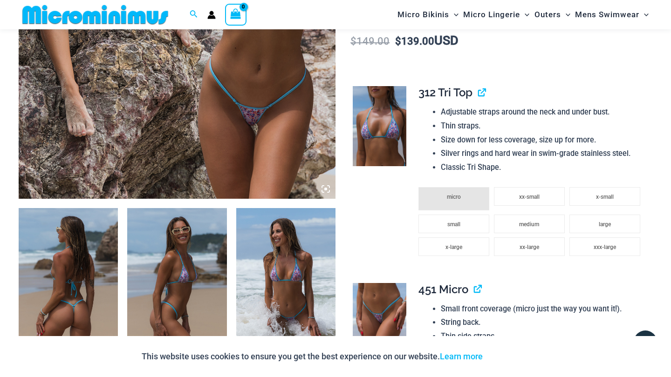
scroll to position [302, 0]
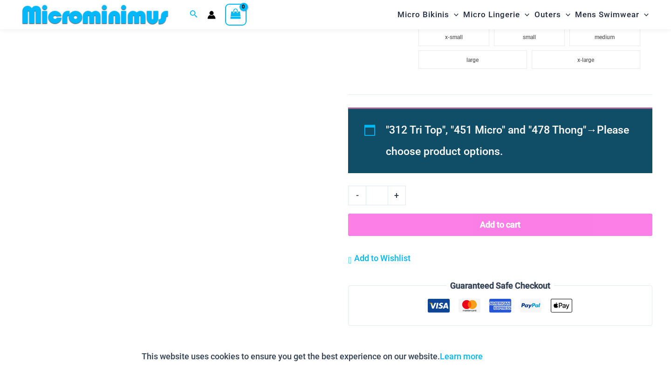
scroll to position [906, 0]
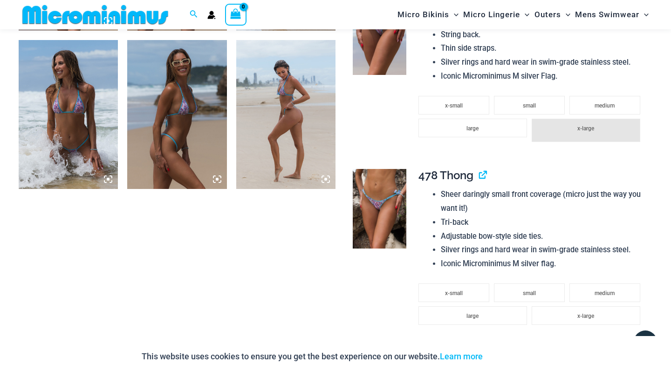
scroll to position [847, 0]
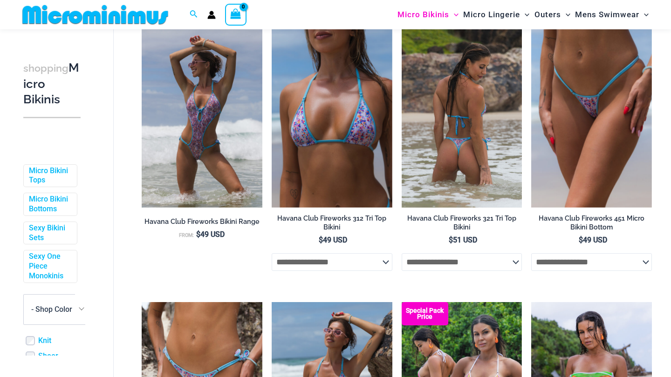
scroll to position [76, 0]
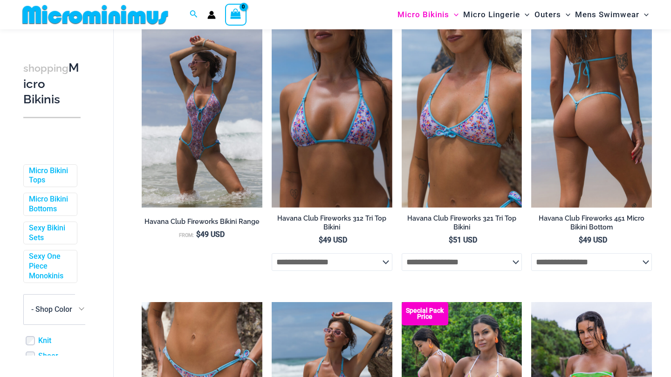
click at [594, 118] on img at bounding box center [591, 117] width 121 height 181
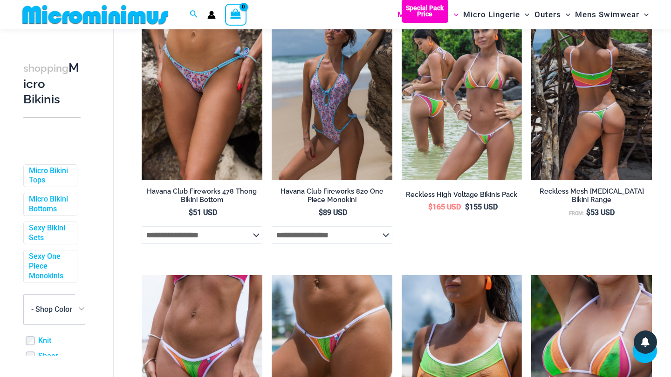
scroll to position [381, 0]
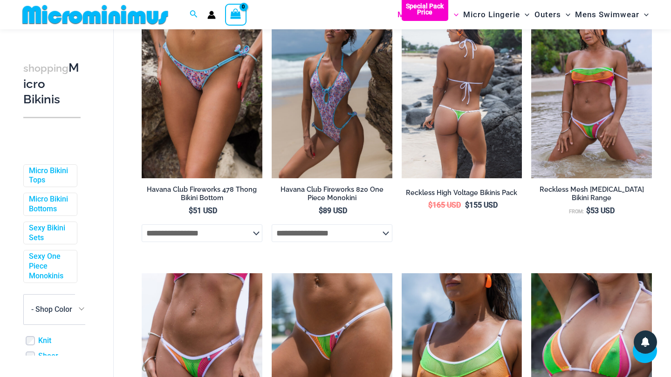
click at [447, 87] on img at bounding box center [461, 88] width 121 height 181
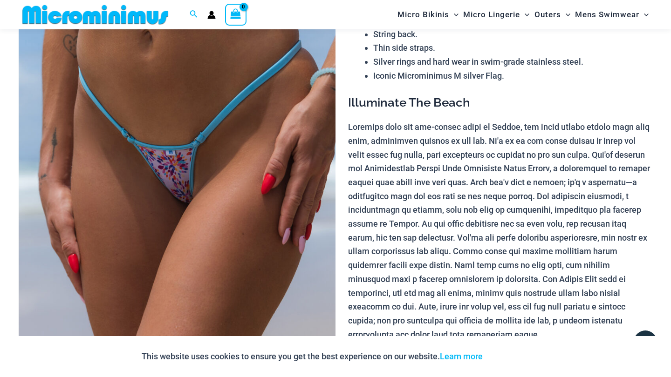
scroll to position [119, 0]
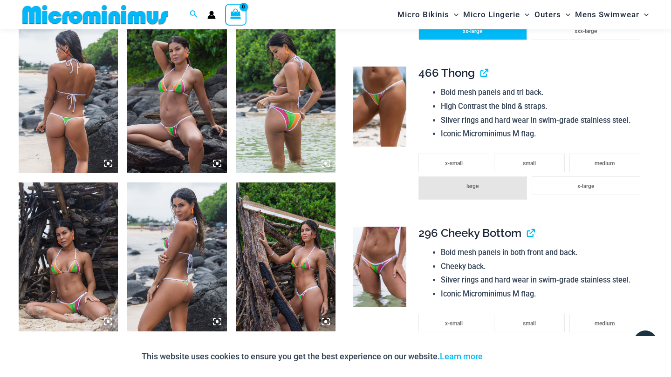
scroll to position [546, 0]
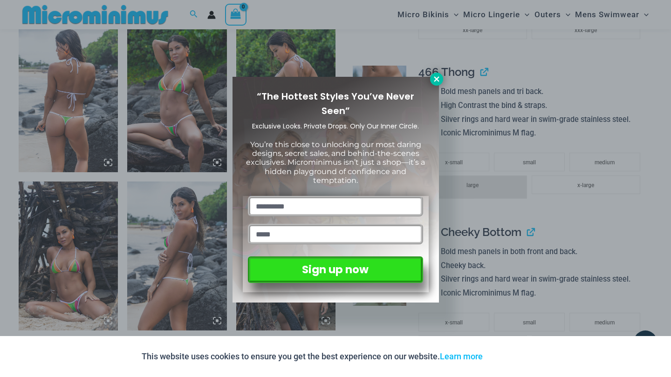
click at [435, 79] on icon at bounding box center [436, 79] width 8 height 8
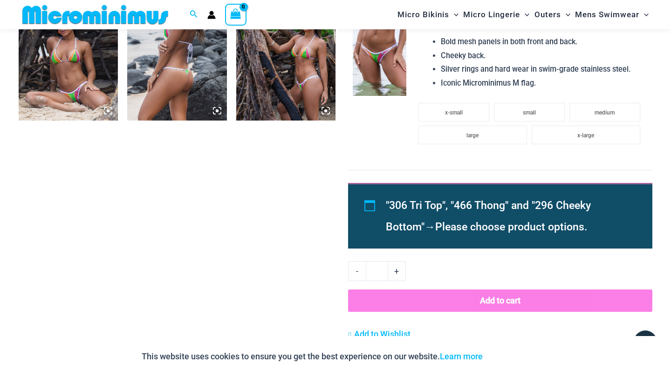
scroll to position [760, 0]
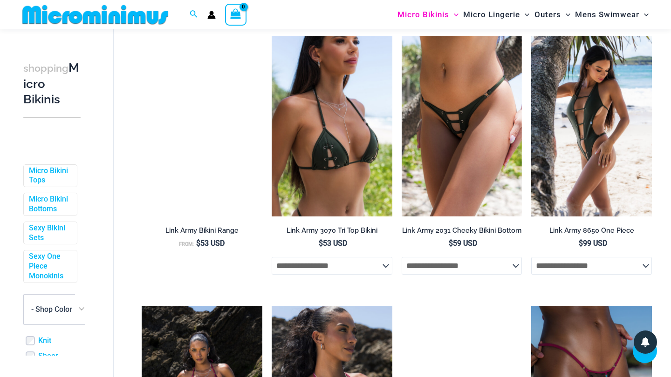
scroll to position [1439, 0]
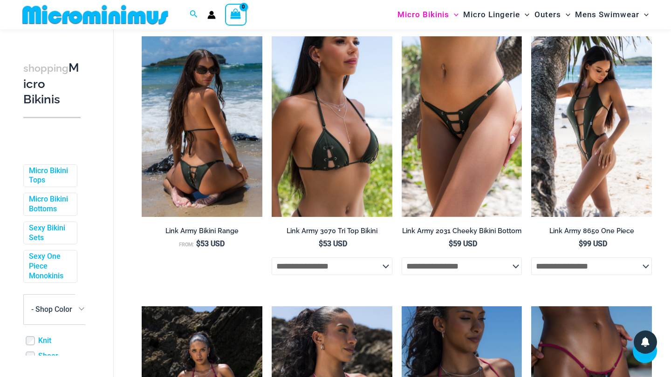
click at [207, 169] on img at bounding box center [202, 126] width 121 height 181
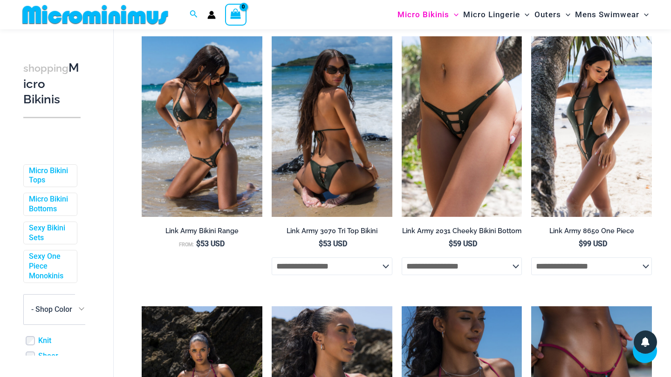
click at [371, 134] on img at bounding box center [332, 126] width 121 height 181
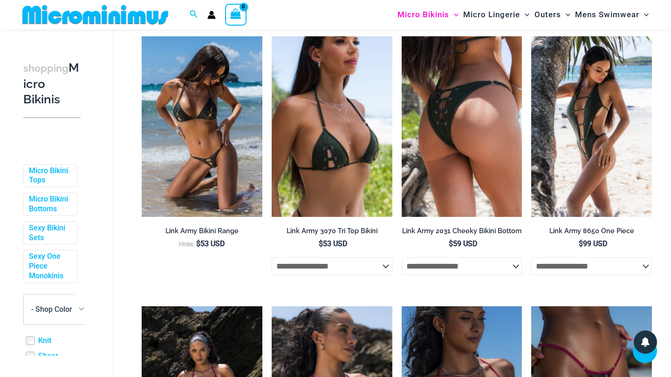
click at [435, 136] on img at bounding box center [461, 126] width 121 height 181
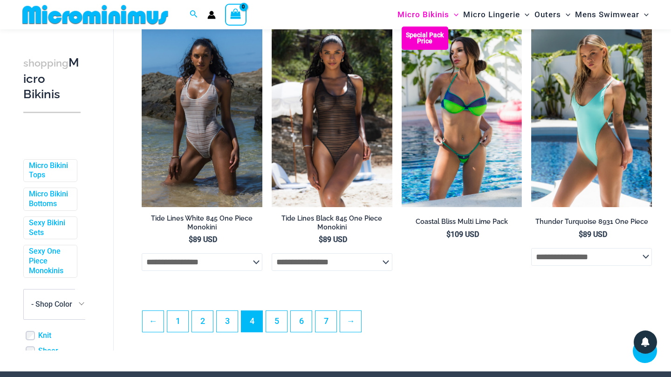
scroll to position [1995, 0]
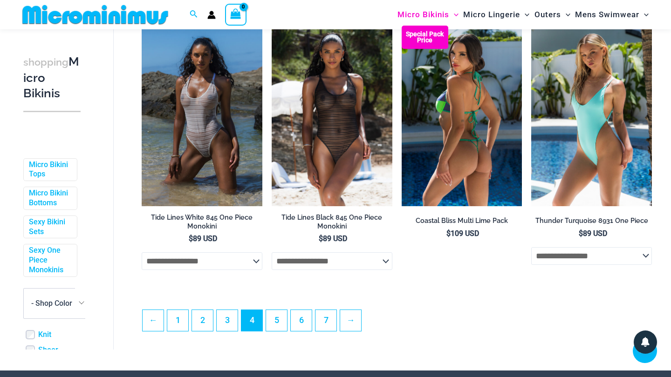
click at [472, 124] on img at bounding box center [461, 116] width 121 height 181
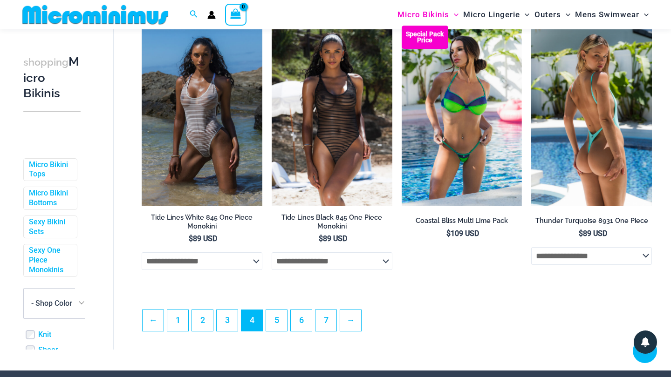
click at [601, 157] on img at bounding box center [591, 116] width 121 height 181
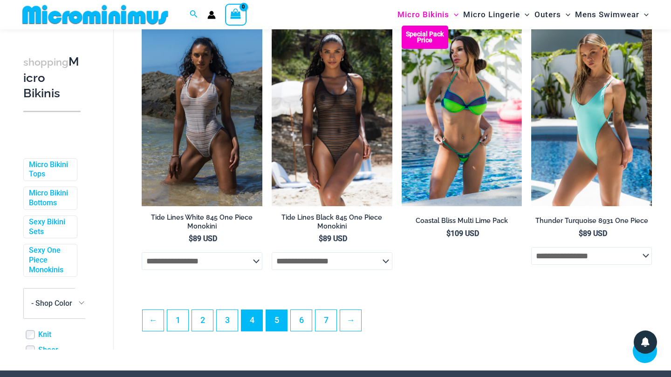
click at [280, 322] on link "5" at bounding box center [276, 320] width 21 height 21
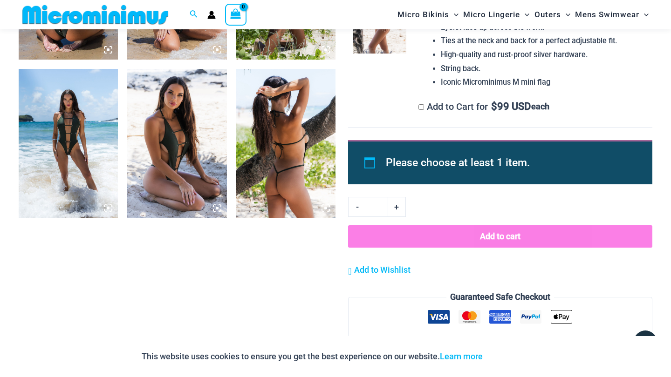
scroll to position [659, 0]
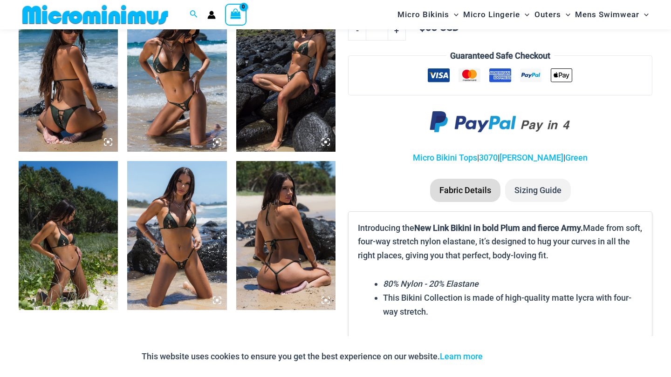
scroll to position [567, 0]
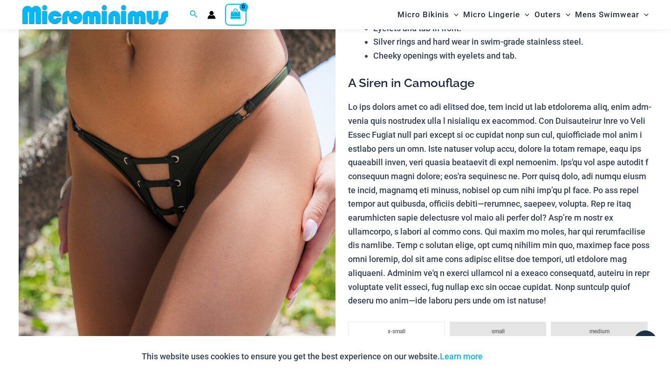
scroll to position [61, 0]
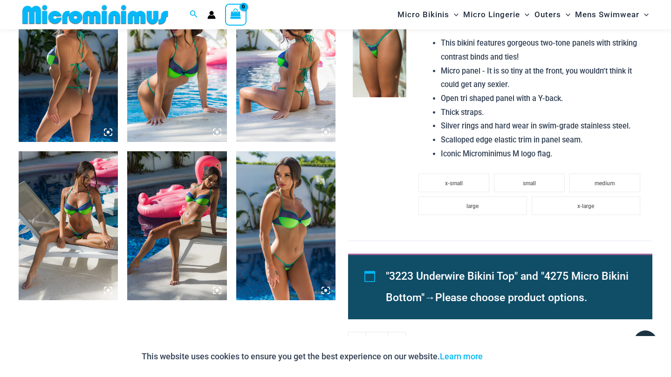
scroll to position [577, 0]
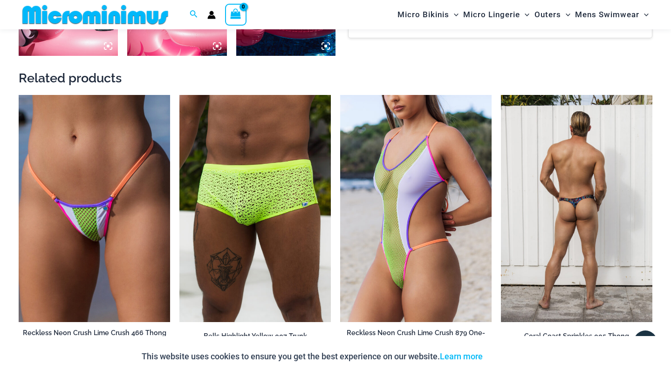
scroll to position [829, 0]
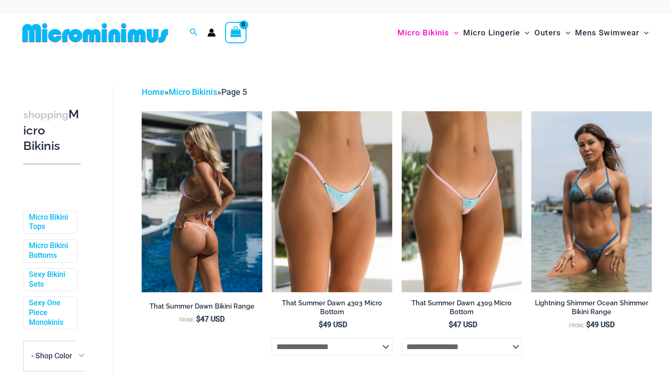
click at [250, 231] on img at bounding box center [202, 201] width 121 height 181
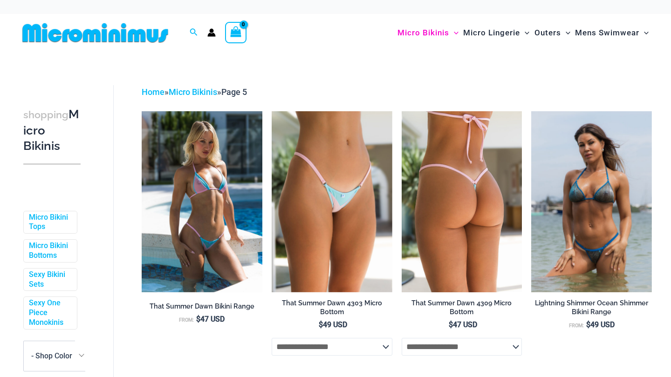
click at [476, 220] on img at bounding box center [461, 201] width 121 height 181
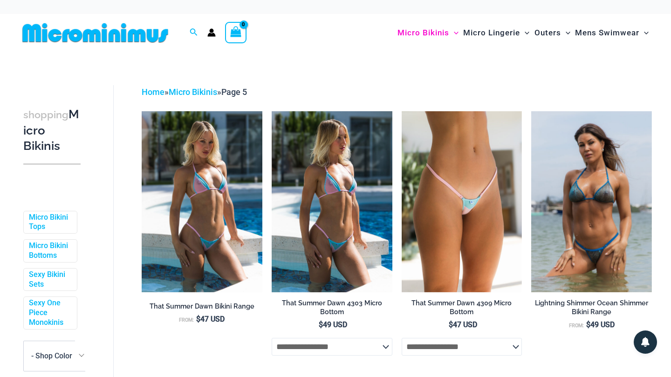
click at [337, 226] on img at bounding box center [332, 201] width 121 height 181
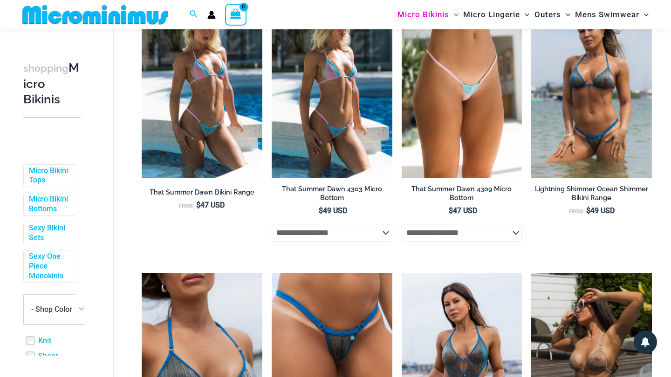
scroll to position [106, 0]
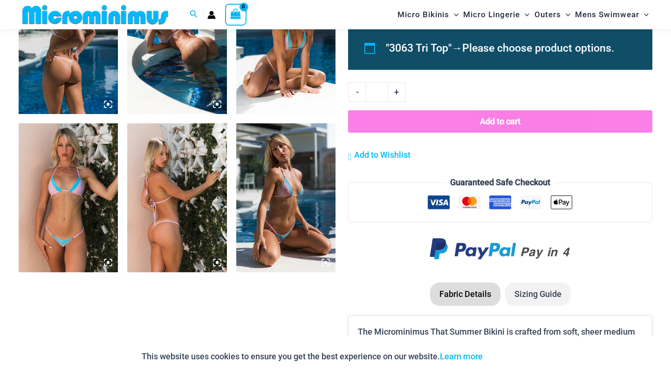
scroll to position [605, 0]
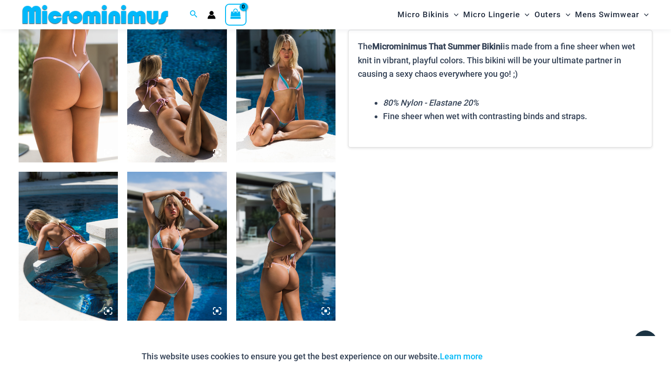
scroll to position [556, 0]
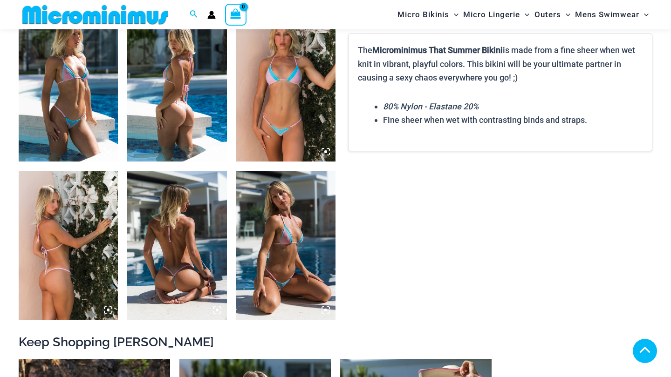
scroll to position [558, 0]
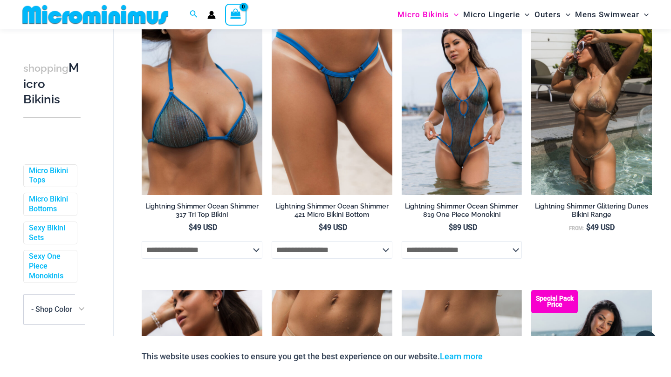
scroll to position [374, 0]
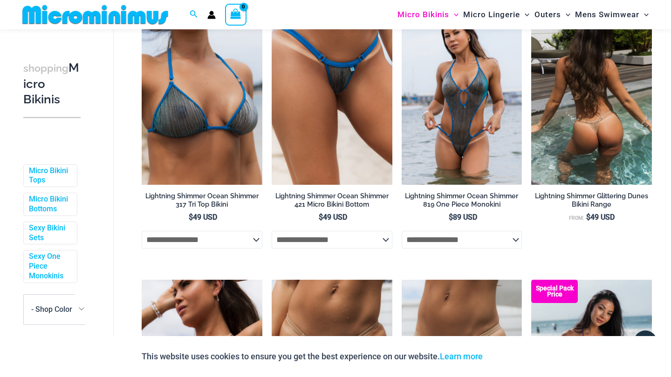
click at [563, 120] on img at bounding box center [591, 94] width 121 height 181
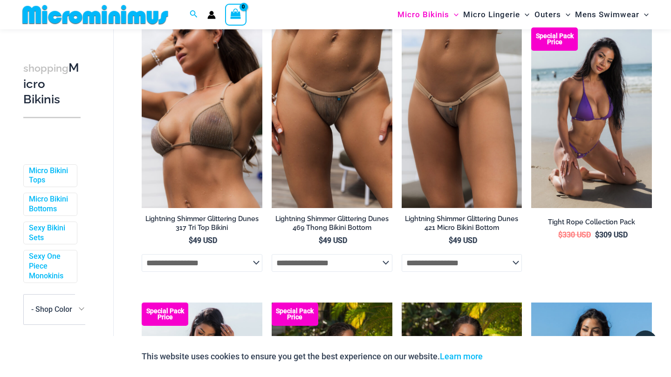
scroll to position [632, 0]
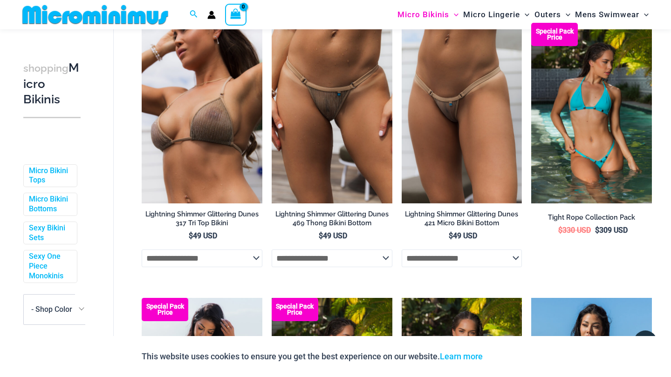
click at [598, 131] on img at bounding box center [591, 113] width 121 height 181
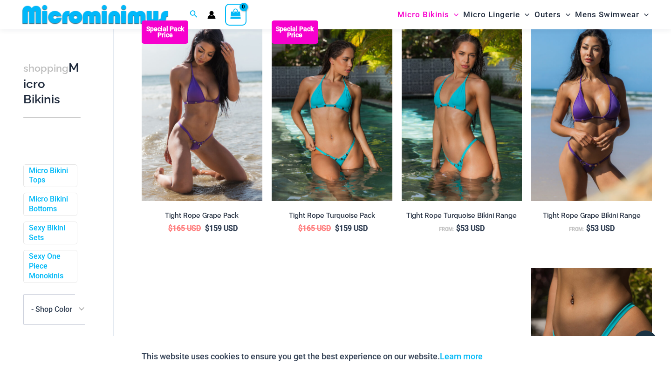
scroll to position [916, 0]
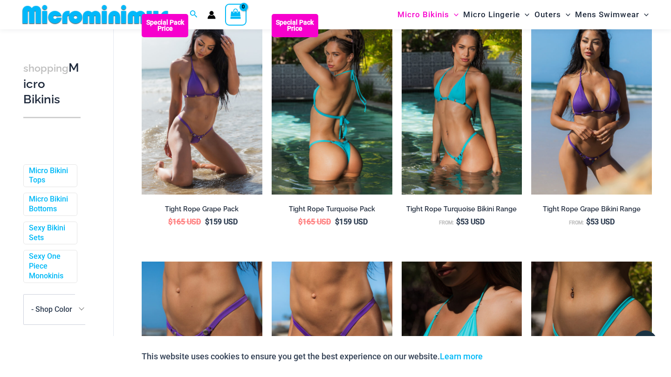
click at [308, 149] on img at bounding box center [332, 104] width 121 height 181
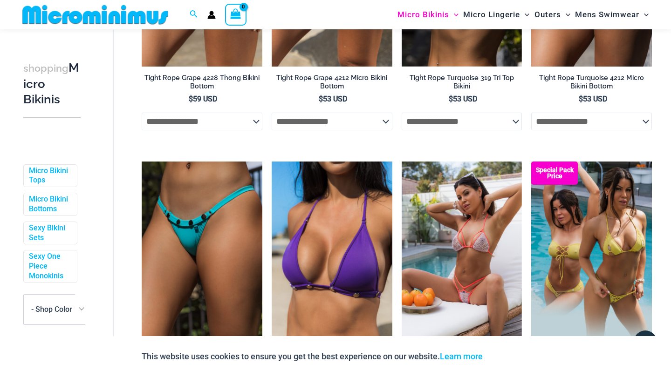
scroll to position [1293, 0]
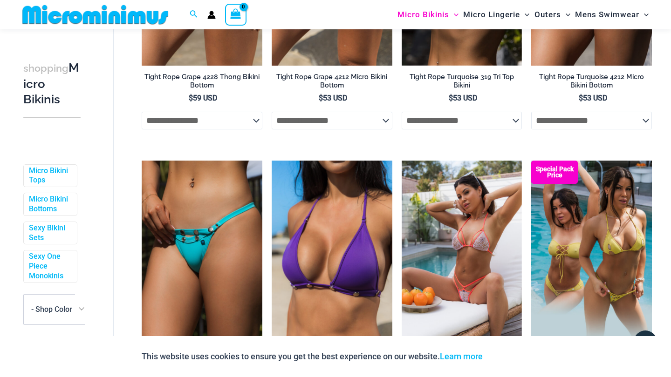
click at [219, 272] on img at bounding box center [202, 251] width 121 height 181
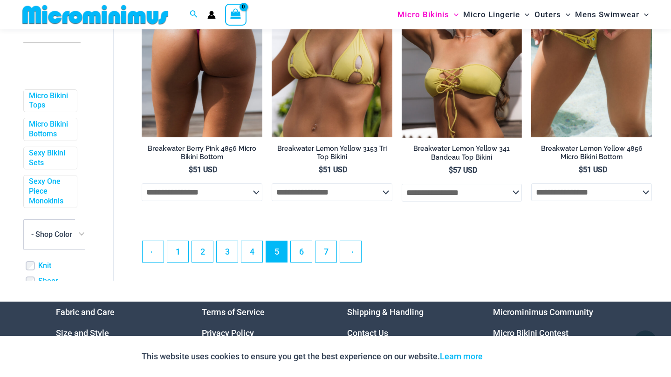
scroll to position [2050, 0]
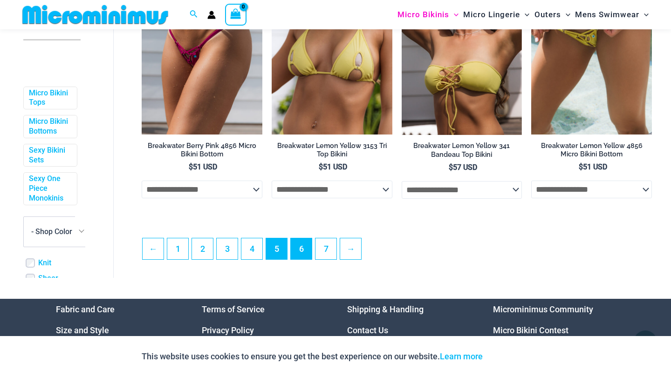
click at [302, 253] on link "6" at bounding box center [301, 248] width 21 height 21
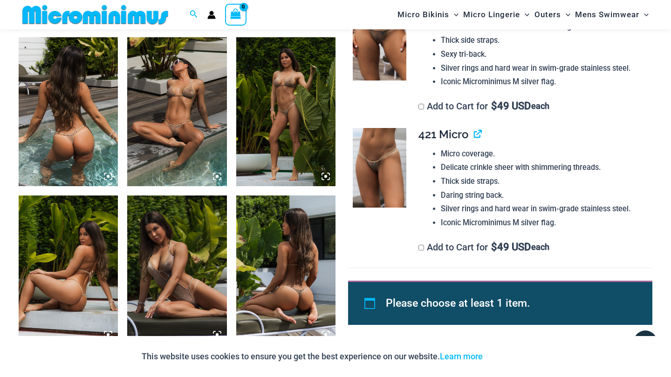
scroll to position [554, 0]
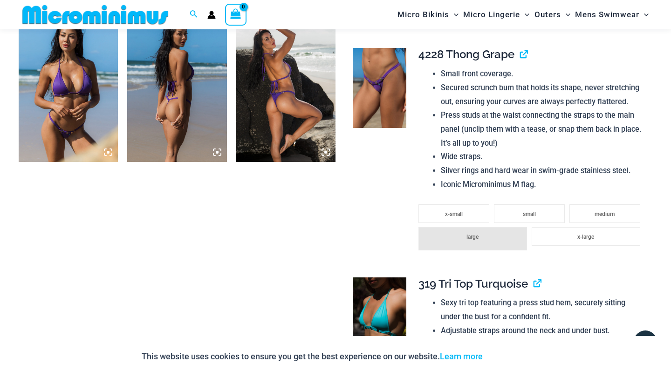
scroll to position [716, 0]
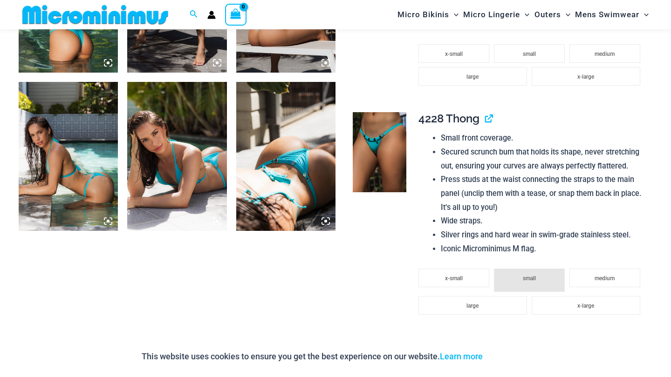
scroll to position [647, 0]
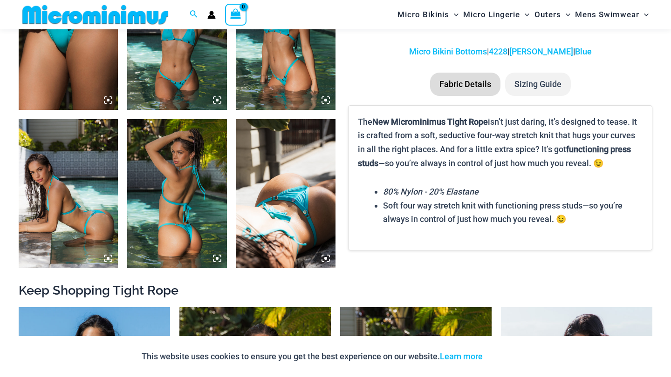
scroll to position [609, 0]
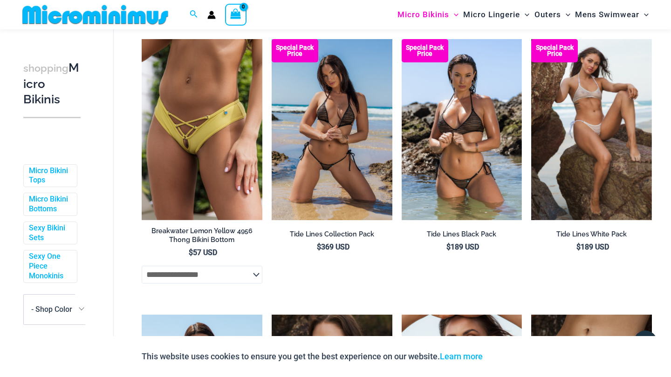
scroll to position [67, 0]
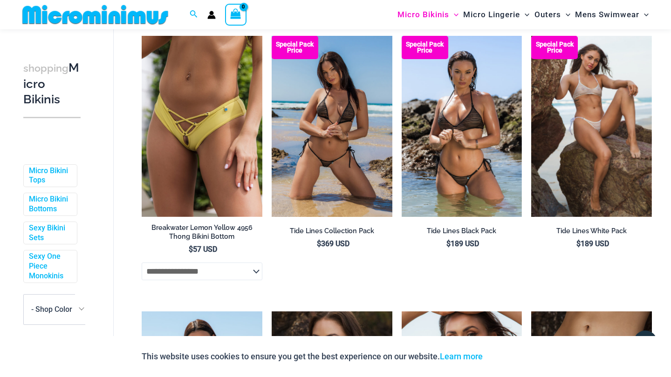
click at [325, 167] on img at bounding box center [332, 126] width 121 height 181
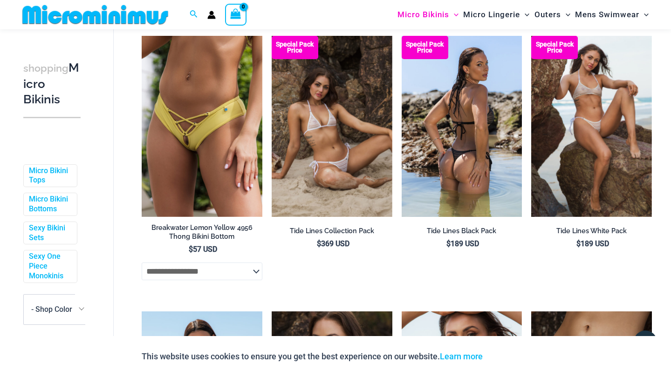
click at [432, 184] on img at bounding box center [461, 126] width 121 height 181
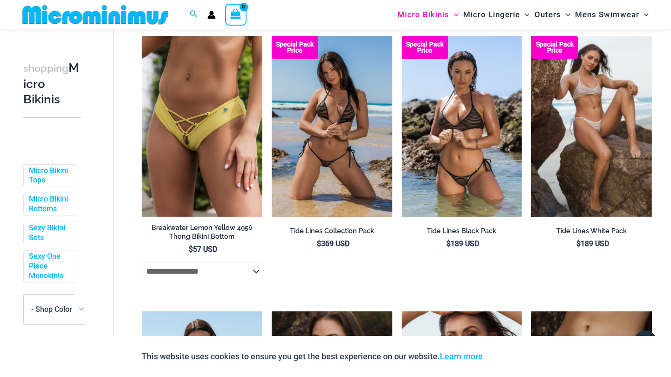
click at [293, 152] on img at bounding box center [332, 126] width 121 height 181
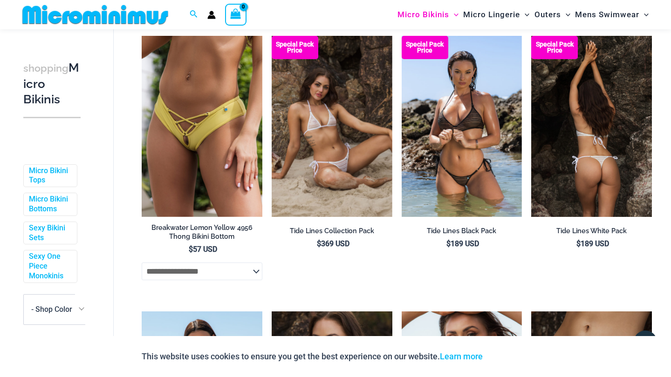
click at [630, 135] on img at bounding box center [591, 126] width 121 height 181
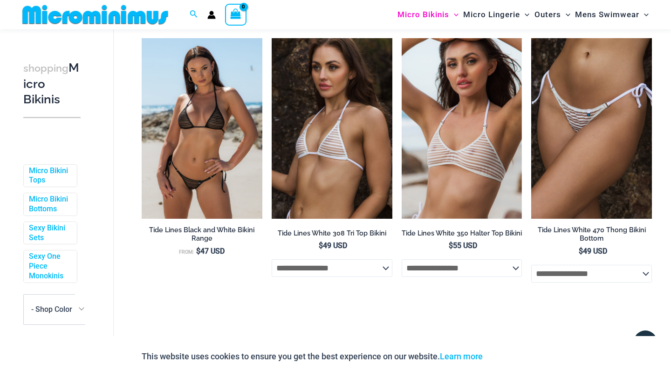
scroll to position [342, 0]
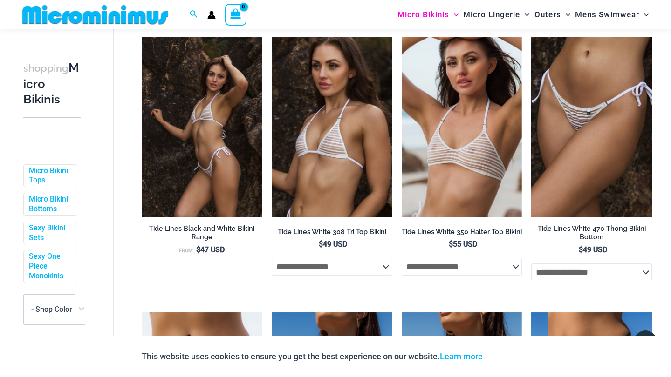
click at [174, 161] on img at bounding box center [202, 127] width 121 height 181
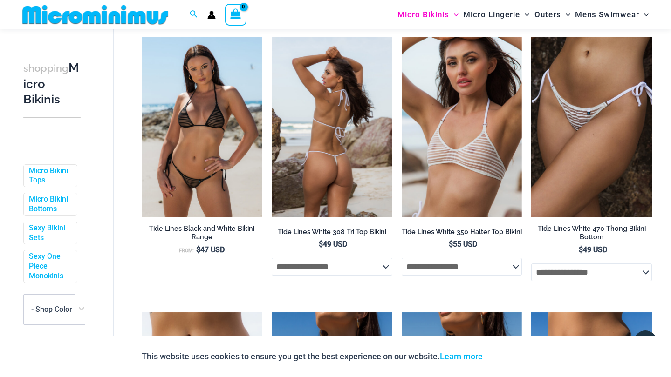
click at [357, 110] on img at bounding box center [332, 127] width 121 height 181
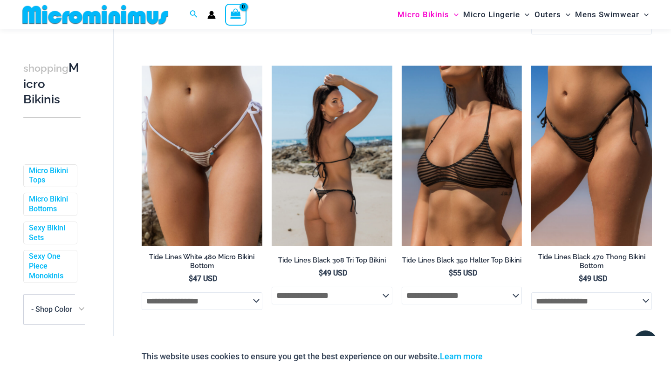
scroll to position [592, 0]
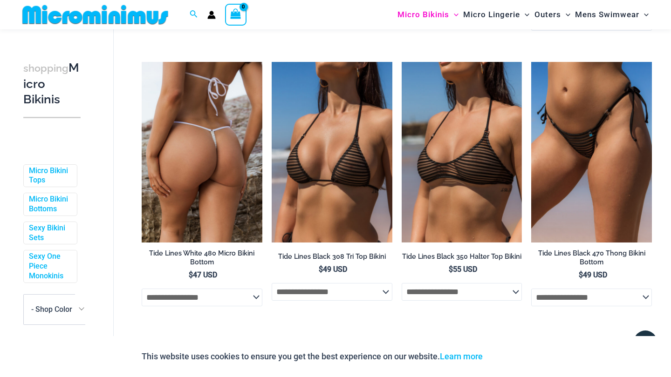
click at [205, 175] on img at bounding box center [202, 152] width 121 height 181
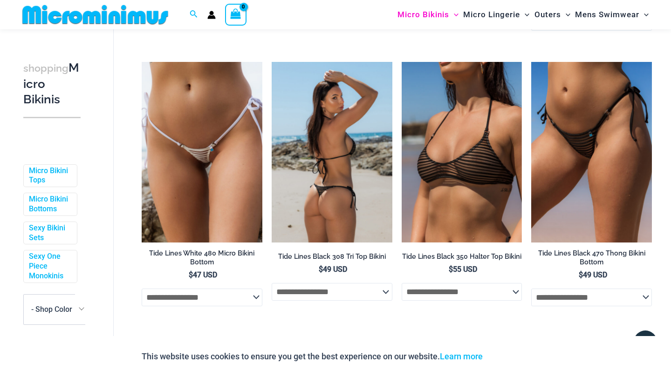
click at [298, 204] on img at bounding box center [332, 152] width 121 height 181
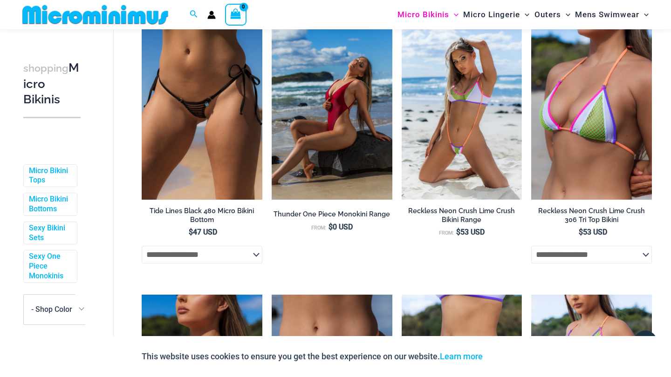
scroll to position [916, 0]
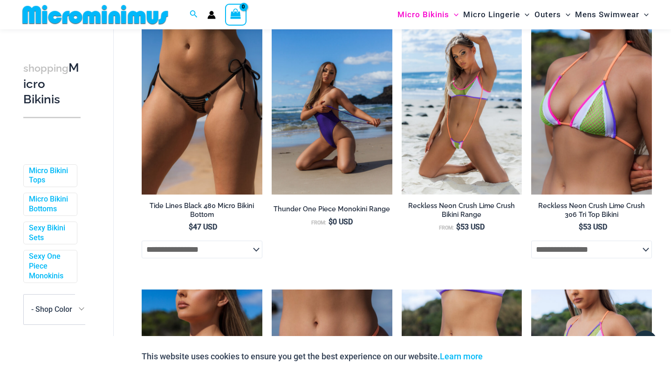
click at [311, 153] on img at bounding box center [332, 104] width 121 height 181
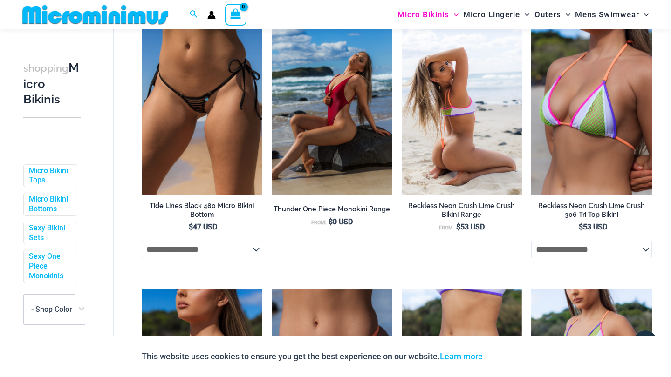
click at [456, 146] on img at bounding box center [461, 104] width 121 height 181
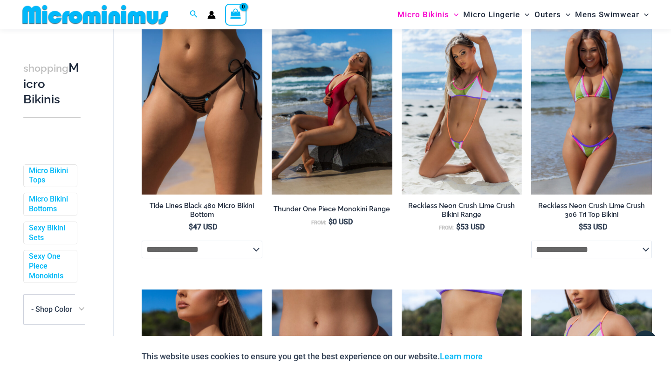
click at [586, 108] on img at bounding box center [591, 104] width 121 height 181
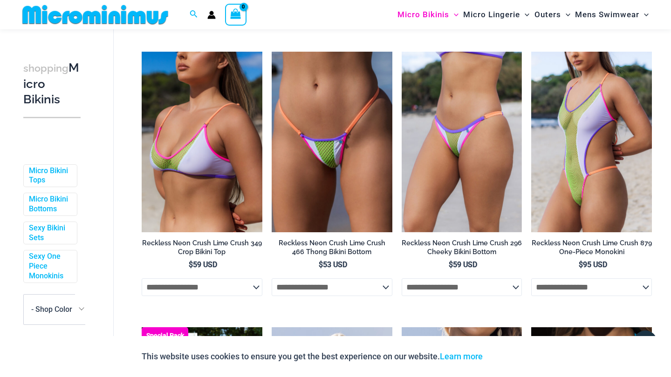
scroll to position [1164, 0]
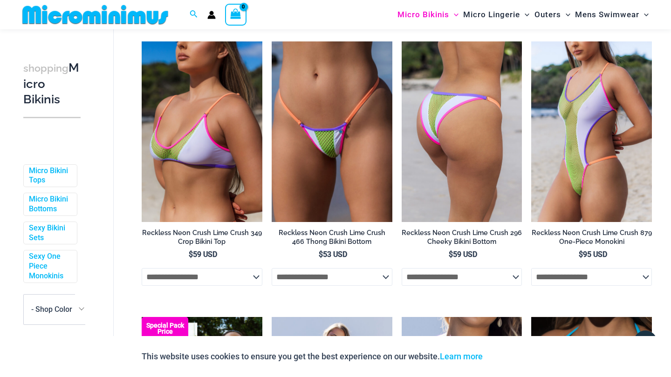
click at [422, 182] on img at bounding box center [461, 131] width 121 height 181
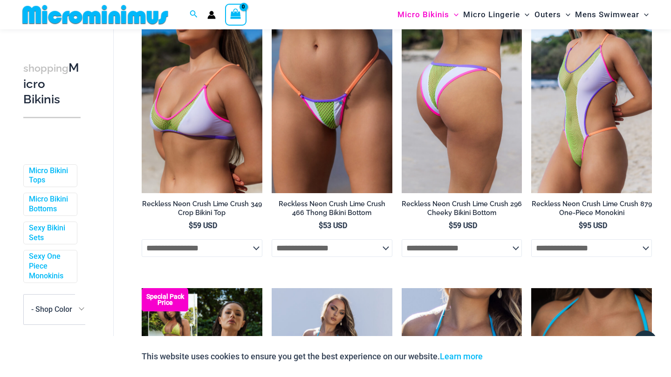
scroll to position [1198, 0]
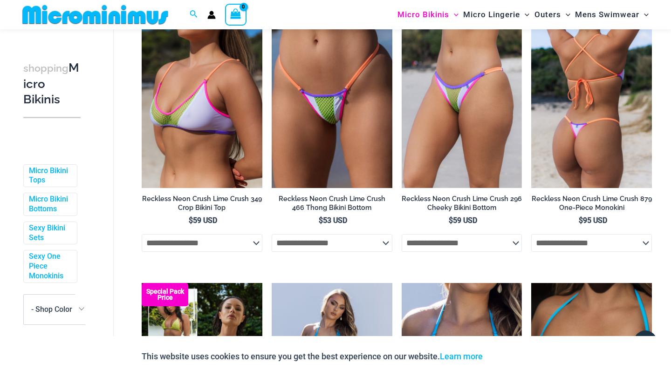
click at [556, 136] on img at bounding box center [591, 97] width 121 height 181
click at [597, 117] on img at bounding box center [591, 97] width 121 height 181
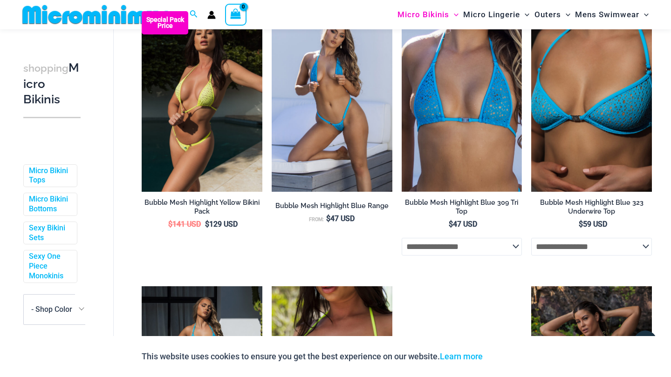
scroll to position [1470, 0]
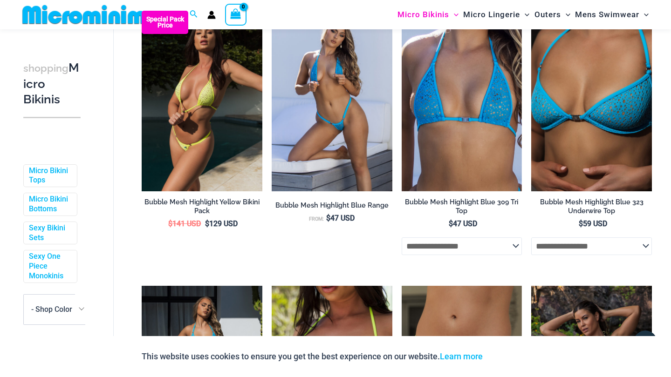
click at [231, 148] on img at bounding box center [202, 101] width 121 height 181
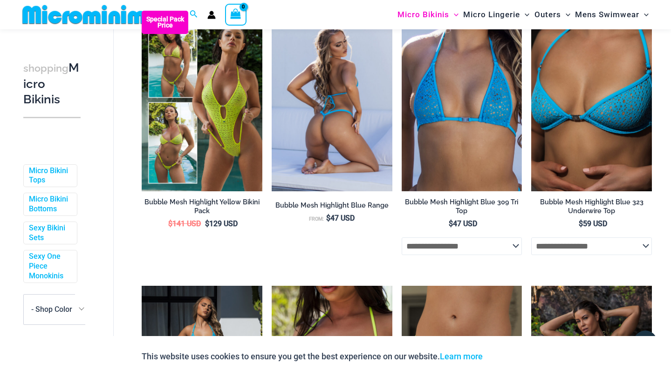
click at [345, 150] on img at bounding box center [332, 101] width 121 height 181
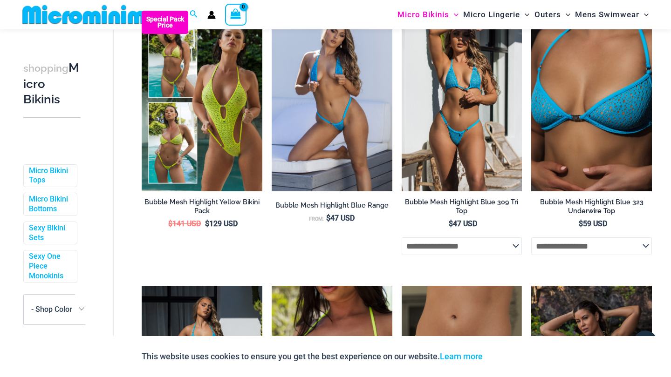
click at [476, 121] on img at bounding box center [461, 101] width 121 height 181
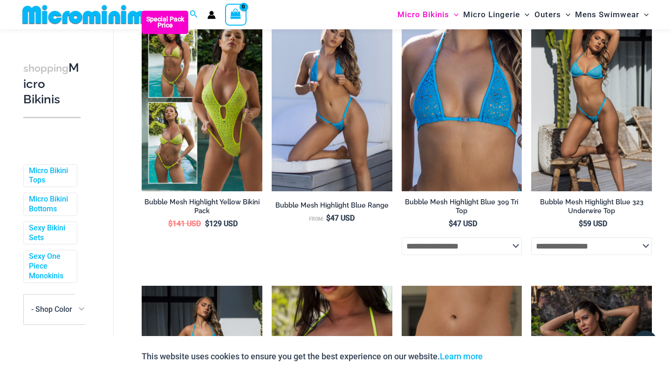
click at [593, 146] on img at bounding box center [591, 101] width 121 height 181
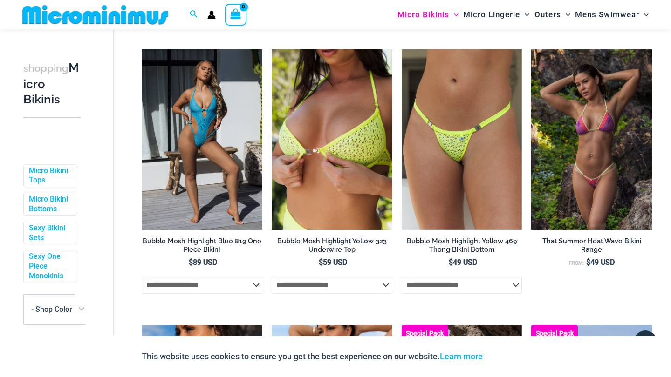
scroll to position [1727, 0]
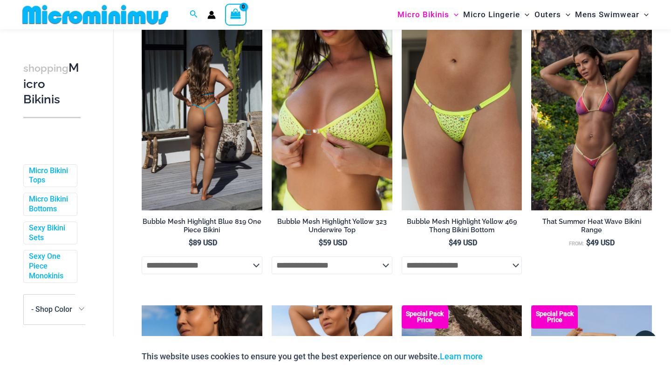
click at [187, 135] on img at bounding box center [202, 120] width 121 height 181
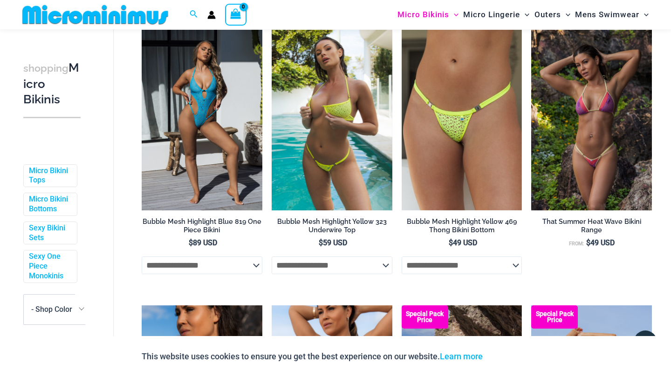
click at [352, 134] on img at bounding box center [332, 120] width 121 height 181
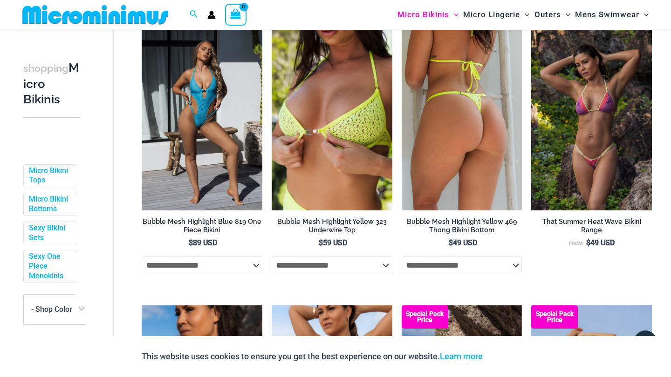
click at [486, 155] on img at bounding box center [461, 120] width 121 height 181
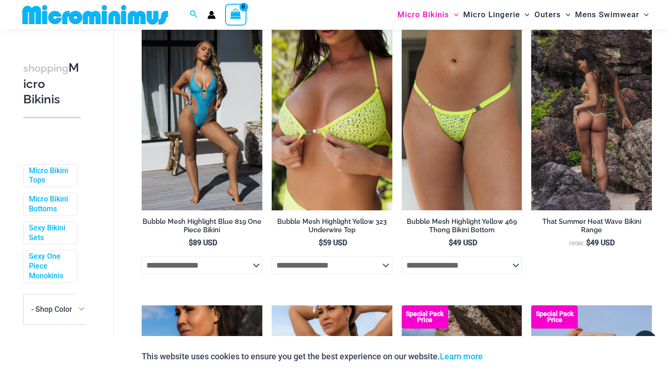
click at [570, 109] on img at bounding box center [591, 120] width 121 height 181
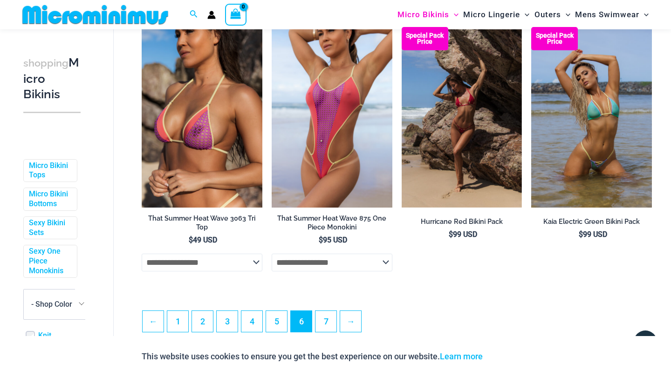
scroll to position [2015, 0]
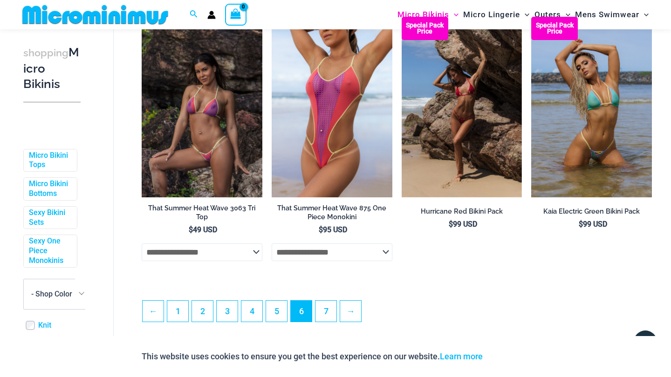
click at [220, 141] on img at bounding box center [202, 107] width 121 height 181
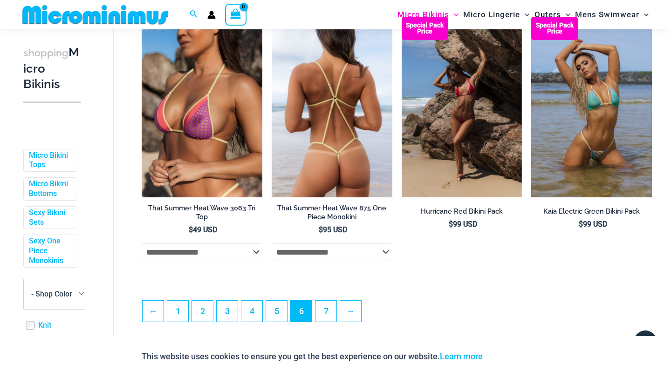
click at [322, 120] on img at bounding box center [332, 107] width 121 height 181
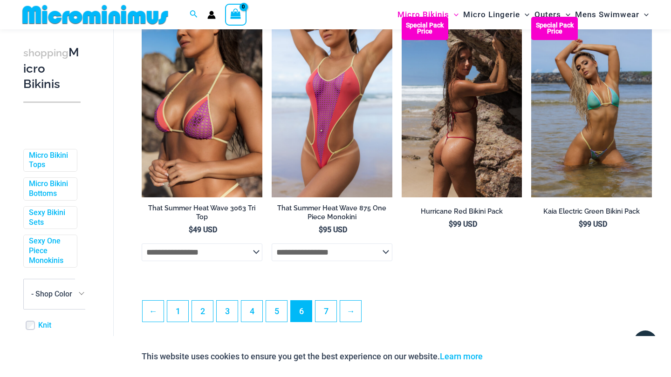
click at [480, 119] on img at bounding box center [461, 107] width 121 height 181
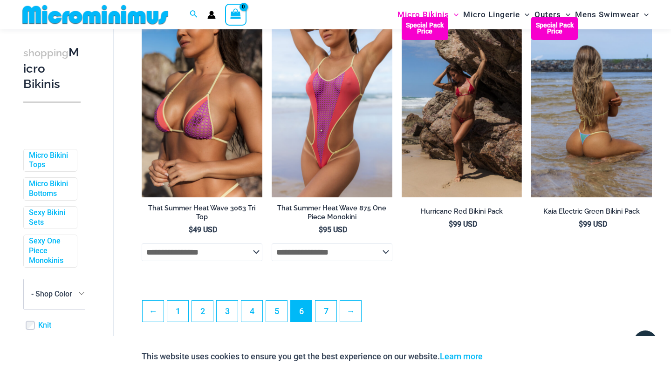
click at [596, 96] on img at bounding box center [591, 107] width 121 height 181
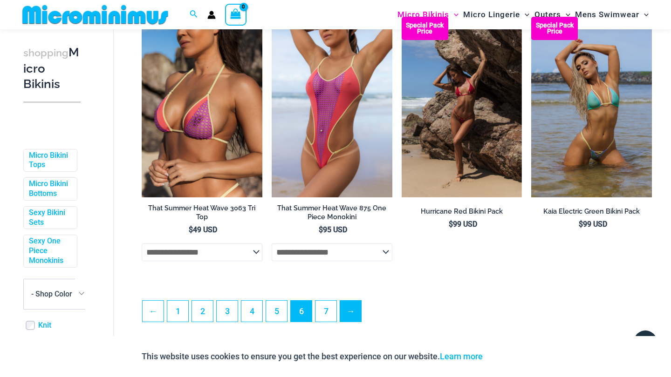
click at [353, 316] on link "→" at bounding box center [350, 311] width 21 height 21
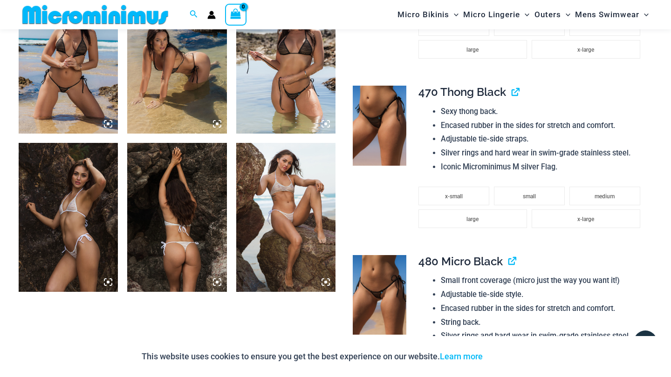
scroll to position [585, 0]
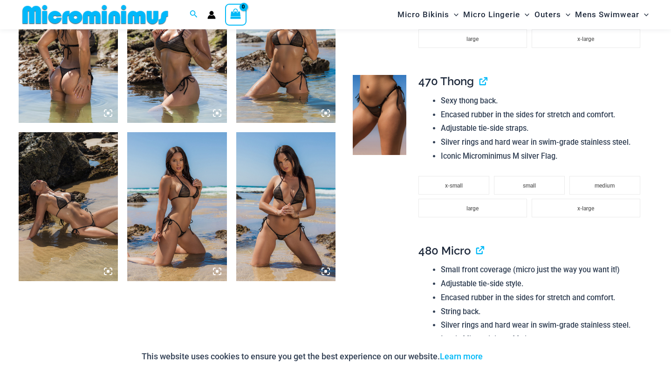
scroll to position [596, 0]
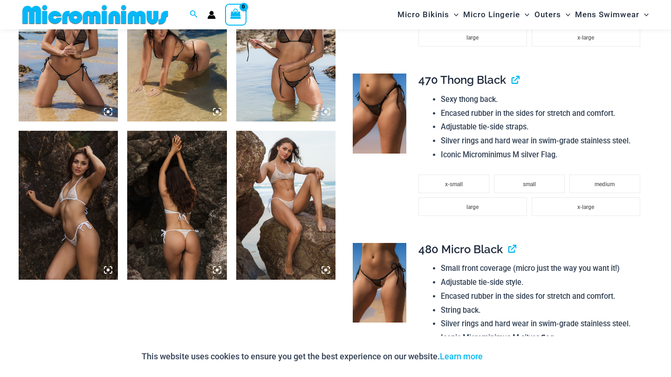
scroll to position [600, 0]
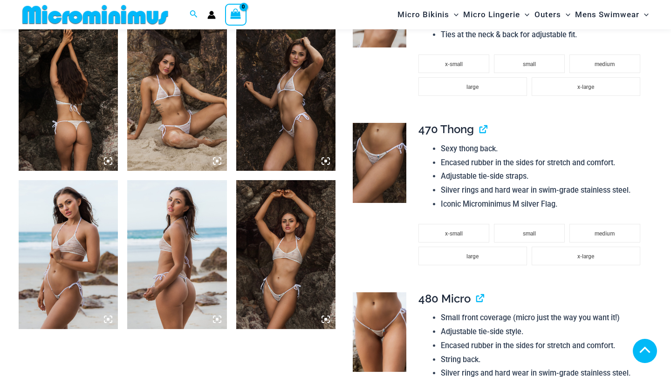
scroll to position [547, 0]
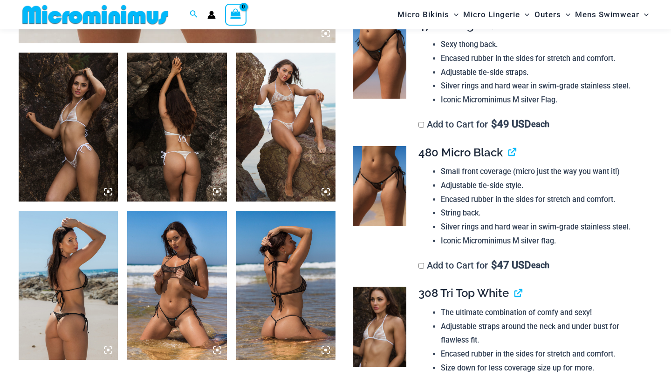
scroll to position [526, 0]
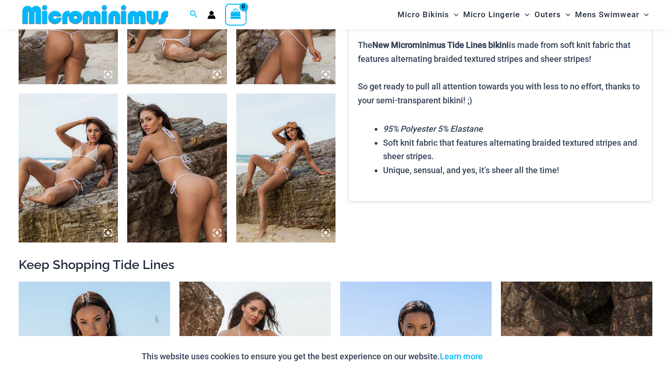
scroll to position [633, 0]
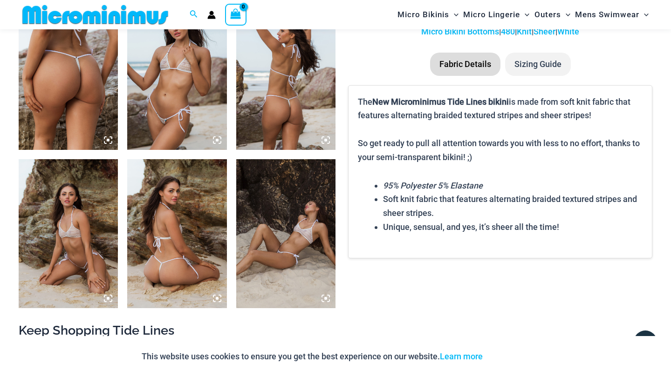
scroll to position [564, 0]
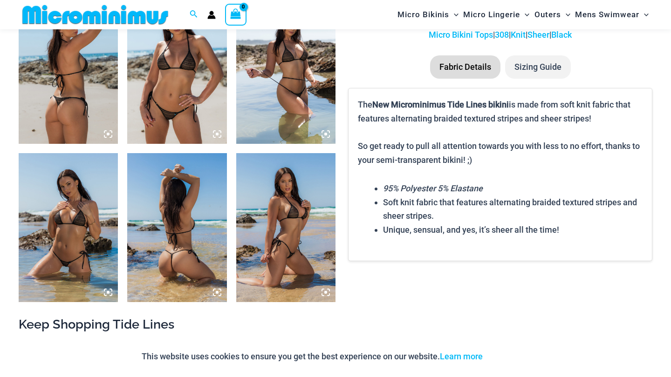
scroll to position [564, 0]
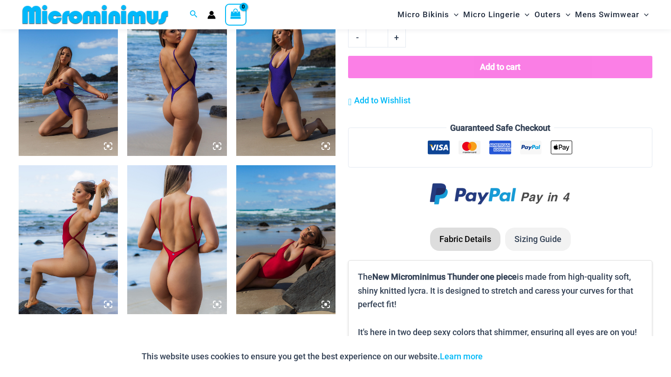
scroll to position [573, 0]
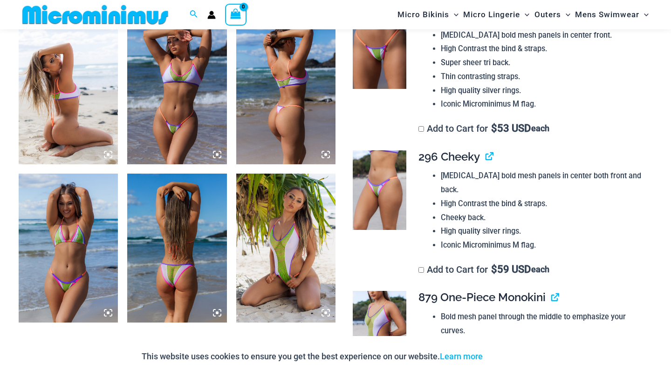
scroll to position [526, 0]
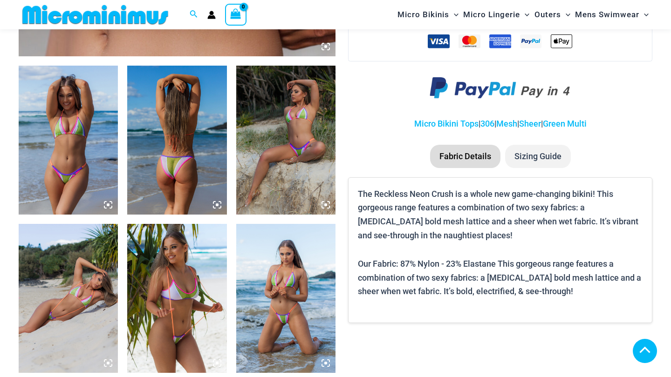
scroll to position [502, 0]
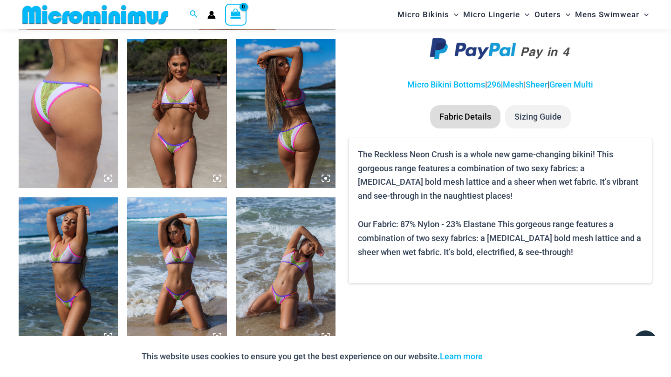
scroll to position [531, 0]
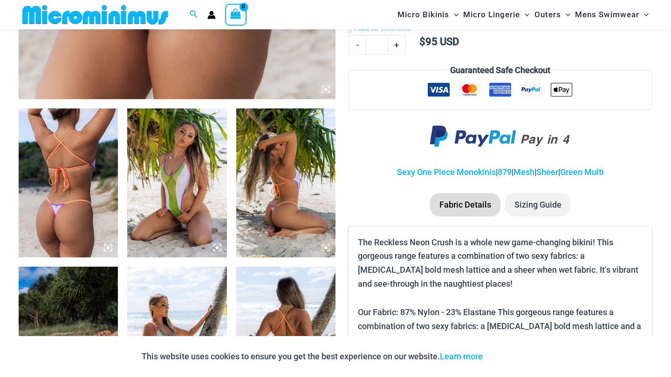
scroll to position [483, 0]
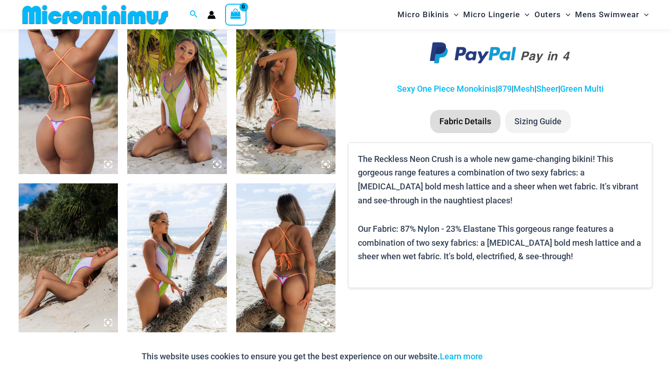
scroll to position [545, 0]
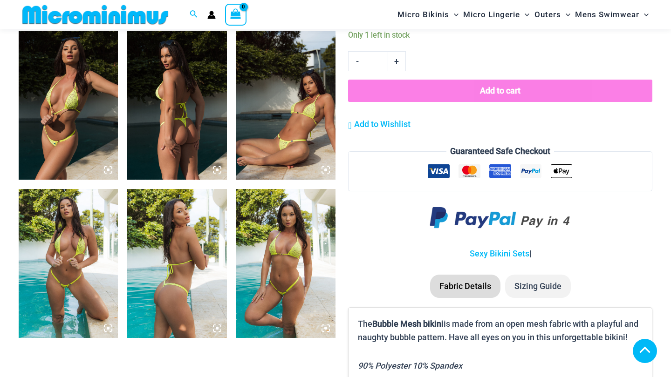
scroll to position [540, 0]
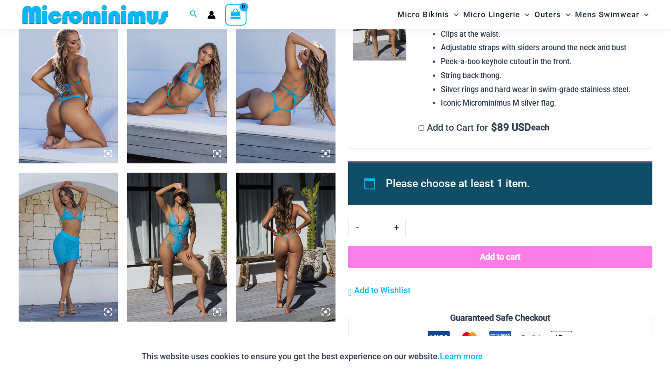
scroll to position [556, 0]
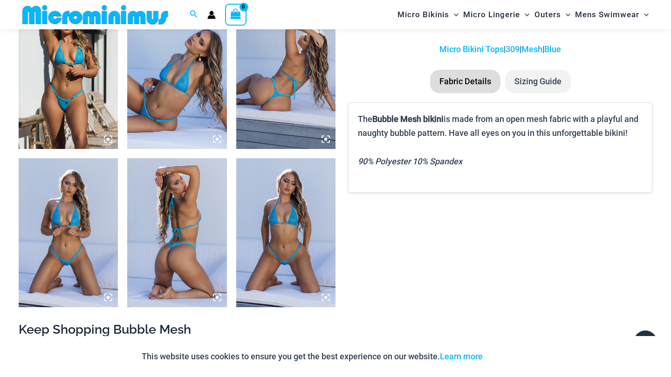
scroll to position [570, 0]
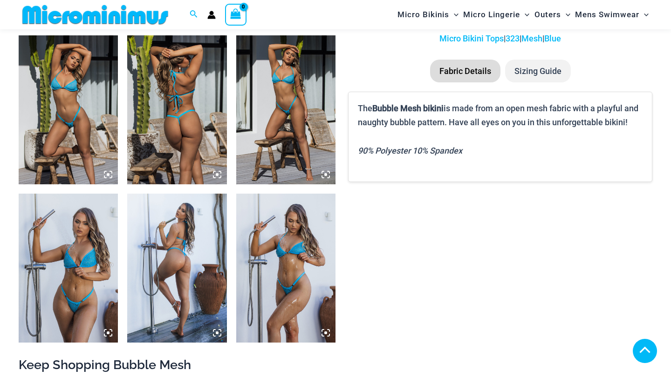
scroll to position [544, 0]
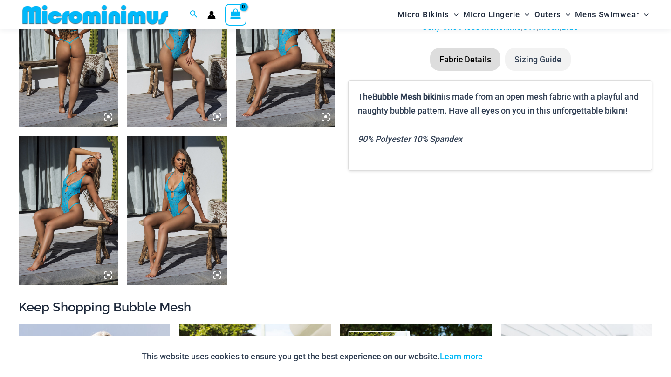
scroll to position [592, 0]
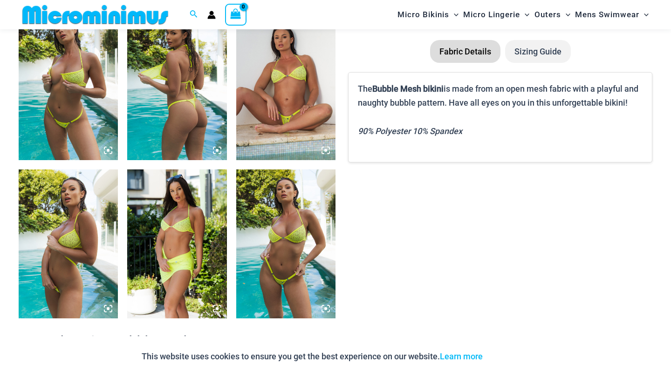
scroll to position [558, 0]
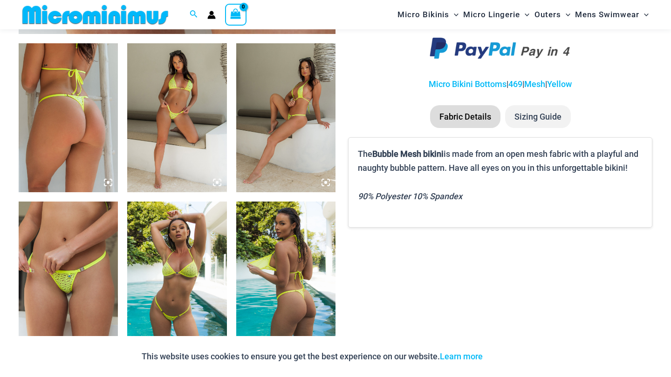
scroll to position [542, 0]
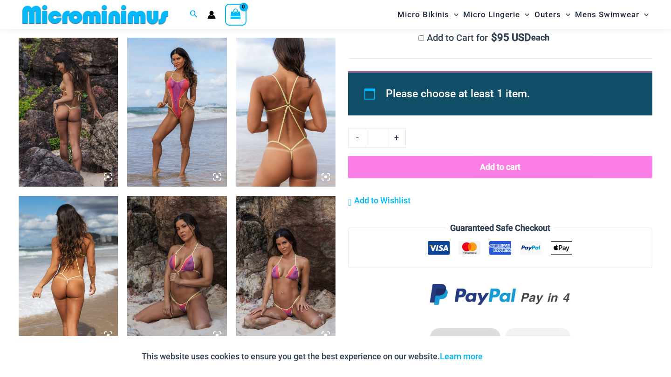
scroll to position [532, 0]
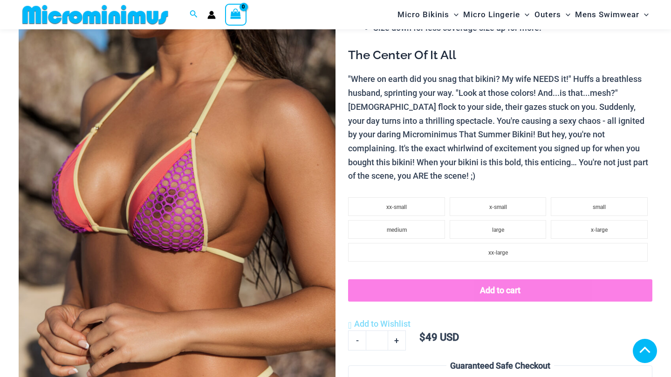
scroll to position [155, 0]
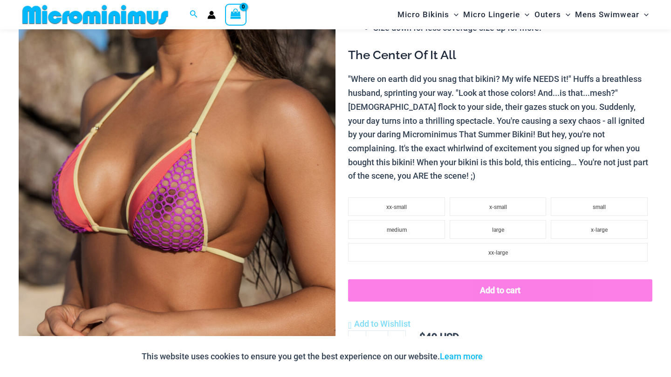
click at [220, 141] on img at bounding box center [177, 167] width 317 height 475
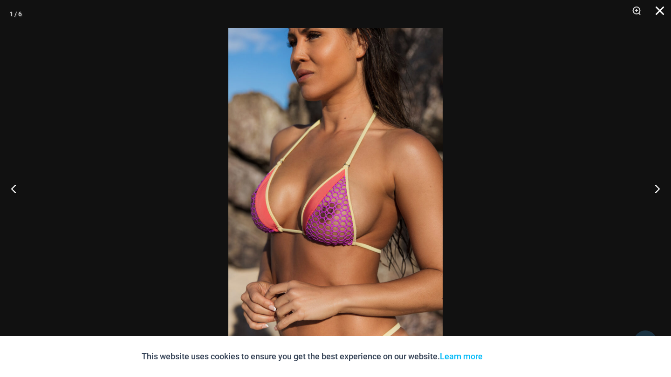
click at [658, 11] on button "Close" at bounding box center [656, 14] width 23 height 28
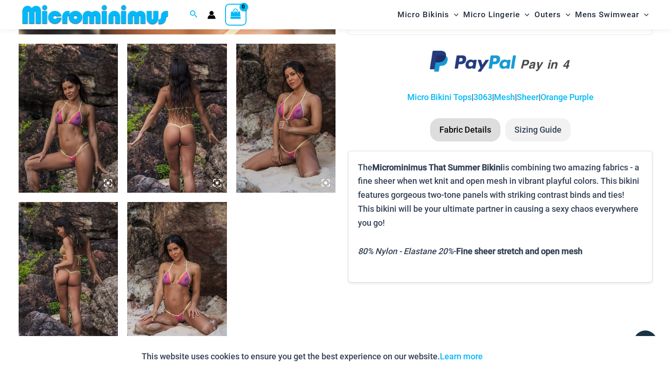
scroll to position [526, 0]
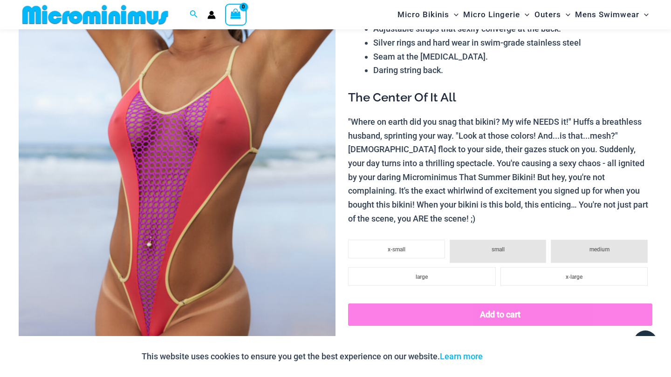
scroll to position [108, 0]
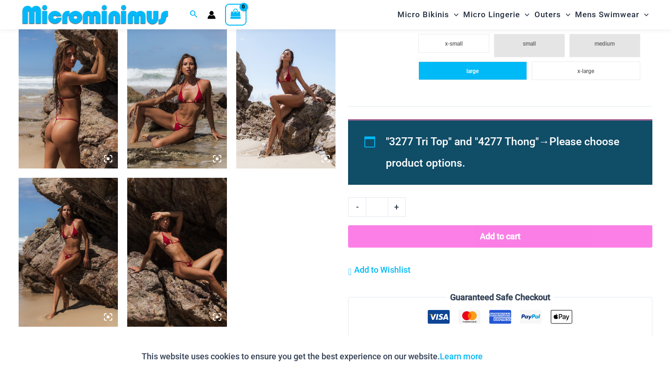
scroll to position [552, 0]
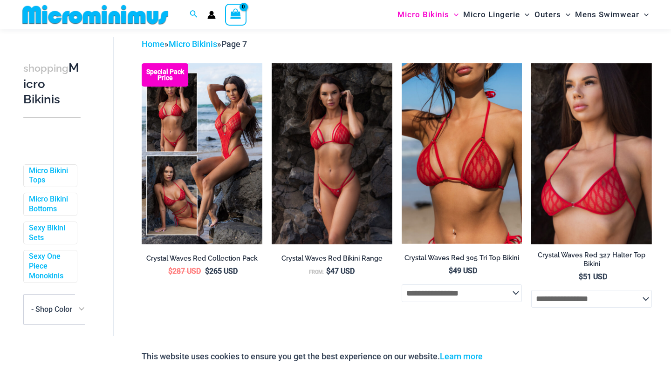
scroll to position [39, 0]
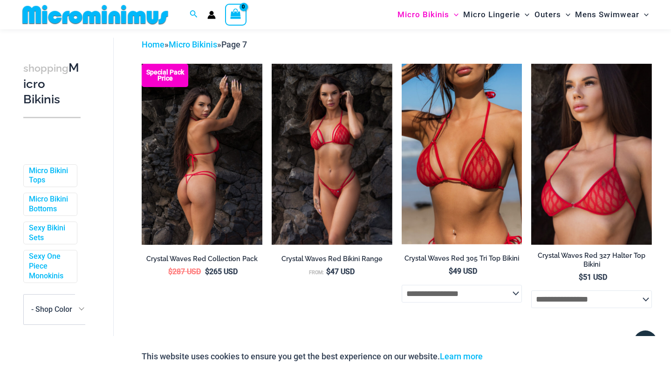
click at [219, 177] on img at bounding box center [202, 154] width 121 height 181
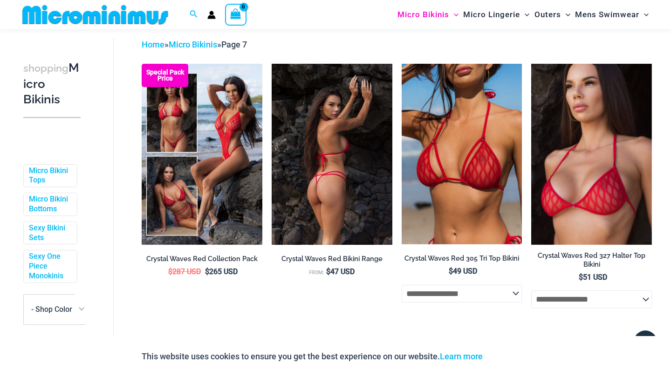
click at [351, 165] on img at bounding box center [332, 154] width 121 height 181
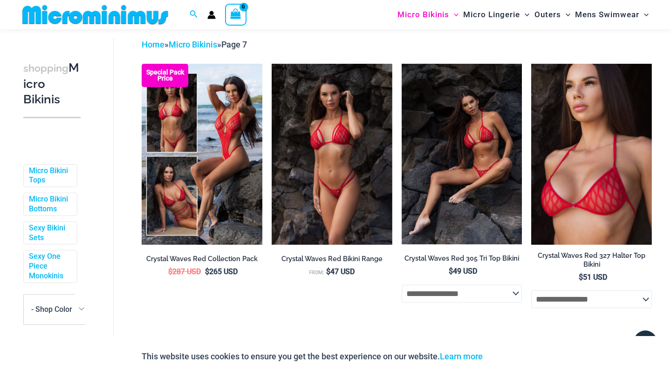
click at [508, 166] on img at bounding box center [461, 154] width 121 height 180
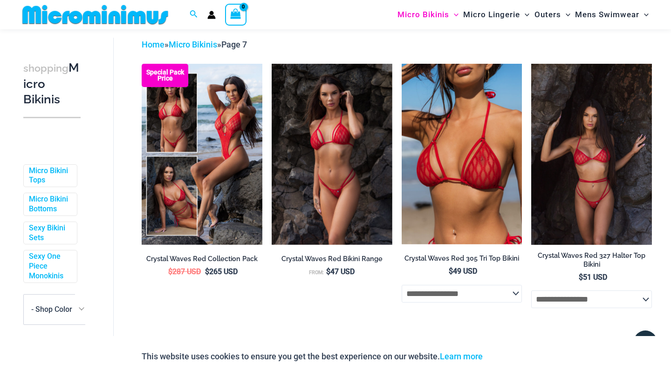
click at [577, 169] on img at bounding box center [591, 154] width 121 height 181
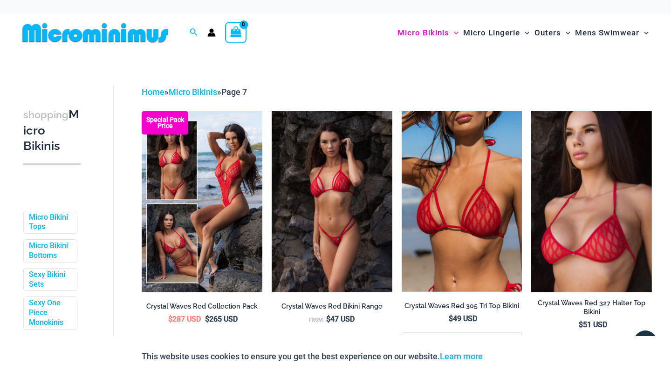
scroll to position [0, 0]
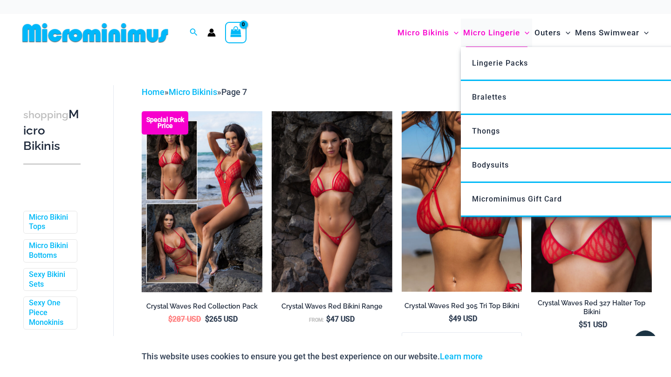
click at [491, 28] on span "Micro Lingerie" at bounding box center [491, 33] width 57 height 24
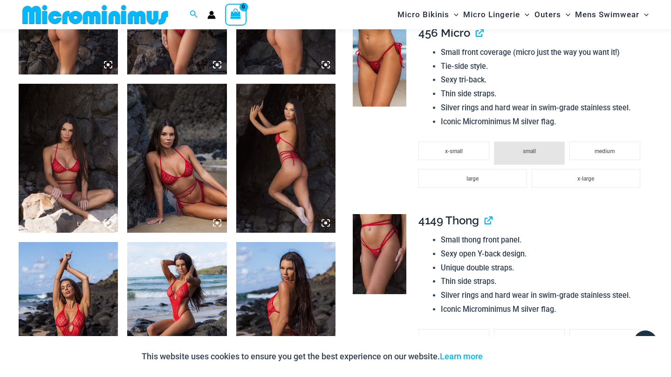
scroll to position [624, 0]
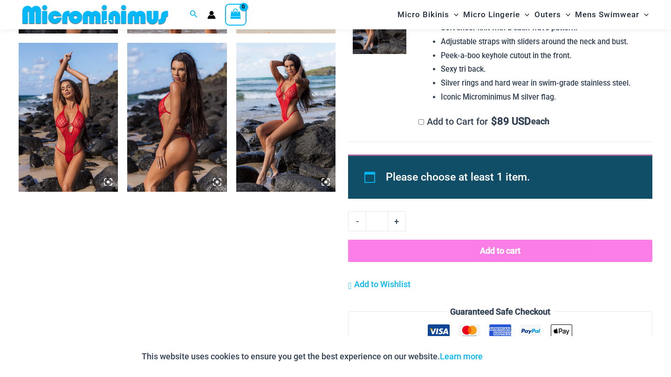
scroll to position [844, 0]
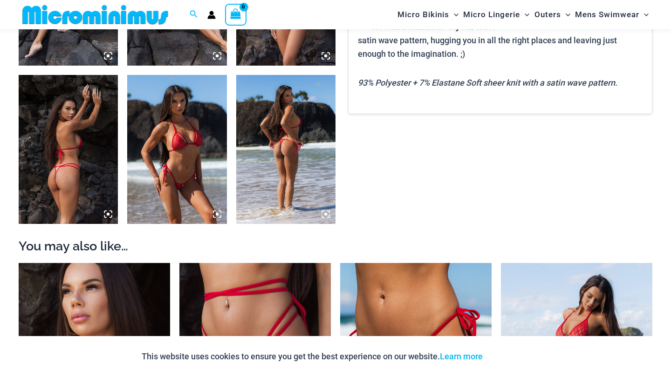
scroll to position [653, 0]
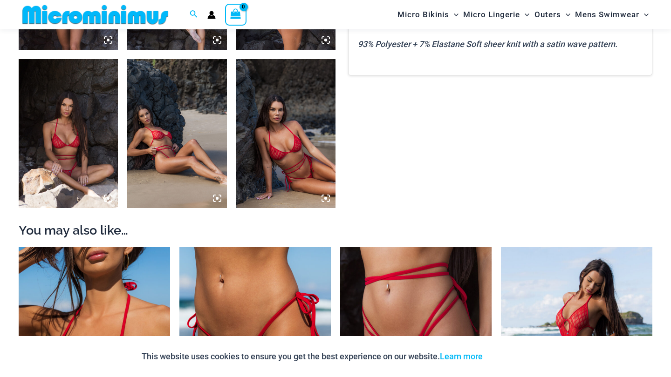
scroll to position [669, 0]
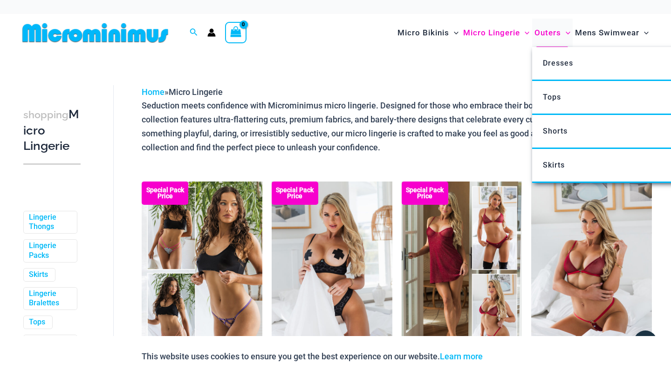
click at [545, 34] on span "Outers" at bounding box center [547, 33] width 27 height 24
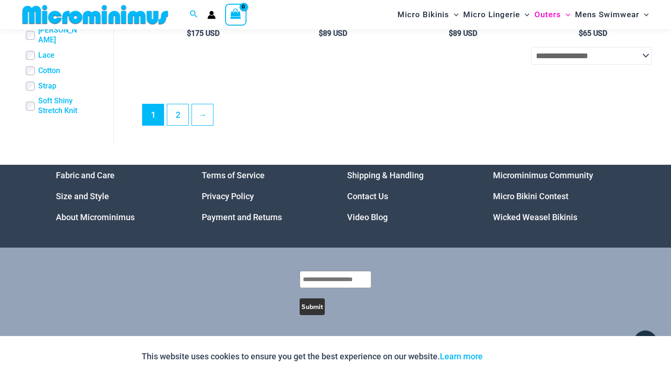
scroll to position [2252, 0]
click at [527, 218] on link "Wicked Weasel Bikinis" at bounding box center [535, 217] width 84 height 10
click at [537, 196] on link "Micro Bikini Contest" at bounding box center [530, 196] width 75 height 10
